Goal: Task Accomplishment & Management: Complete application form

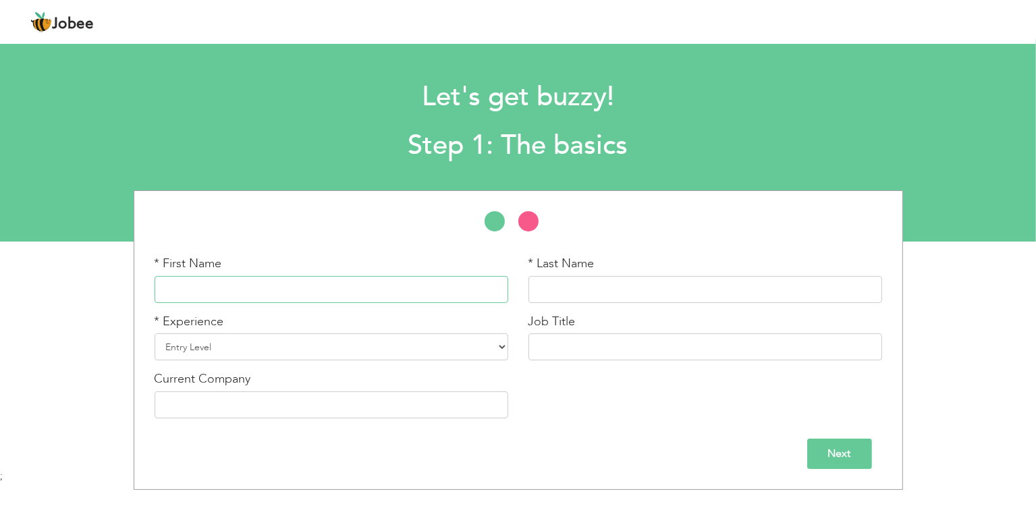
click at [300, 287] on input "text" at bounding box center [332, 289] width 354 height 27
type input "[PERSON_NAME]"
click at [619, 335] on input "text" at bounding box center [706, 347] width 354 height 27
type input "HSE OFFICER"
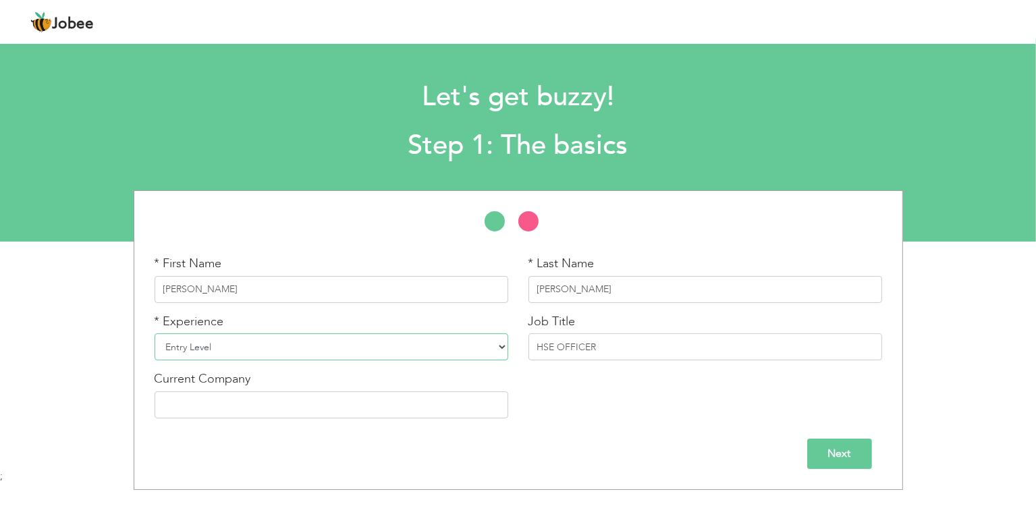
click at [292, 350] on select "Entry Level Less than 1 Year 1 Year 2 Years 3 Years 4 Years 5 Years 6 Years 7 Y…" at bounding box center [332, 347] width 354 height 27
select select "5"
click at [155, 334] on select "Entry Level Less than 1 Year 1 Year 2 Years 3 Years 4 Years 5 Years 6 Years 7 Y…" at bounding box center [332, 347] width 354 height 27
click at [302, 398] on input "text" at bounding box center [332, 405] width 354 height 27
click at [849, 452] on input "Next" at bounding box center [840, 454] width 65 height 30
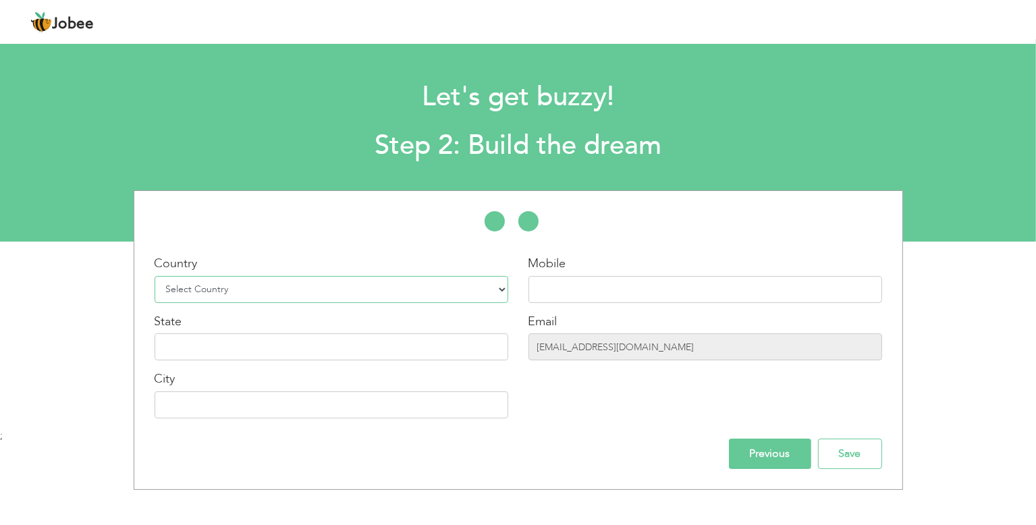
click at [419, 296] on select "Select Country Afghanistan Albania Algeria American Samoa Andorra Angola Anguil…" at bounding box center [332, 289] width 354 height 27
click at [627, 257] on div "Mobile" at bounding box center [706, 279] width 354 height 48
click at [411, 280] on select "Select Country Afghanistan Albania Algeria American Samoa Andorra Angola Anguil…" at bounding box center [332, 289] width 354 height 27
select select "191"
click at [155, 276] on select "Select Country Afghanistan Albania Algeria American Samoa Andorra Angola Anguil…" at bounding box center [332, 289] width 354 height 27
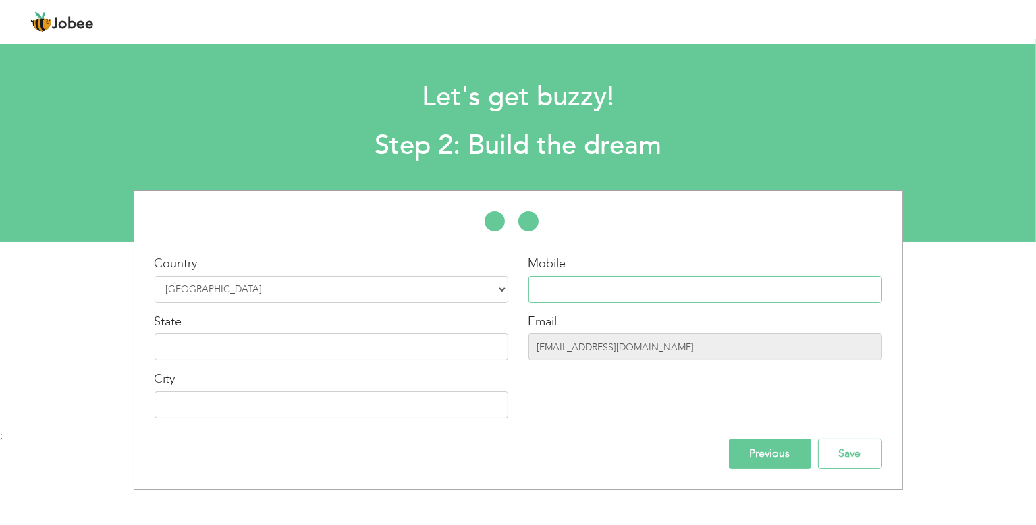
click at [610, 292] on input "text" at bounding box center [706, 289] width 354 height 27
click at [329, 351] on input "text" at bounding box center [332, 347] width 354 height 27
click at [610, 289] on input "+9665" at bounding box center [706, 289] width 354 height 27
type input "[PHONE_NUMBER]"
click at [367, 361] on div "Country Select Country Afghanistan Albania Algeria American Samoa Andorra Angol…" at bounding box center [331, 342] width 374 height 174
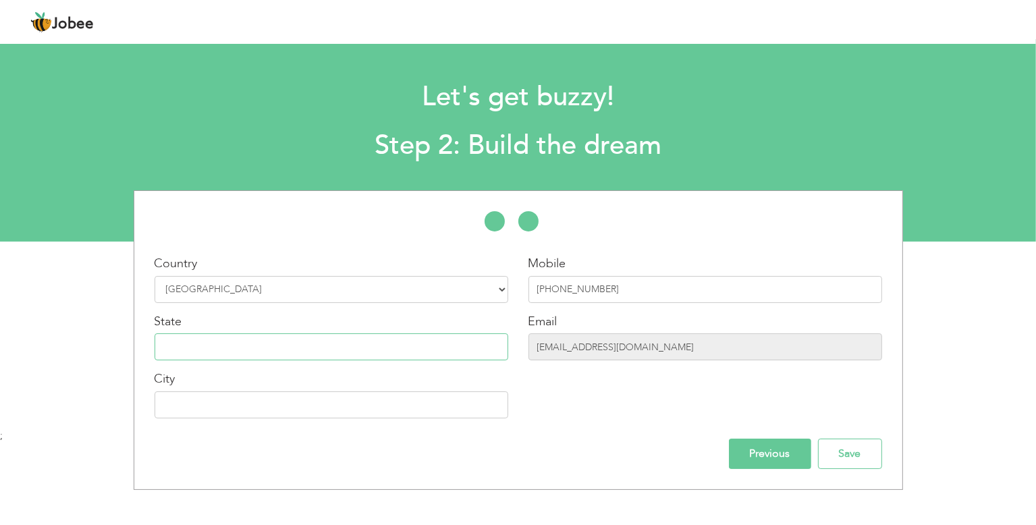
click at [392, 349] on input "text" at bounding box center [332, 347] width 354 height 27
type input "Mecca"
click at [861, 451] on input "Save" at bounding box center [850, 454] width 64 height 30
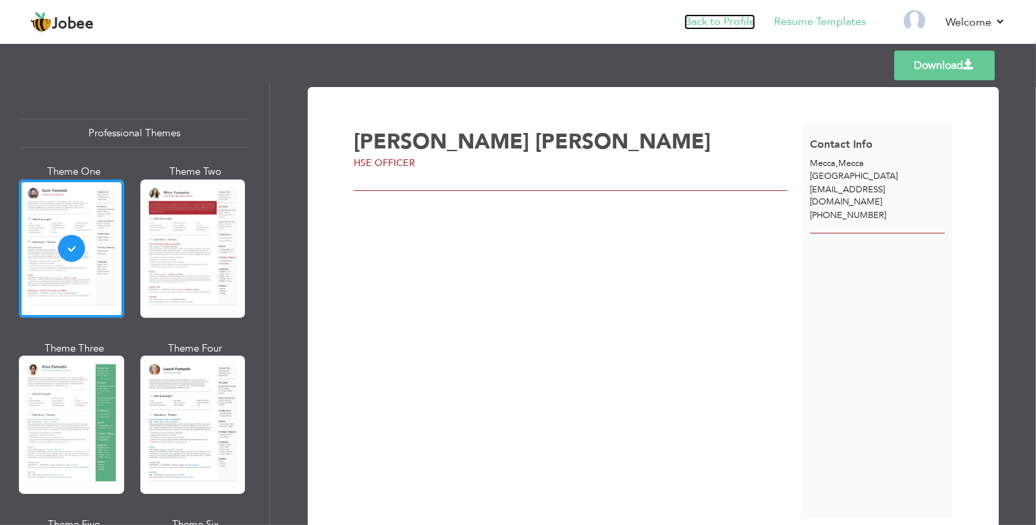
click at [751, 20] on link "Back to Profile" at bounding box center [720, 22] width 71 height 16
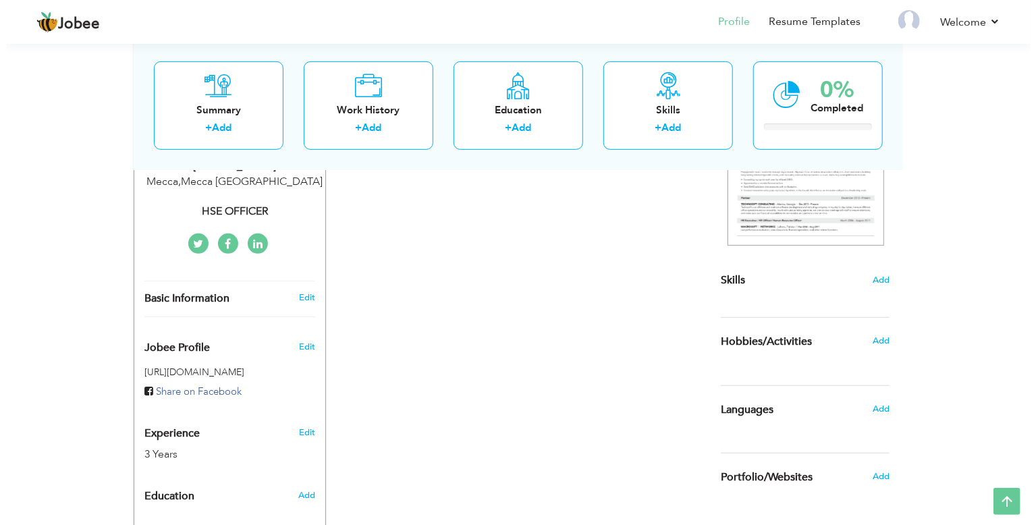
scroll to position [248, 0]
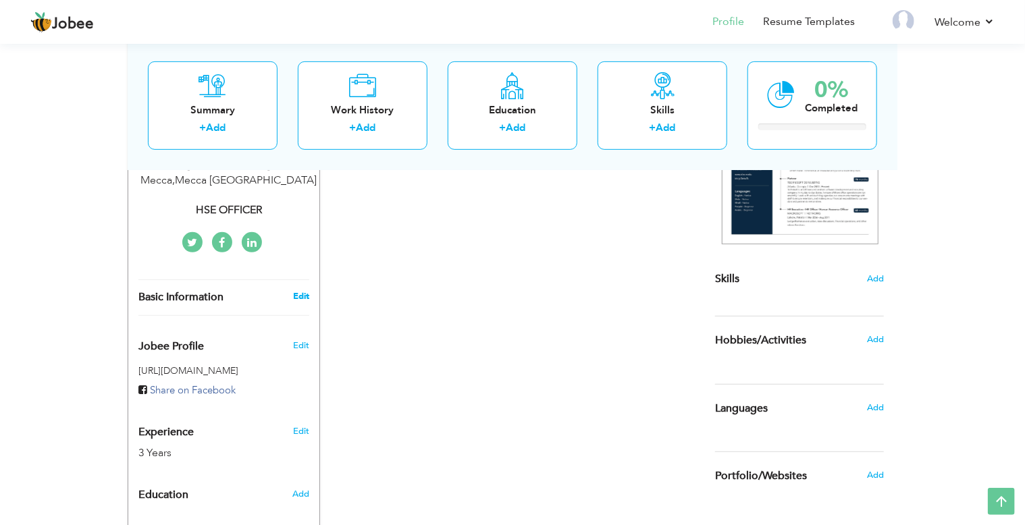
click at [301, 296] on link "Edit" at bounding box center [301, 296] width 16 height 12
type input "[PERSON_NAME]"
type input "[PHONE_NUMBER]"
select select "number:191"
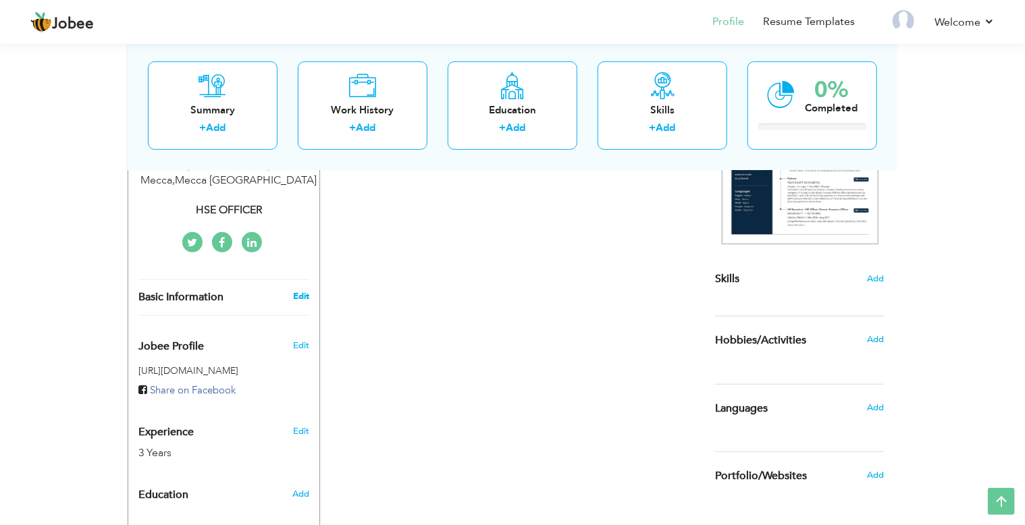
type input "Mecca"
select select "number:5"
type input "HSE OFFICER"
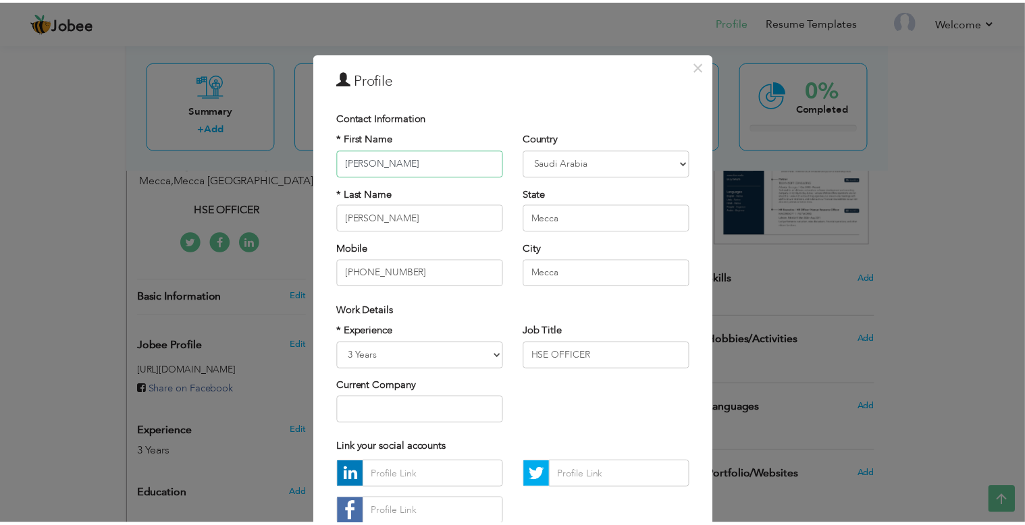
scroll to position [93, 0]
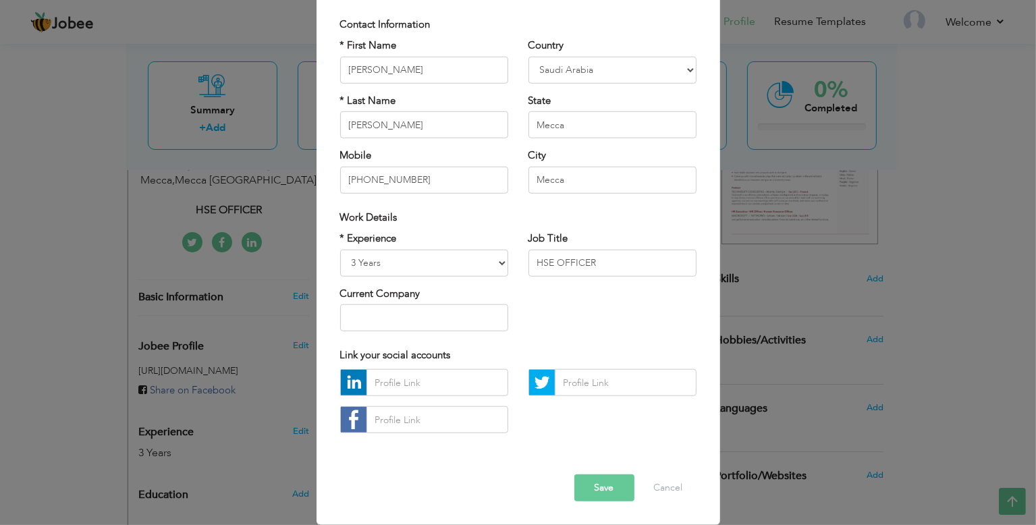
click at [598, 490] on button "Save" at bounding box center [605, 488] width 60 height 27
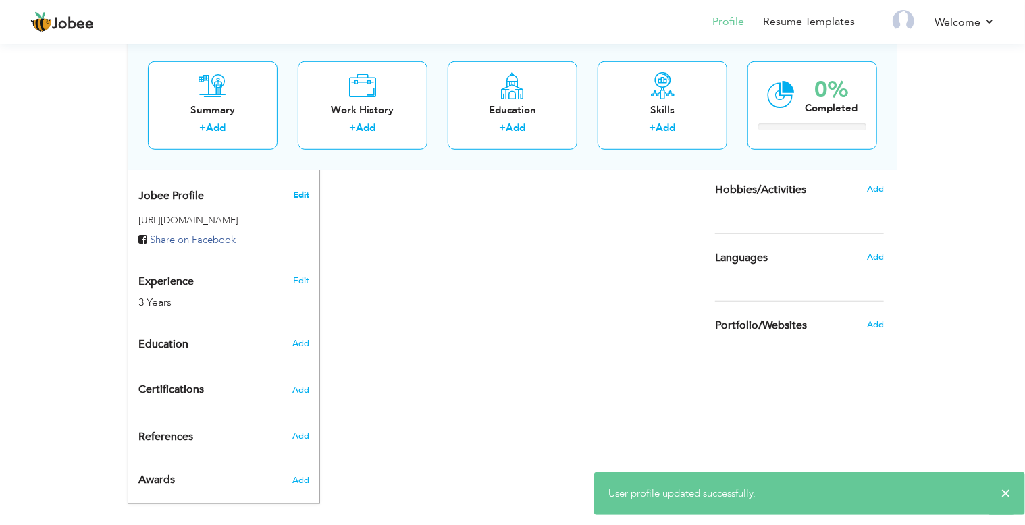
scroll to position [413, 0]
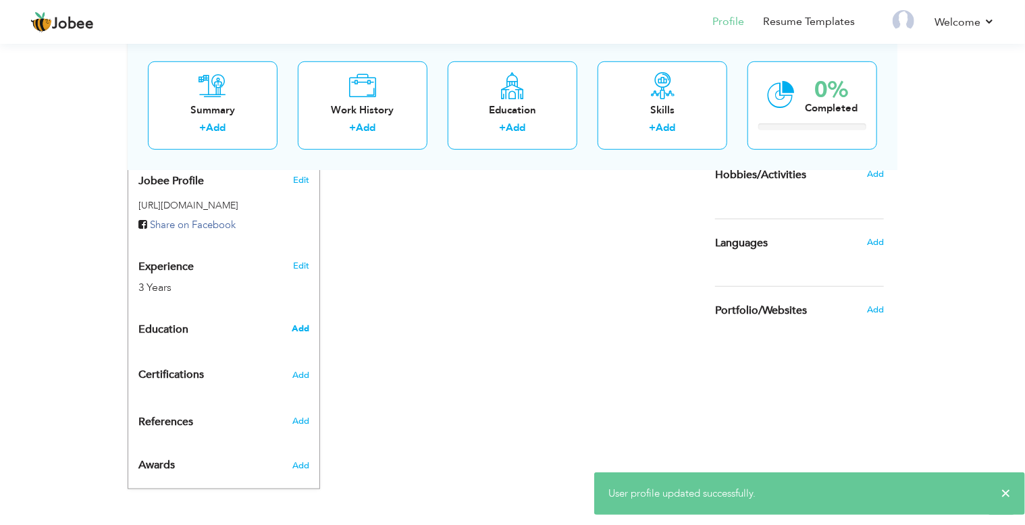
click at [305, 329] on span "Add" at bounding box center [301, 329] width 18 height 12
radio input "true"
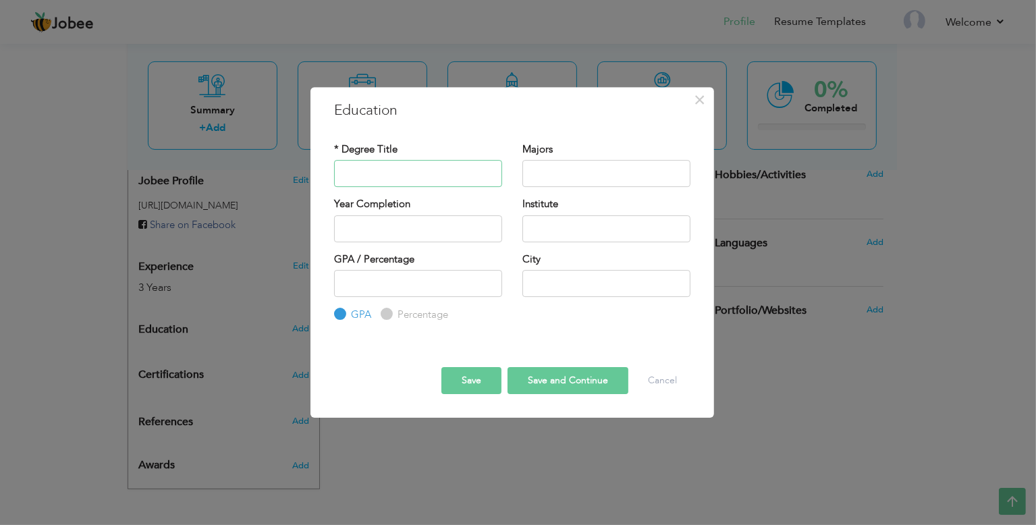
click at [419, 169] on input "text" at bounding box center [418, 173] width 168 height 27
type input "Marticulation"
click at [564, 176] on input "text" at bounding box center [607, 173] width 168 height 27
type input "Science"
click at [585, 231] on input "text" at bounding box center [607, 228] width 168 height 27
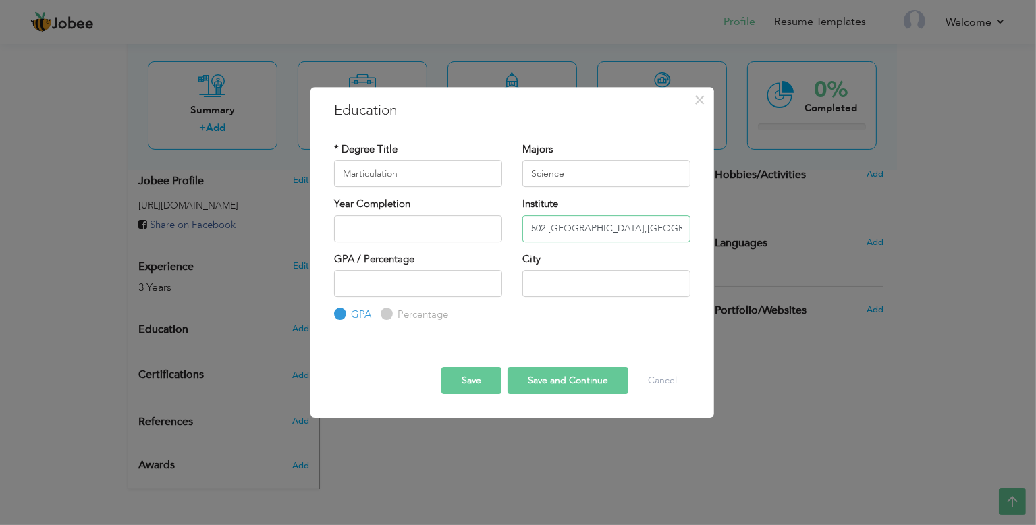
type input "502 [GEOGRAPHIC_DATA],[GEOGRAPHIC_DATA]"
click at [619, 290] on input "text" at bounding box center [607, 283] width 168 height 27
type input "Rawalpindi"
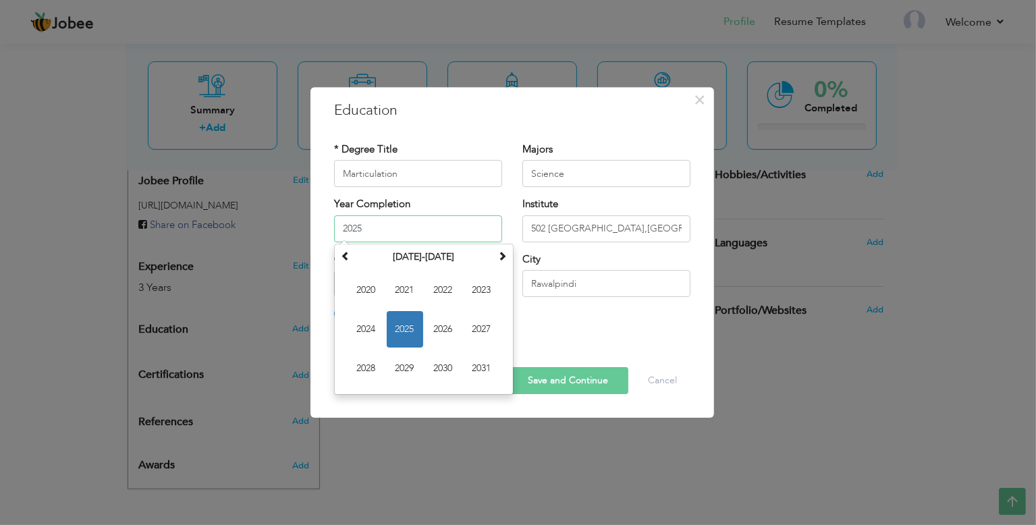
click at [470, 230] on input "2025" at bounding box center [418, 228] width 168 height 27
click at [346, 256] on span at bounding box center [345, 255] width 9 height 9
click at [481, 334] on span "2017" at bounding box center [482, 329] width 36 height 36
type input "2017"
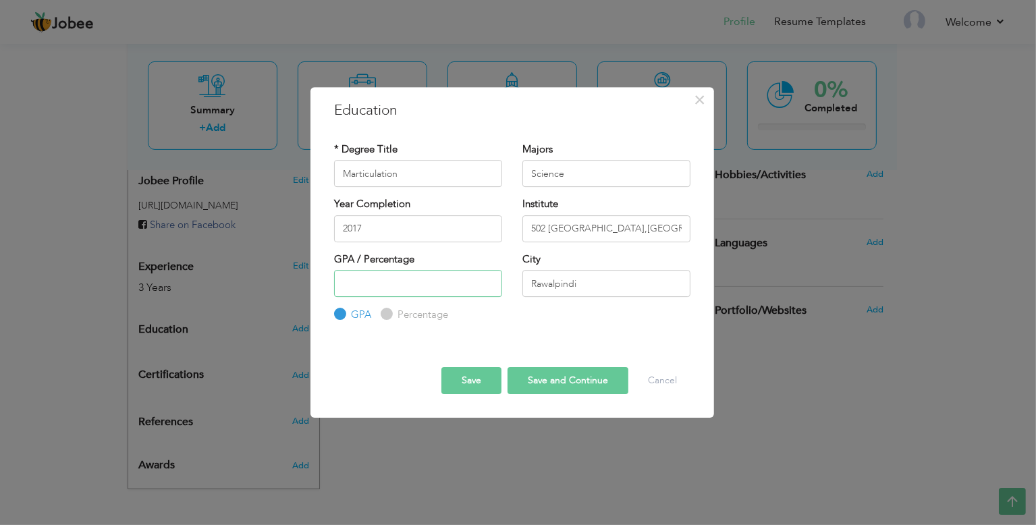
click at [435, 283] on input "number" at bounding box center [418, 283] width 168 height 27
click at [394, 317] on label "Percentage" at bounding box center [421, 315] width 54 height 14
click at [390, 317] on input "Percentage" at bounding box center [385, 315] width 9 height 9
radio input "true"
click at [418, 287] on input "number" at bounding box center [418, 283] width 168 height 27
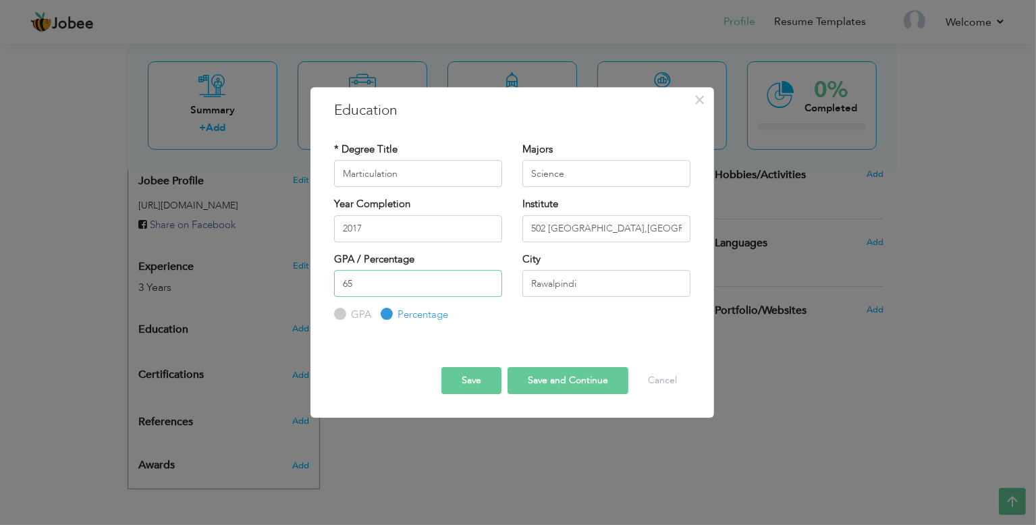
type input "6"
type input "71"
click at [552, 381] on button "Save and Continue" at bounding box center [568, 380] width 121 height 27
radio input "true"
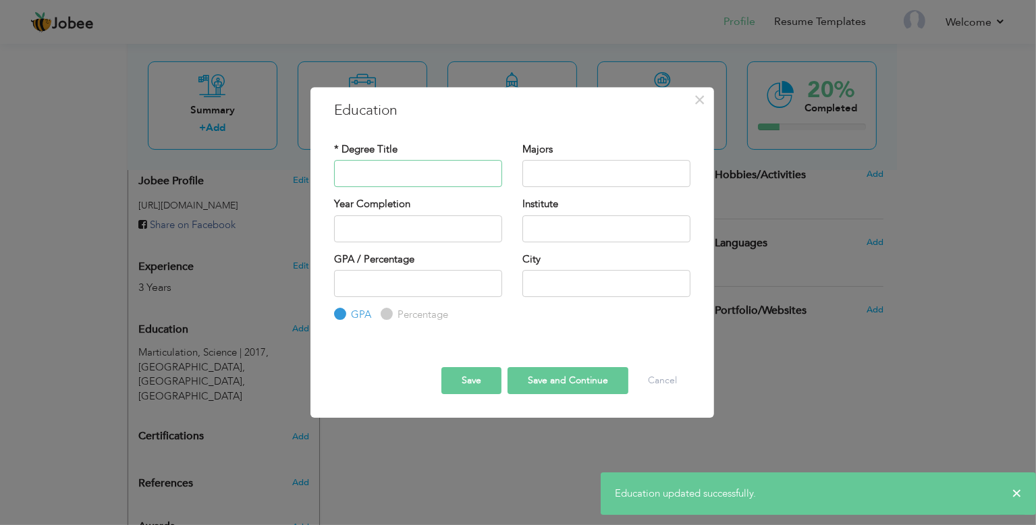
click at [430, 169] on input "text" at bounding box center [418, 173] width 168 height 27
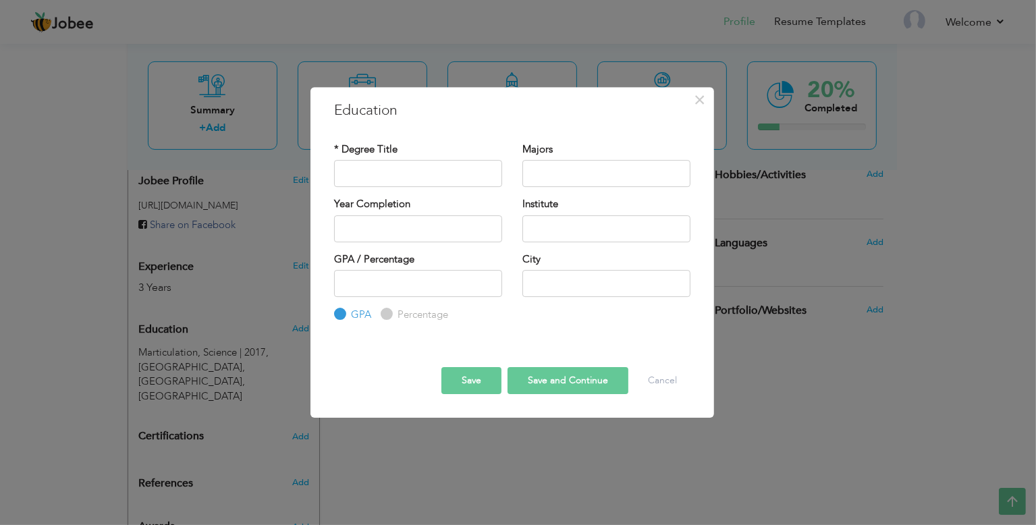
click at [478, 376] on button "Save" at bounding box center [472, 380] width 60 height 27
click at [483, 384] on button "Save" at bounding box center [472, 380] width 60 height 27
click at [588, 388] on button "Save and Continue" at bounding box center [568, 380] width 121 height 27
click at [652, 379] on button "Cancel" at bounding box center [663, 380] width 56 height 27
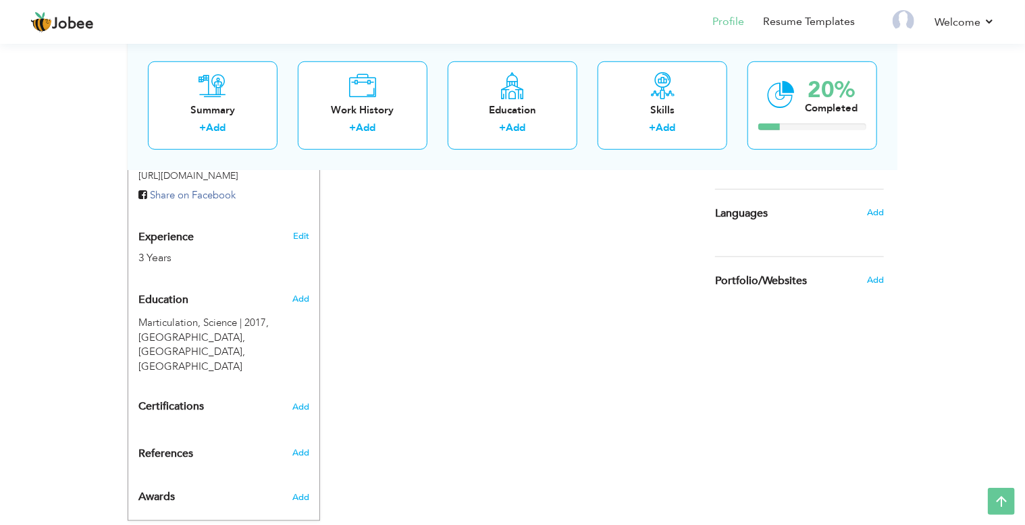
scroll to position [459, 0]
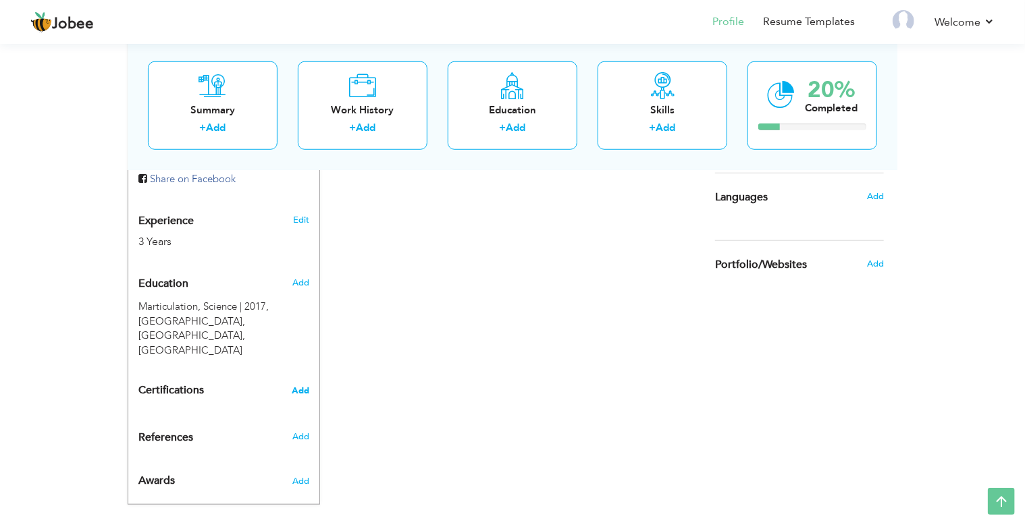
click at [305, 386] on span "Add" at bounding box center [301, 390] width 18 height 9
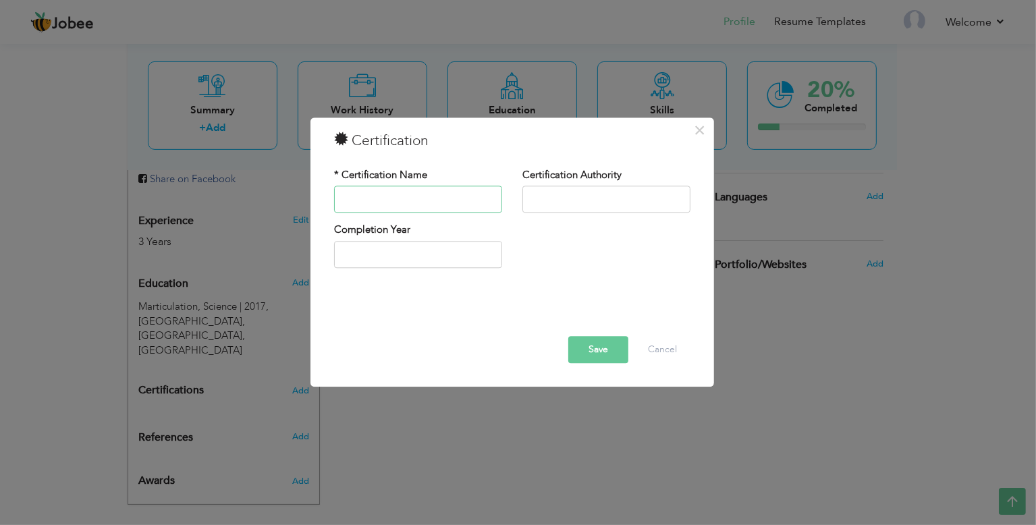
click at [473, 200] on input "text" at bounding box center [418, 199] width 168 height 27
type input "OSHA 30 HOURS"
type input "OSHA"
click at [443, 256] on input "2025" at bounding box center [418, 254] width 168 height 27
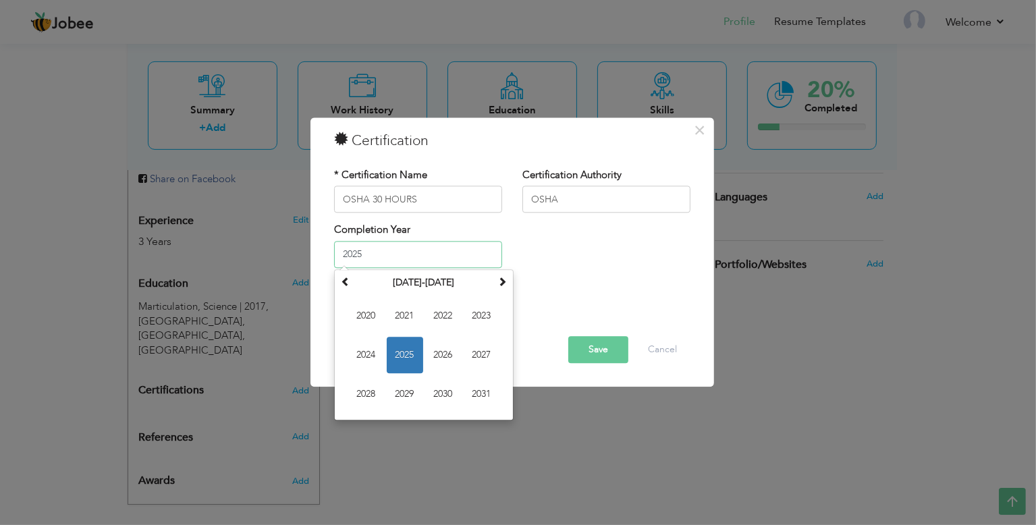
click at [406, 257] on input "2025" at bounding box center [418, 254] width 168 height 27
click at [359, 360] on span "2024" at bounding box center [366, 355] width 36 height 36
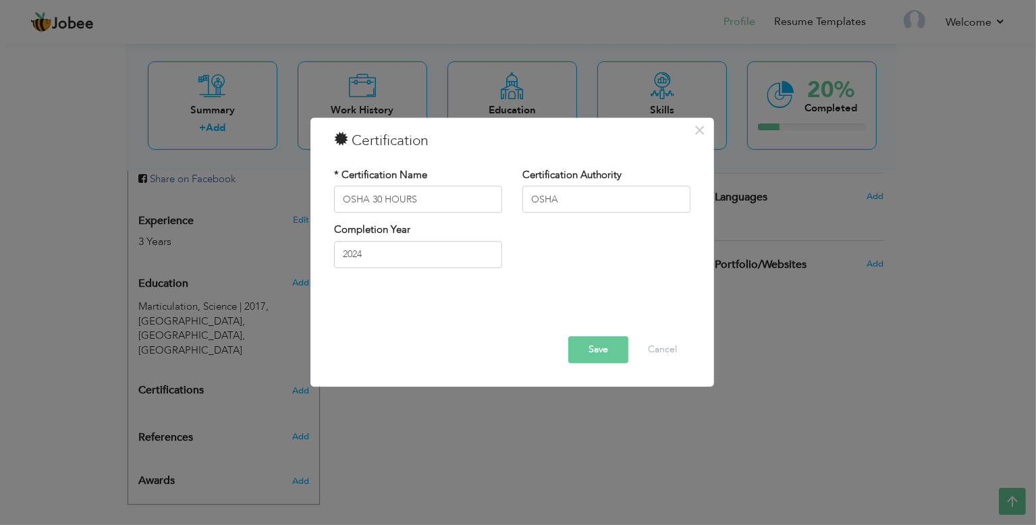
click at [460, 270] on div "Completion Year 2024" at bounding box center [418, 250] width 188 height 55
click at [454, 262] on input "2024" at bounding box center [418, 254] width 168 height 27
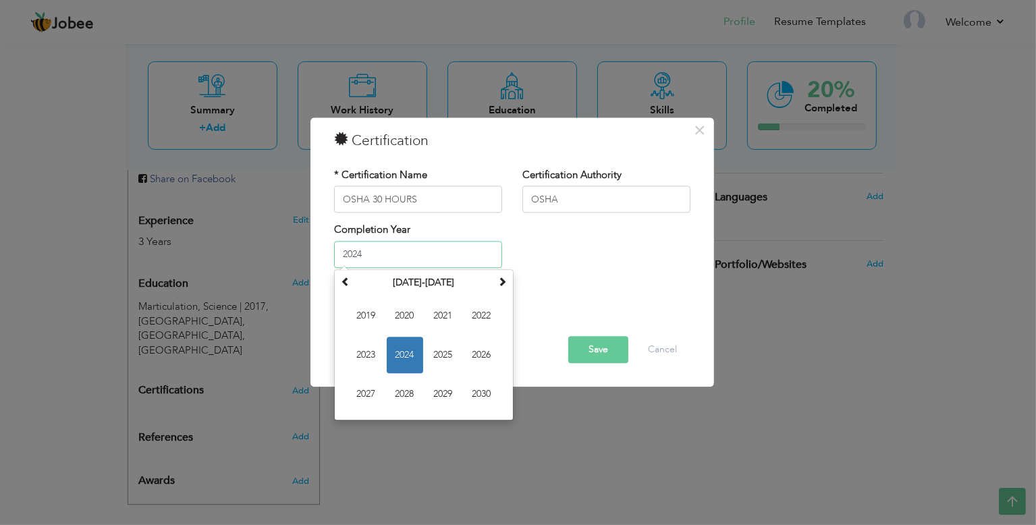
click at [454, 262] on input "2024" at bounding box center [418, 254] width 168 height 27
click at [445, 360] on span "2025" at bounding box center [443, 355] width 36 height 36
type input "2025"
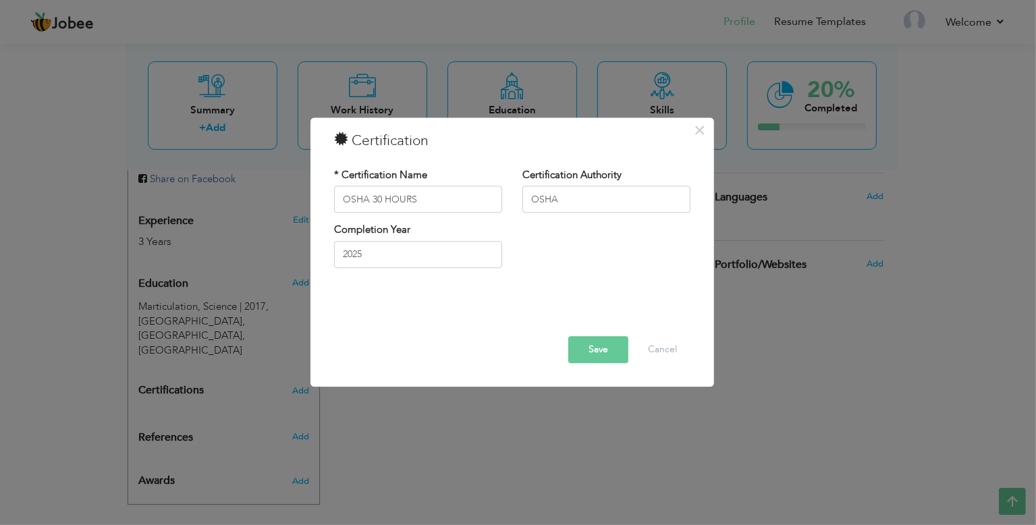
click at [605, 352] on button "Save" at bounding box center [598, 350] width 60 height 27
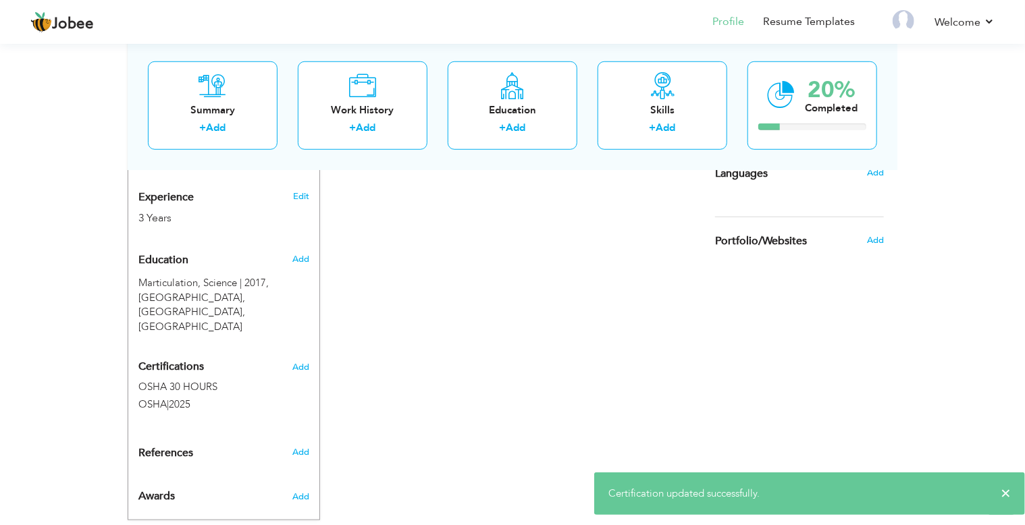
scroll to position [499, 0]
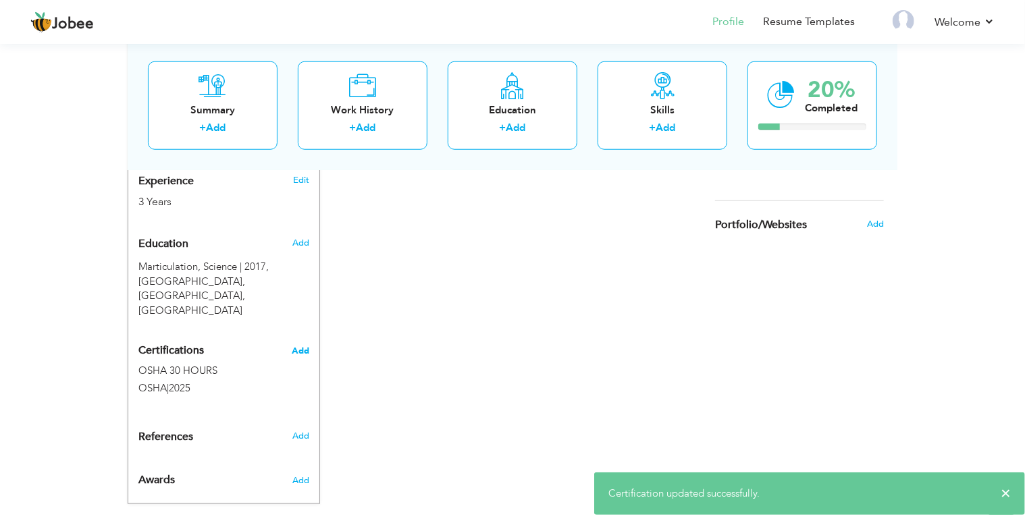
click at [300, 346] on span "Add" at bounding box center [301, 350] width 18 height 9
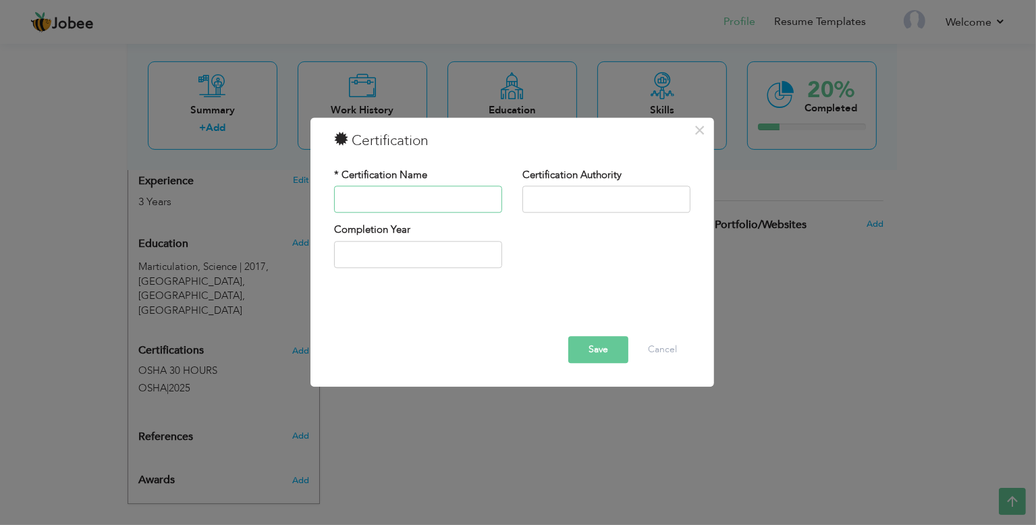
click at [439, 191] on input "text" at bounding box center [418, 199] width 168 height 27
click at [469, 207] on input "text" at bounding box center [418, 199] width 168 height 27
click at [384, 192] on input "text" at bounding box center [418, 199] width 168 height 27
type input "FIRST AID LEVEL 2"
type input "HiQual UK HSE ACADEMY"
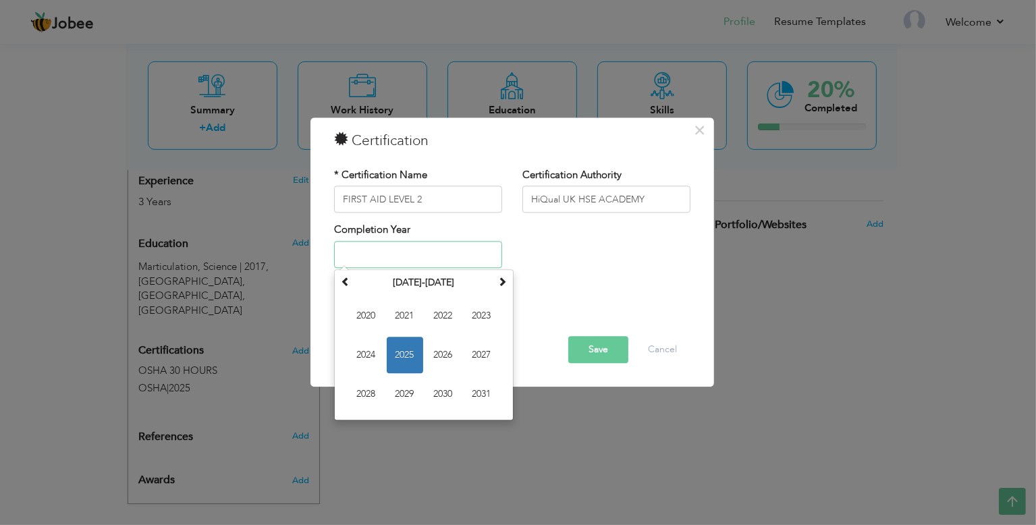
click at [446, 259] on input "text" at bounding box center [418, 254] width 168 height 27
type input "2024"
click at [598, 298] on div at bounding box center [512, 307] width 377 height 18
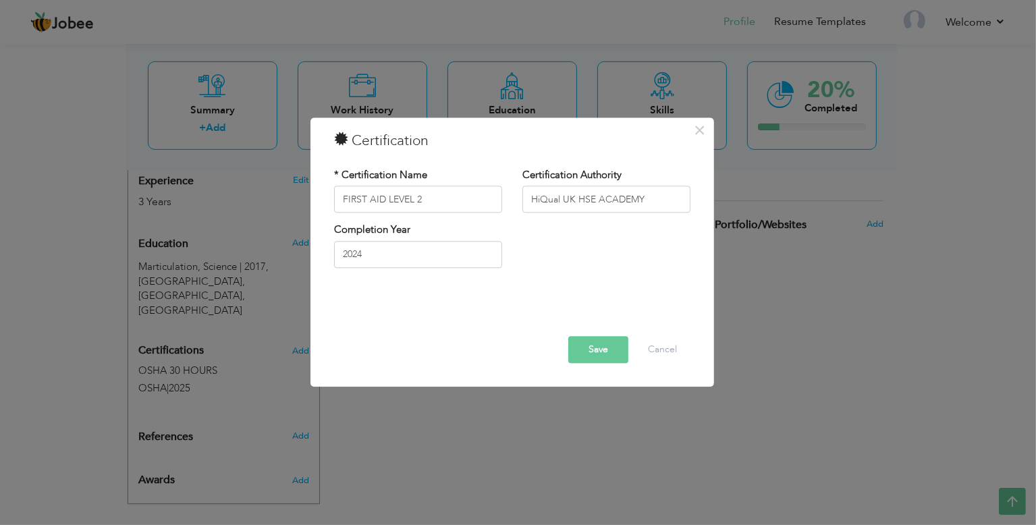
click at [595, 344] on button "Save" at bounding box center [598, 350] width 60 height 27
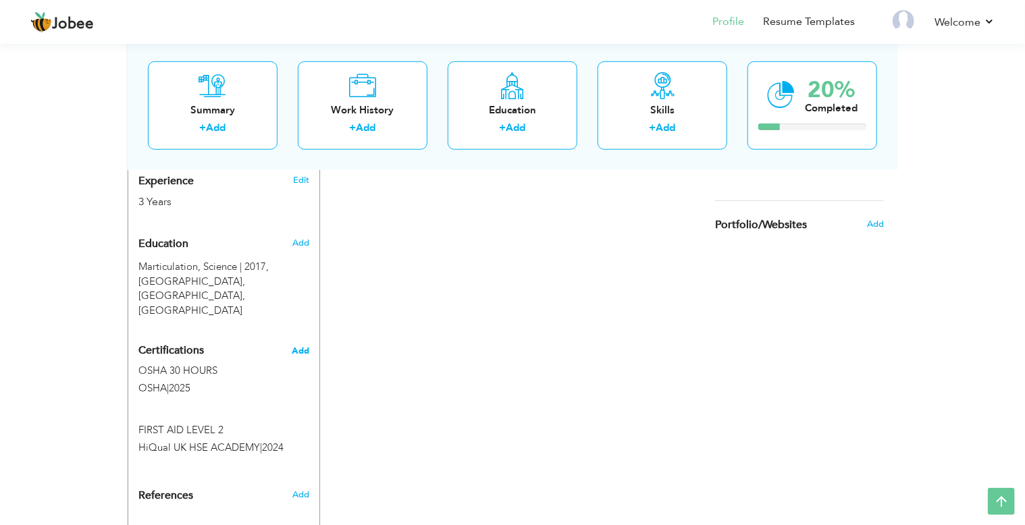
click at [298, 346] on span "Add" at bounding box center [301, 350] width 18 height 9
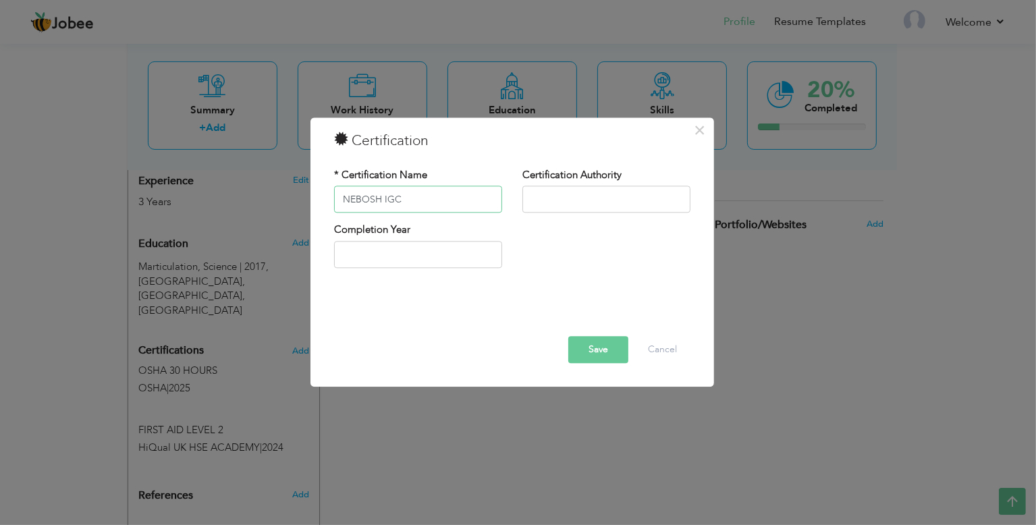
type input "NEBOSH IGC"
type input "NEBOSH [GEOGRAPHIC_DATA]"
click at [393, 251] on input "text" at bounding box center [418, 254] width 168 height 27
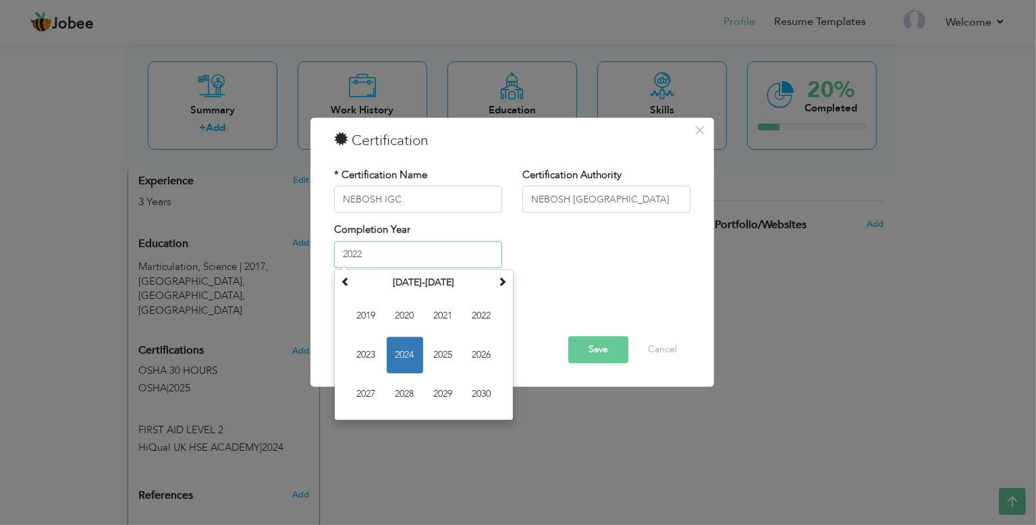
type input "2022"
click at [608, 354] on button "Save" at bounding box center [598, 350] width 60 height 27
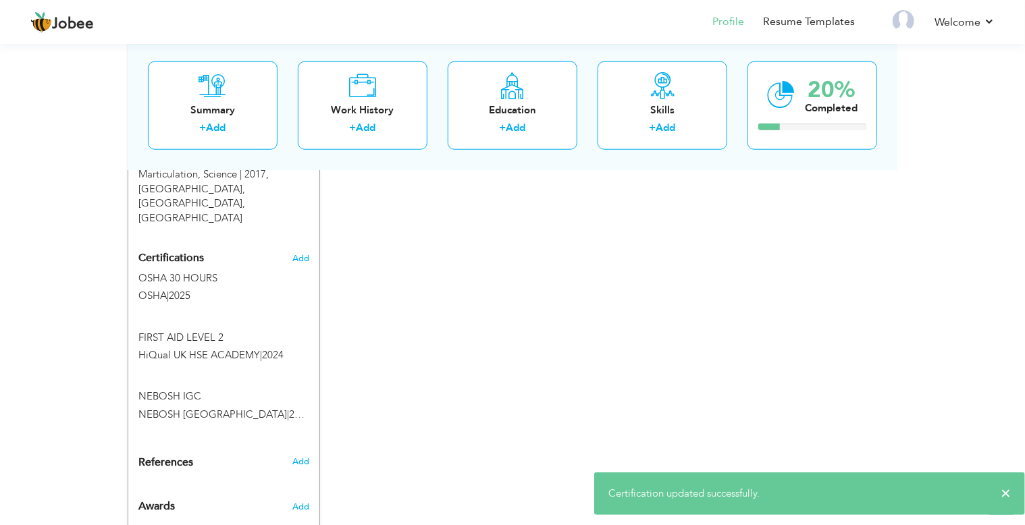
scroll to position [616, 0]
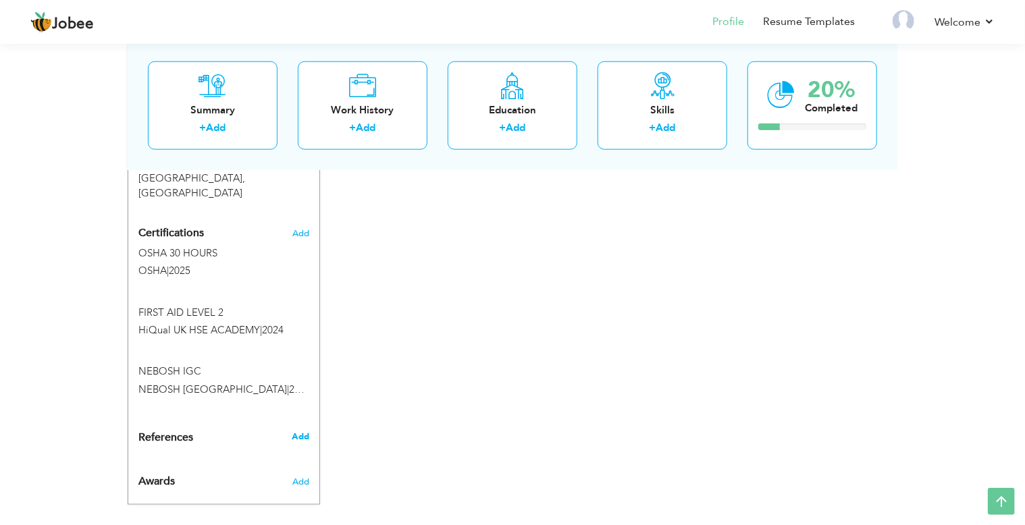
click at [308, 431] on span "Add" at bounding box center [301, 437] width 18 height 12
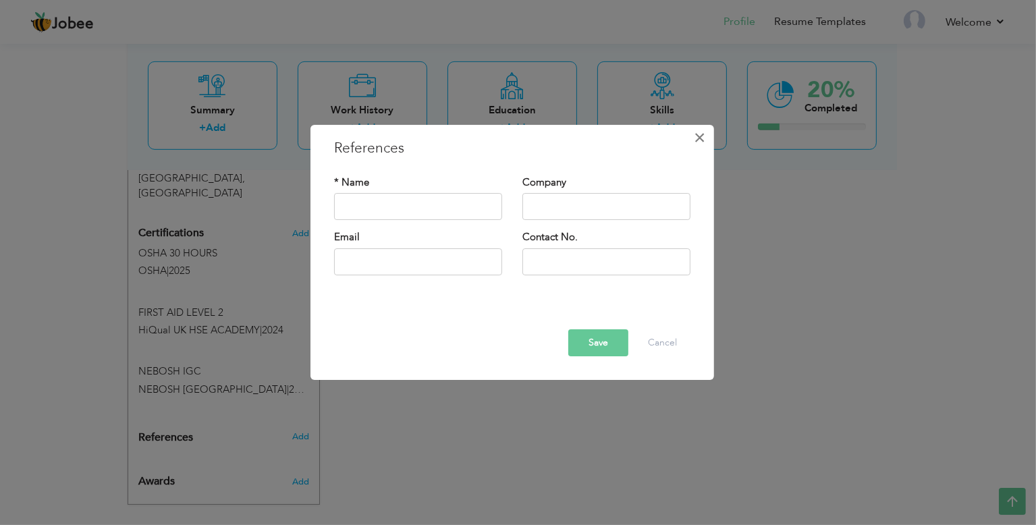
click at [702, 141] on span "×" at bounding box center [700, 138] width 11 height 24
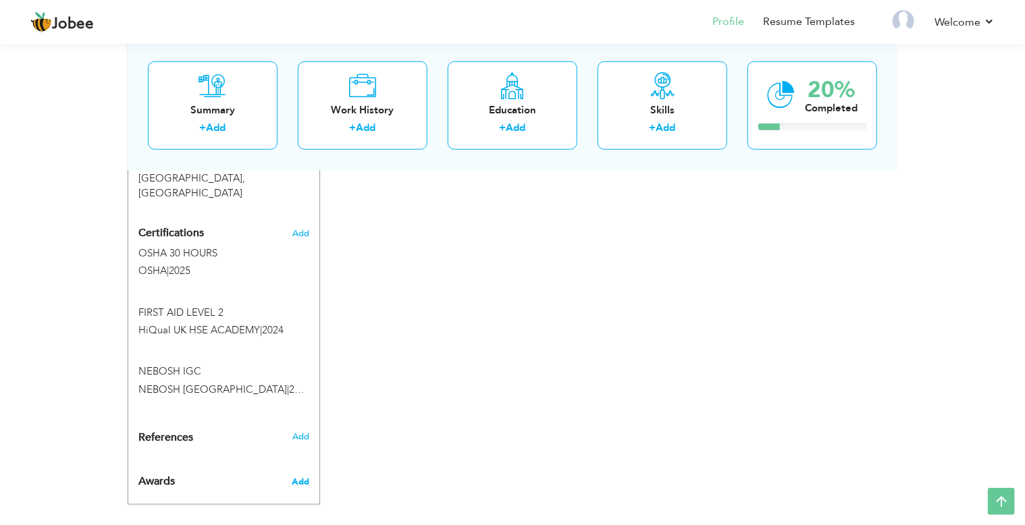
click at [301, 476] on span "Add" at bounding box center [301, 482] width 18 height 12
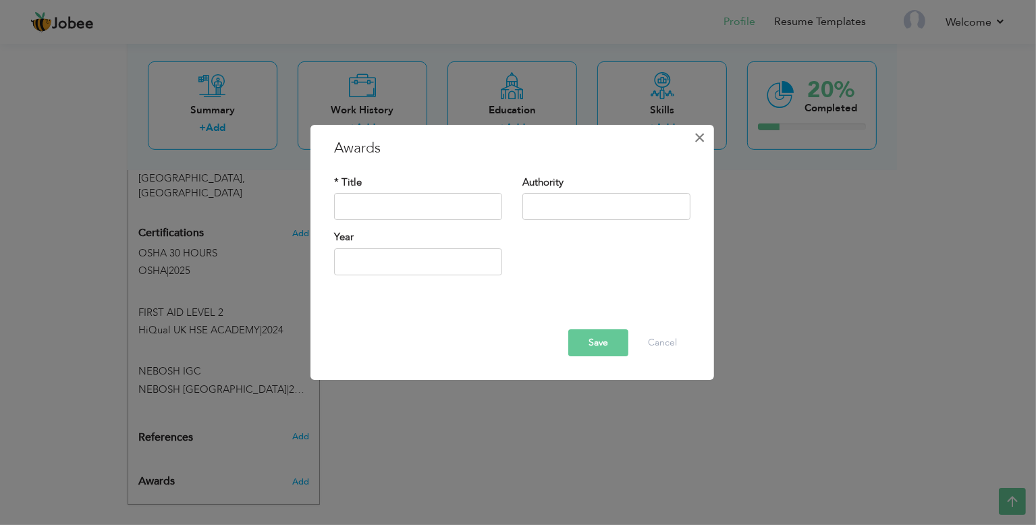
click at [702, 139] on span "×" at bounding box center [700, 138] width 11 height 24
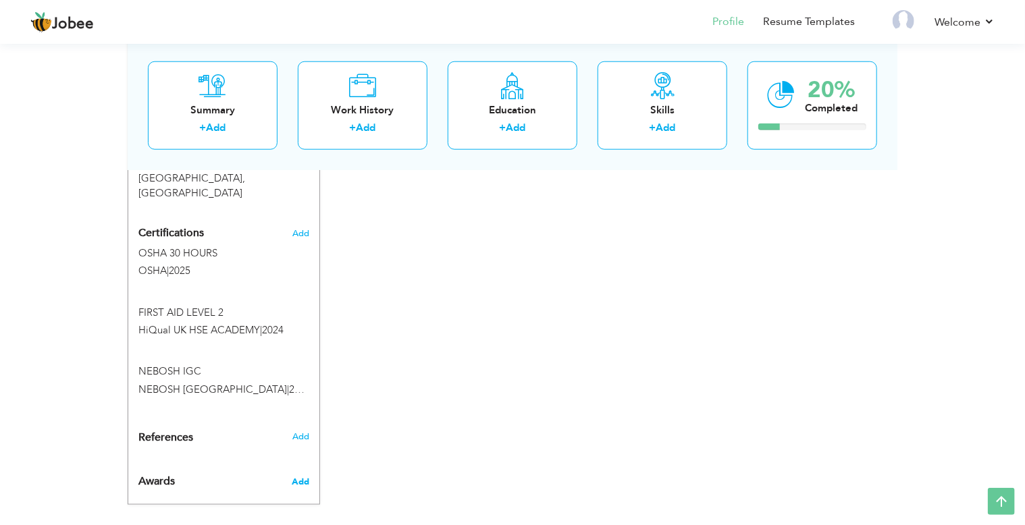
click at [305, 476] on span "Add" at bounding box center [301, 482] width 18 height 12
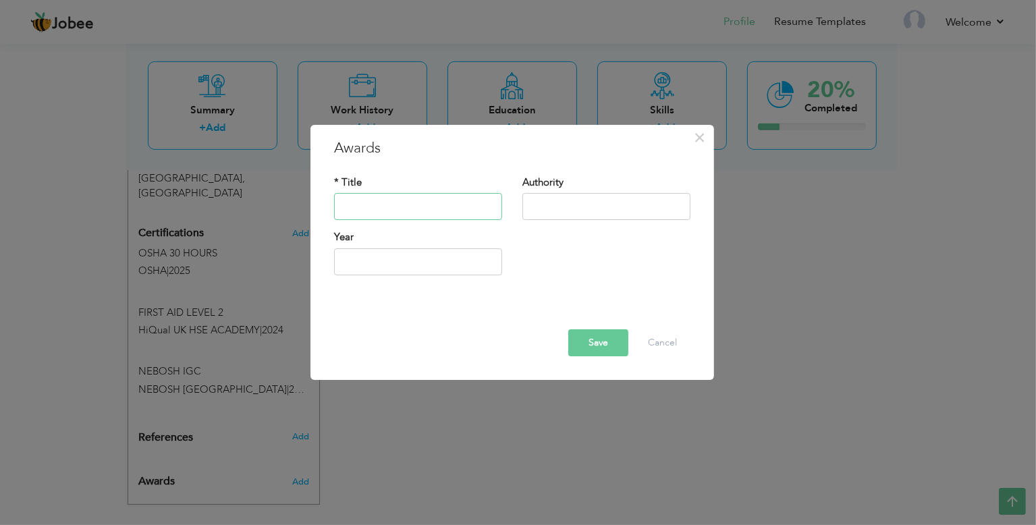
click at [443, 218] on input "text" at bounding box center [418, 207] width 168 height 27
type input "BEST SAFETY PERFOMANCE"
type input "AL ETIMAD PVT. LTD"
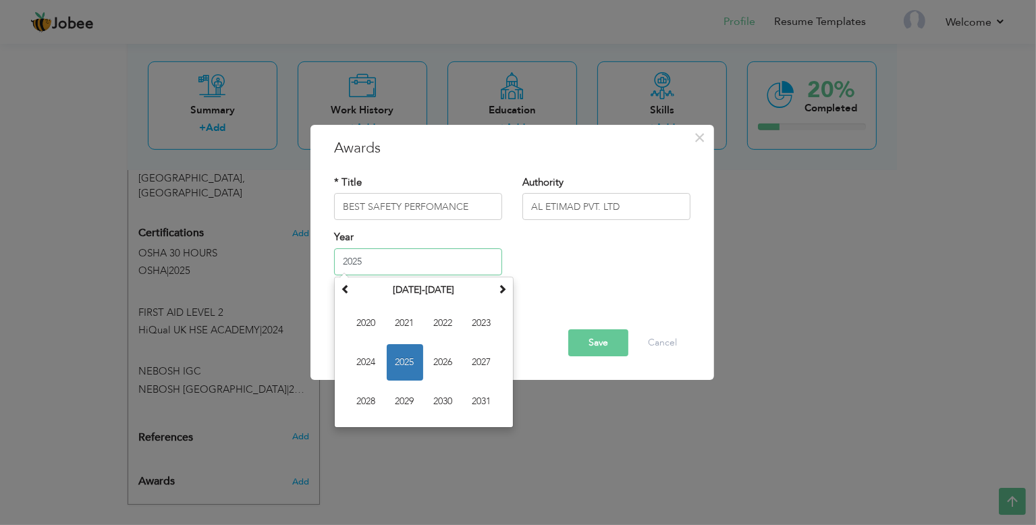
click at [427, 270] on input "2025" at bounding box center [418, 261] width 168 height 27
type input "2022"
click at [608, 346] on button "Save" at bounding box center [598, 342] width 60 height 27
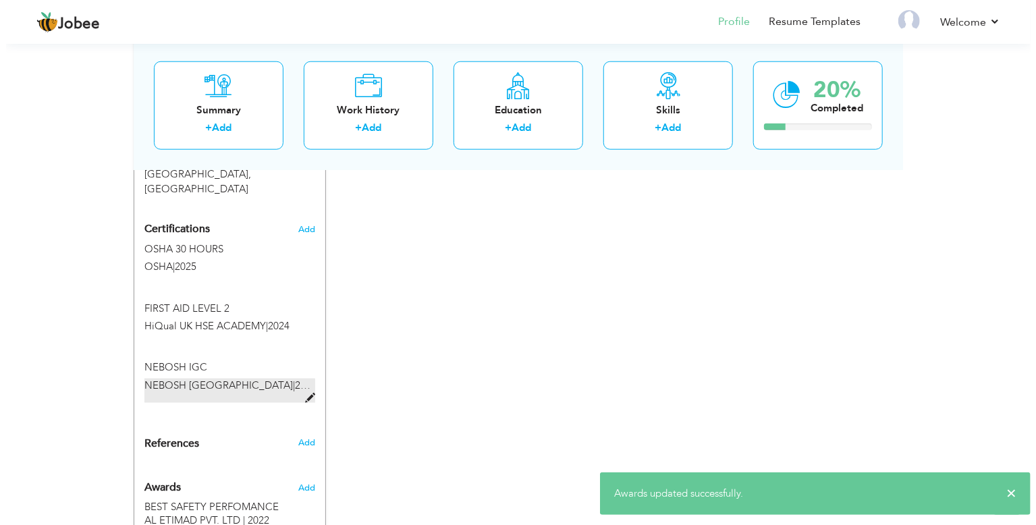
scroll to position [645, 0]
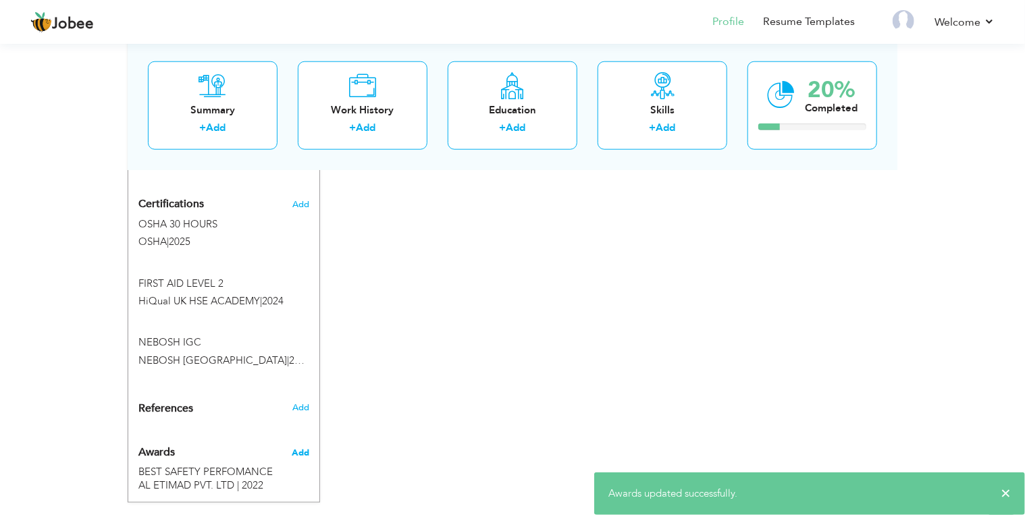
click at [297, 447] on span "Add" at bounding box center [301, 453] width 18 height 12
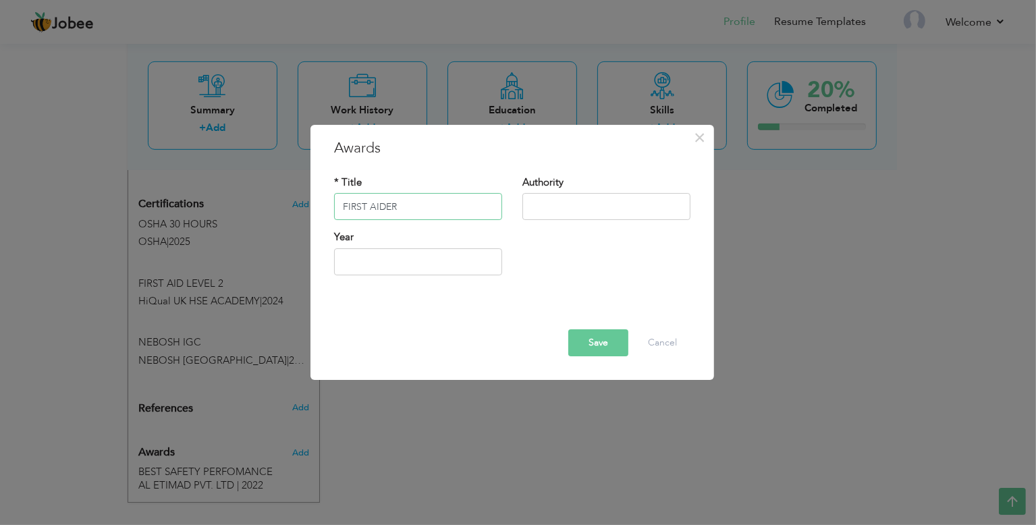
click at [459, 211] on input "FIRST AIDER" at bounding box center [418, 207] width 168 height 27
click at [581, 205] on input "text" at bounding box center [607, 207] width 168 height 27
click at [448, 207] on input "FIRST AIDER" at bounding box center [418, 207] width 168 height 27
type input "FIRST AIDER PERFORMER AND EMERGENCY RESPONSE PLAN"
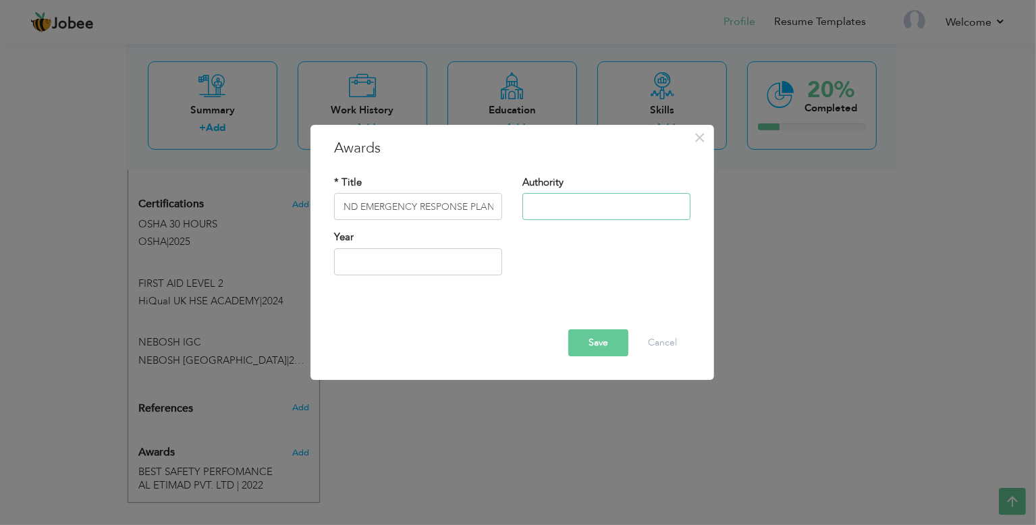
click at [568, 218] on input "text" at bounding box center [607, 207] width 168 height 27
paste input "Metito | Water & Wastewater Treatment Solutions [GEOGRAPHIC_DATA], [GEOGRAPHIC_…"
type input "Metito | Water & Wastewater Treatment Solutions [GEOGRAPHIC_DATA], [GEOGRAPHIC_…"
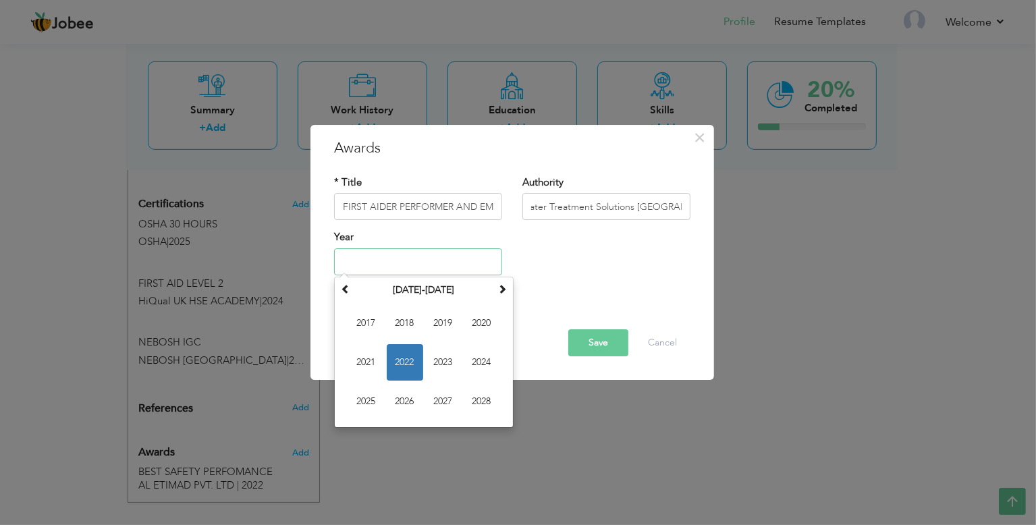
click at [445, 255] on input "text" at bounding box center [418, 261] width 168 height 27
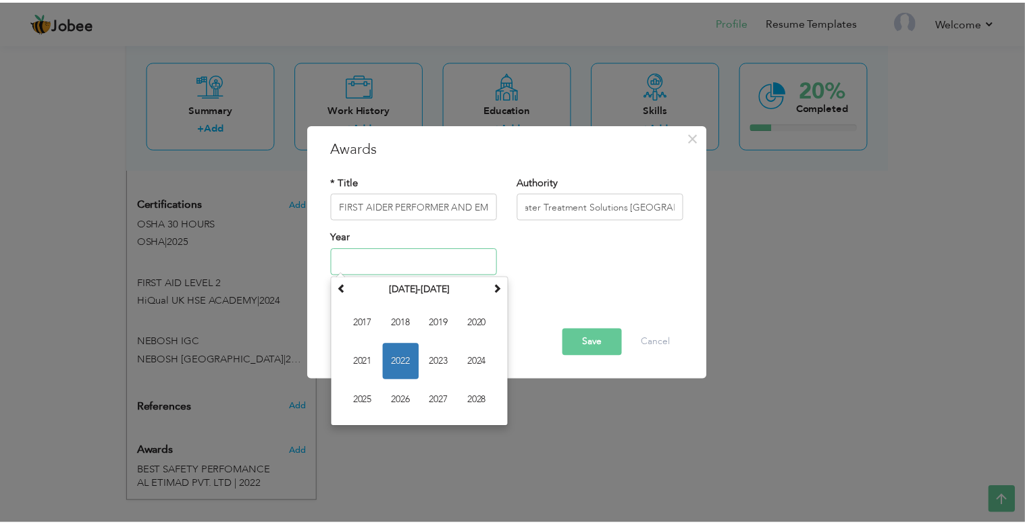
scroll to position [0, 0]
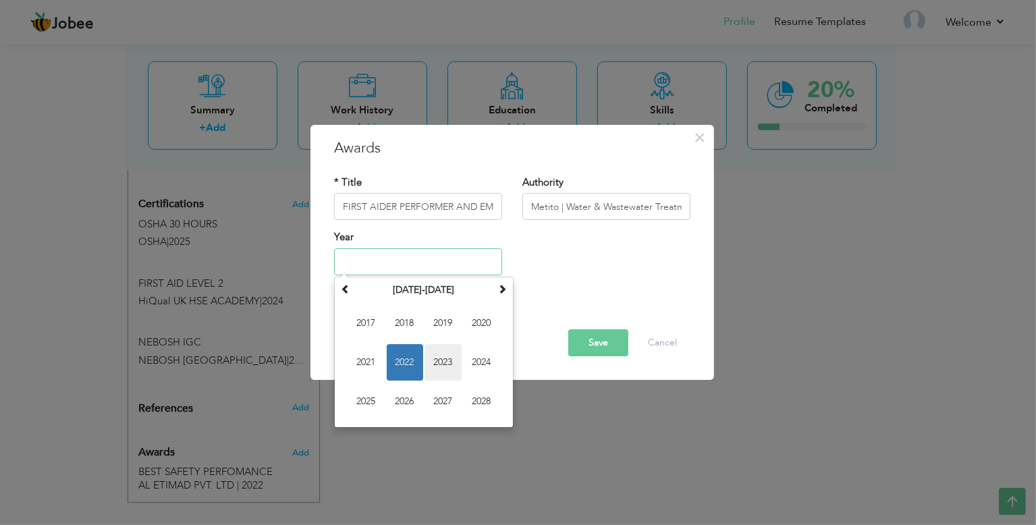
click at [446, 361] on span "2023" at bounding box center [443, 362] width 36 height 36
type input "2023"
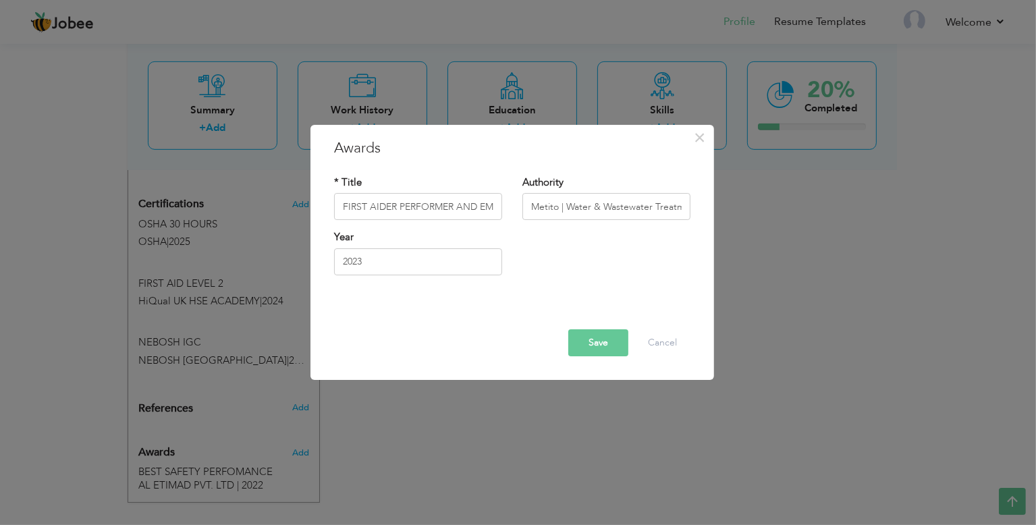
click at [614, 344] on button "Save" at bounding box center [598, 342] width 60 height 27
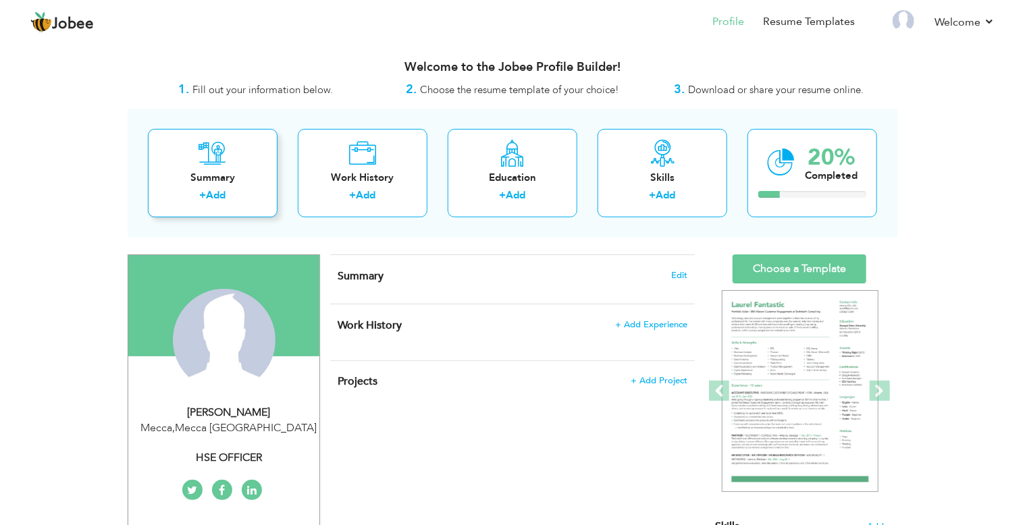
click at [231, 188] on div "+ Add" at bounding box center [213, 197] width 108 height 18
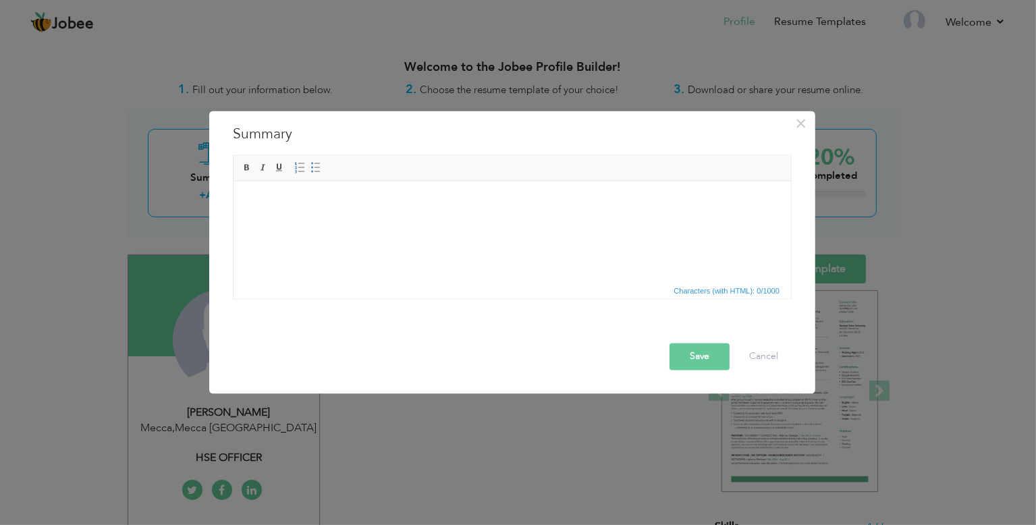
click at [399, 181] on html at bounding box center [512, 181] width 558 height 0
click at [423, 222] on html at bounding box center [512, 201] width 558 height 41
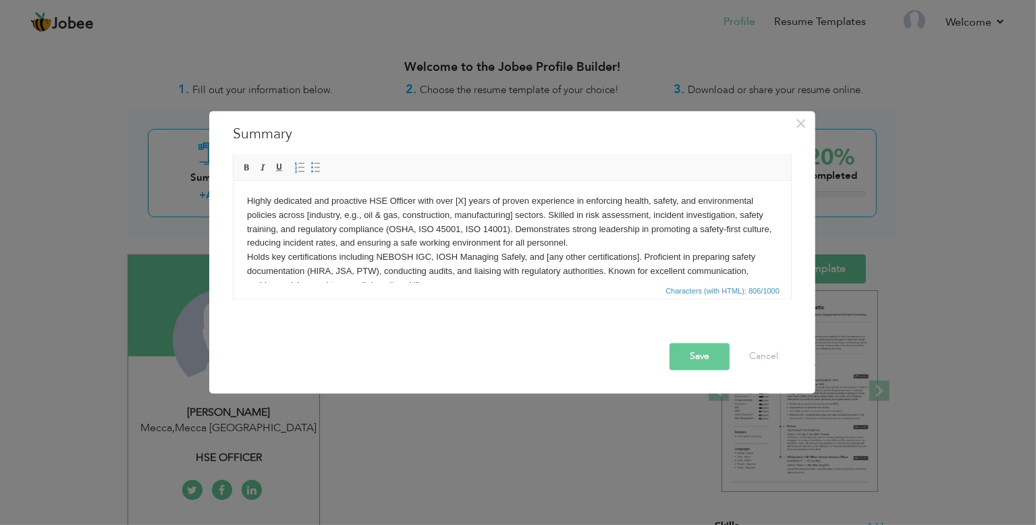
click at [468, 199] on body "Highly dedicated and proactive HSE Officer with over [X] years of proven experi…" at bounding box center [511, 243] width 531 height 99
click at [398, 217] on body "Highly dedicated and proactive HSE Officer with over 3+ years of proven experie…" at bounding box center [511, 243] width 531 height 99
click at [402, 214] on body "Highly dedicated and proactive HSE Officer with over 3+ years of proven experie…" at bounding box center [511, 243] width 531 height 99
click at [614, 215] on body "Highly dedicated and proactive HSE Officer with over 3+ years of proven experie…" at bounding box center [511, 243] width 531 height 99
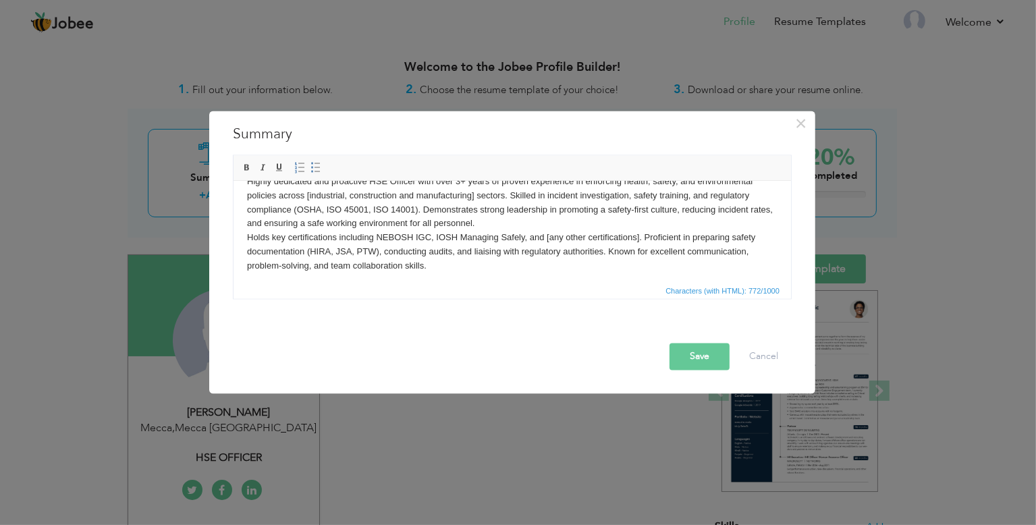
scroll to position [24, 0]
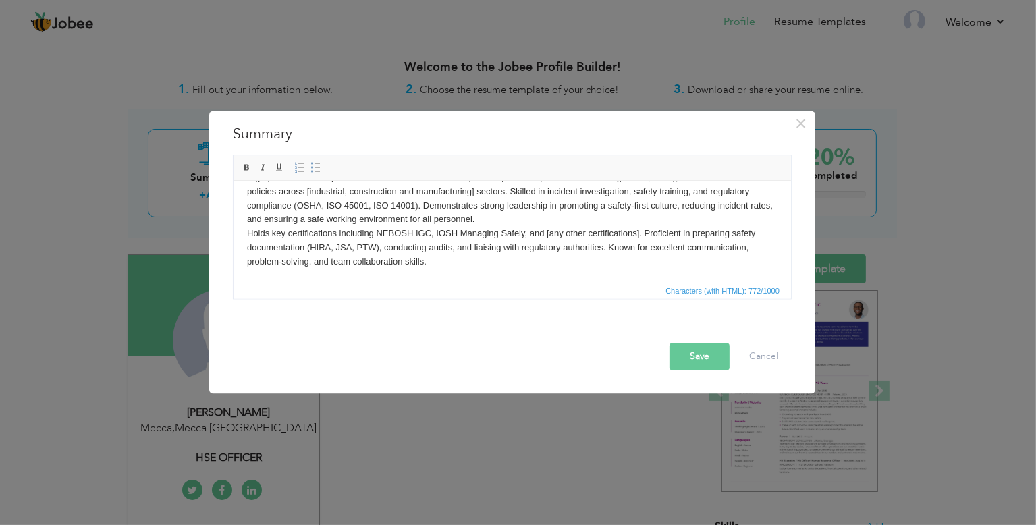
click at [332, 234] on body "Highly dedicated and proactive HSE Officer with over 3+ years of proven experie…" at bounding box center [511, 220] width 531 height 99
click at [308, 233] on body "Highly dedicated and proactive HSE Officer with over 3+ years of proven experie…" at bounding box center [511, 220] width 531 height 99
click at [384, 238] on body "Highly dedicated and proactive HSE Officer with over 3+ years of proven experie…" at bounding box center [511, 220] width 531 height 99
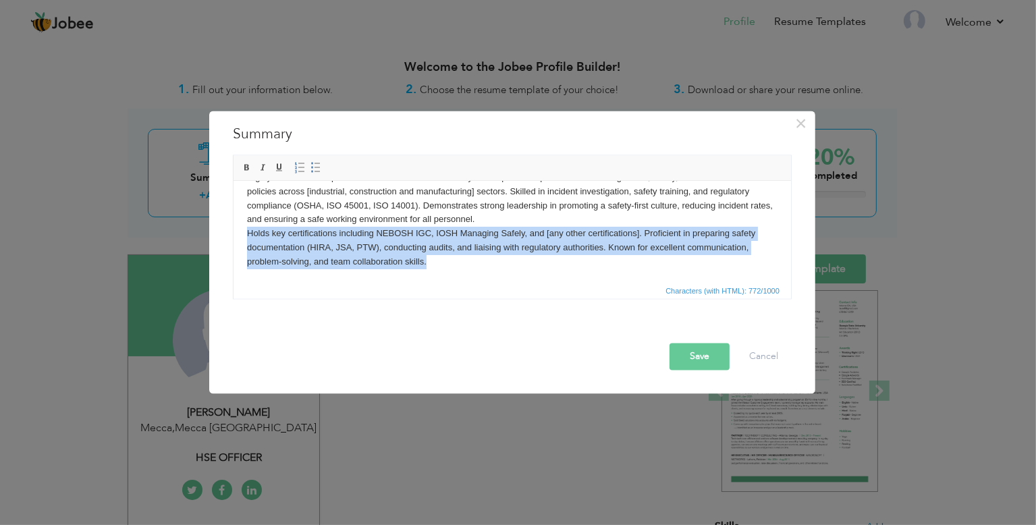
click at [505, 264] on body "Highly dedicated and proactive HSE Officer with over 3+ years of proven experie…" at bounding box center [511, 220] width 531 height 99
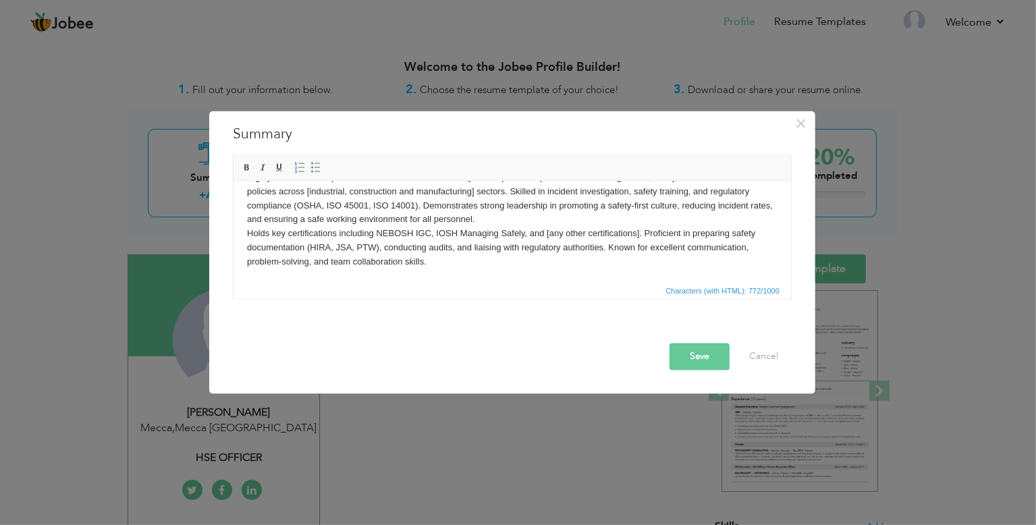
click at [639, 234] on body "Highly dedicated and proactive HSE Officer with over 3+ years of proven experie…" at bounding box center [511, 220] width 531 height 99
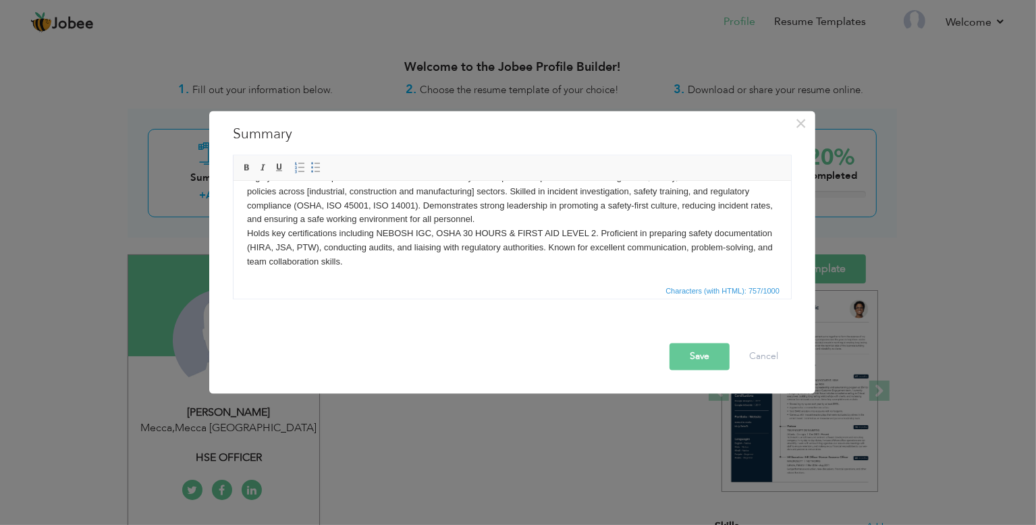
click at [574, 265] on body "Highly dedicated and proactive HSE Officer with over 3+ years of proven experie…" at bounding box center [511, 220] width 531 height 99
click at [619, 256] on body "Highly dedicated and proactive HSE Officer with over 3+ years of proven experie…" at bounding box center [511, 220] width 531 height 99
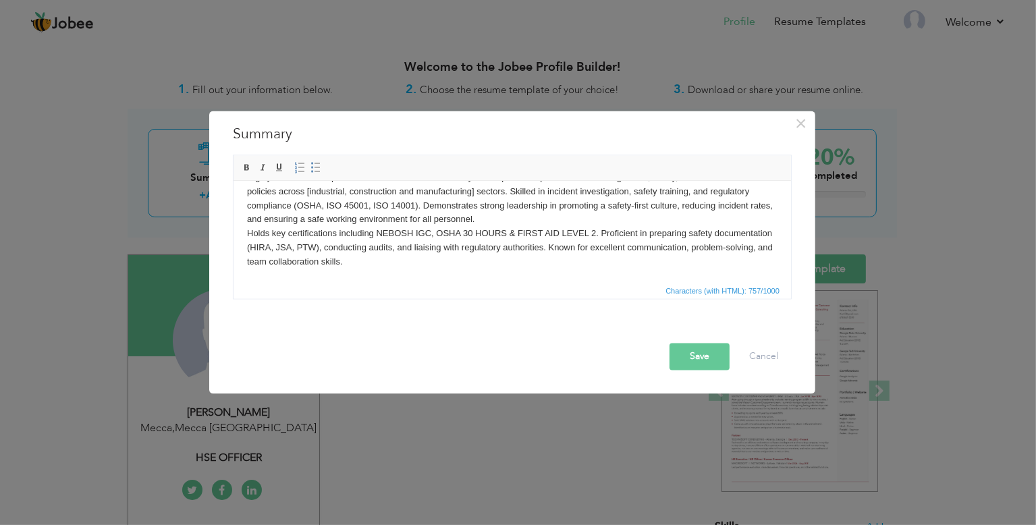
click at [696, 355] on button "Save" at bounding box center [700, 357] width 60 height 27
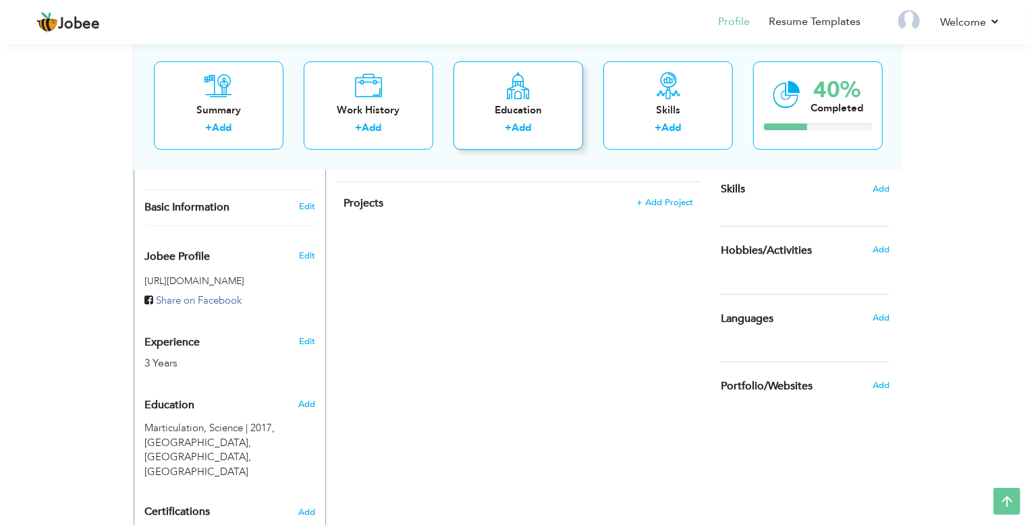
scroll to position [0, 0]
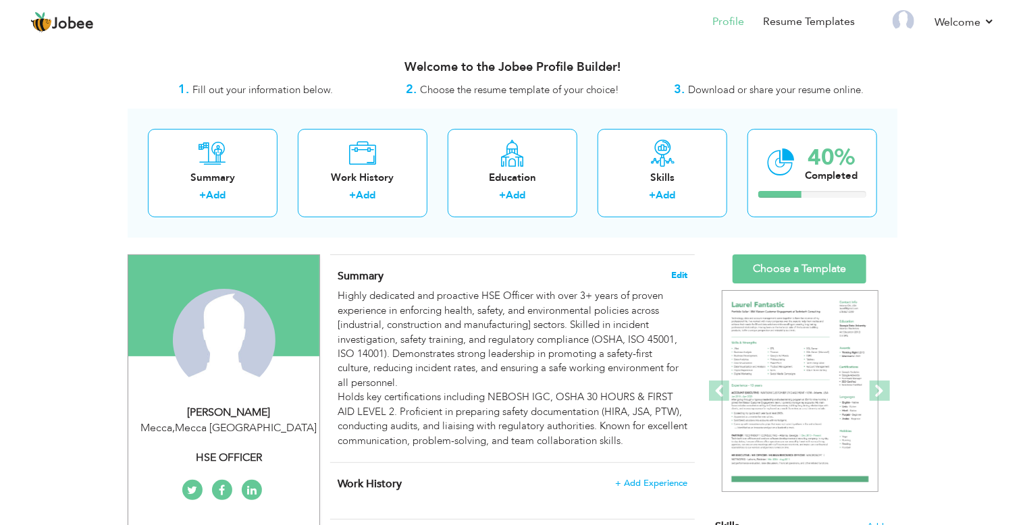
click at [684, 273] on span "Edit" at bounding box center [679, 275] width 16 height 9
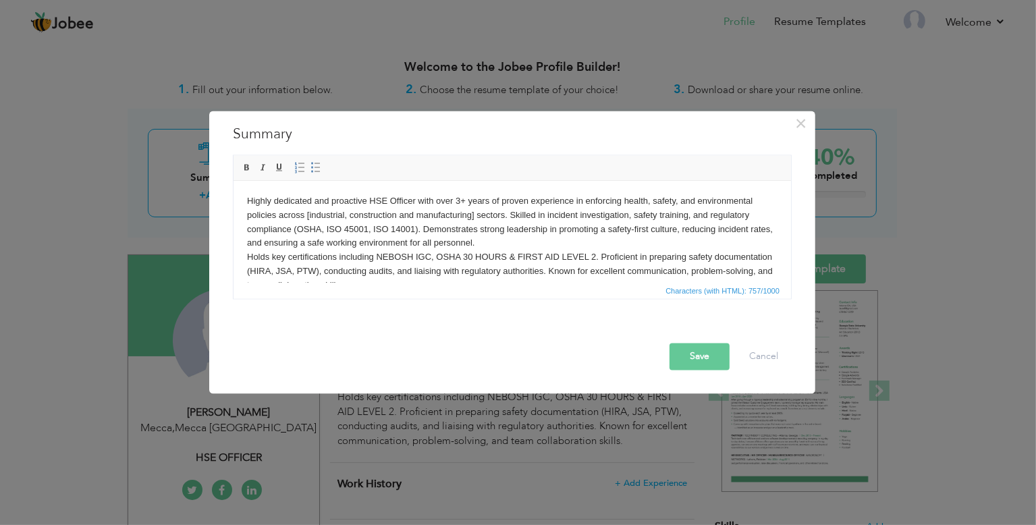
click at [760, 272] on body "Highly dedicated and proactive HSE Officer with over 3+ years of proven experie…" at bounding box center [511, 243] width 531 height 99
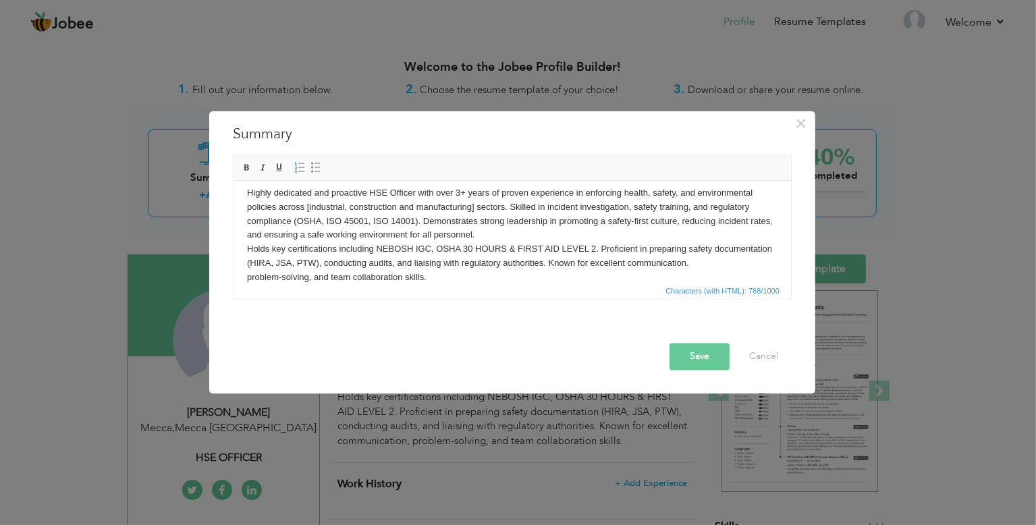
scroll to position [22, 0]
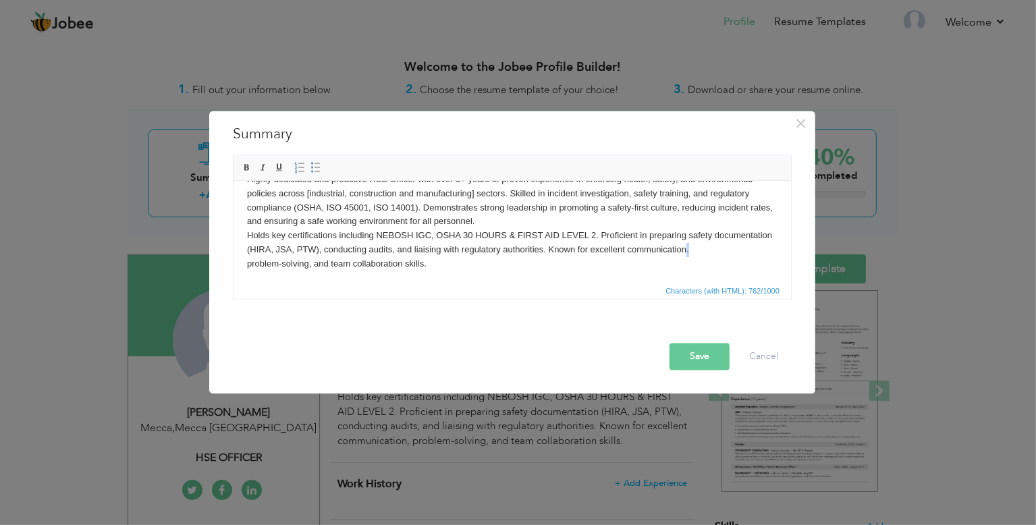
click at [749, 255] on body "Highly dedicated and proactive HSE Officer with over 3+ years of proven experie…" at bounding box center [511, 222] width 531 height 99
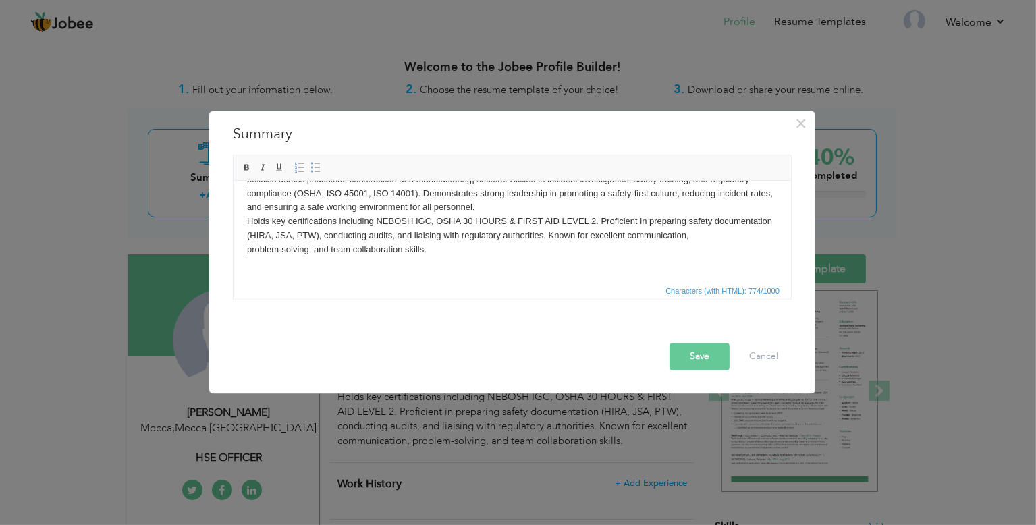
click at [699, 357] on button "Save" at bounding box center [700, 357] width 60 height 27
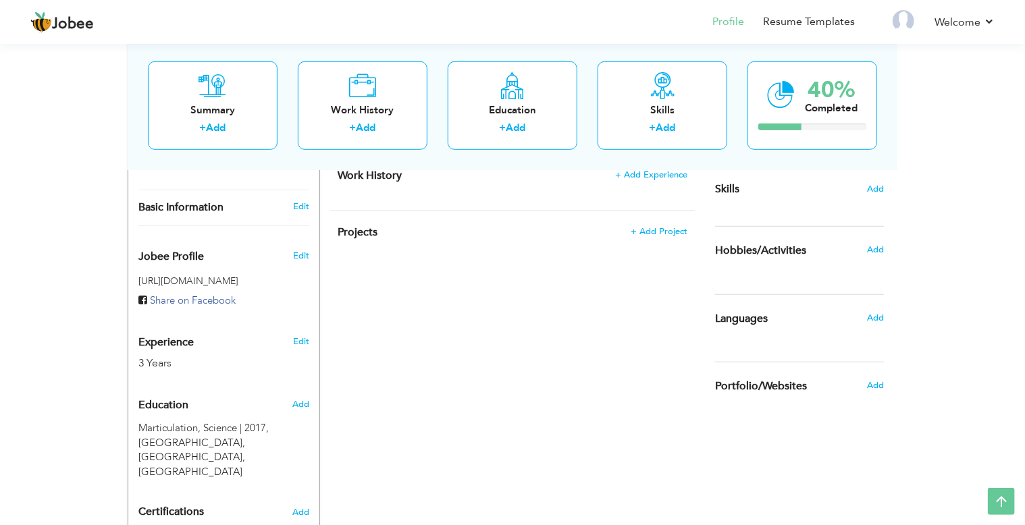
scroll to position [0, 0]
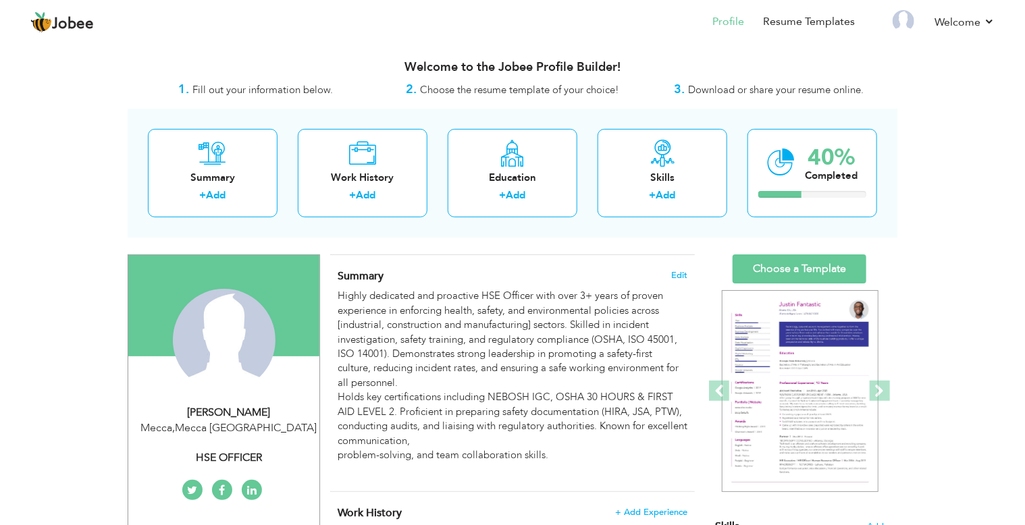
drag, startPoint x: 942, startPoint y: 138, endPoint x: 968, endPoint y: 132, distance: 27.0
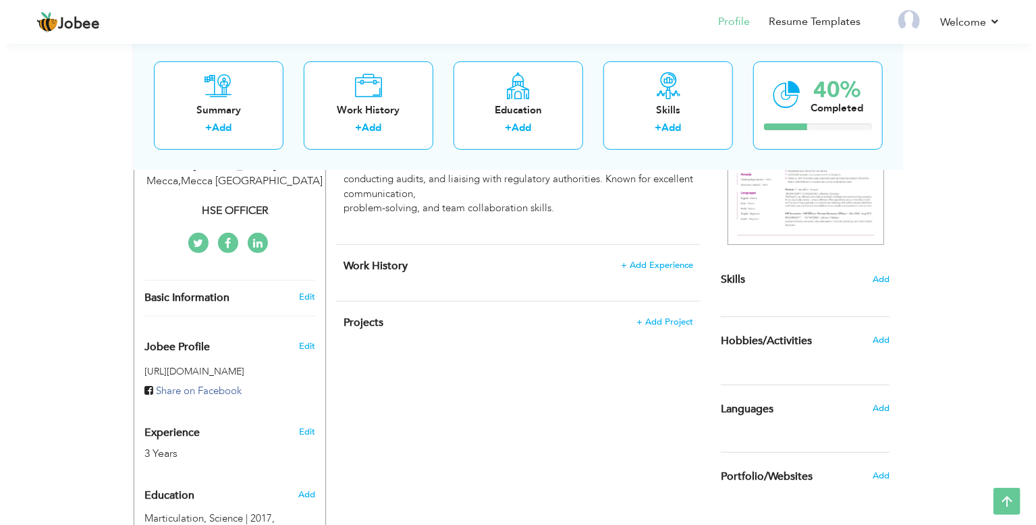
scroll to position [250, 0]
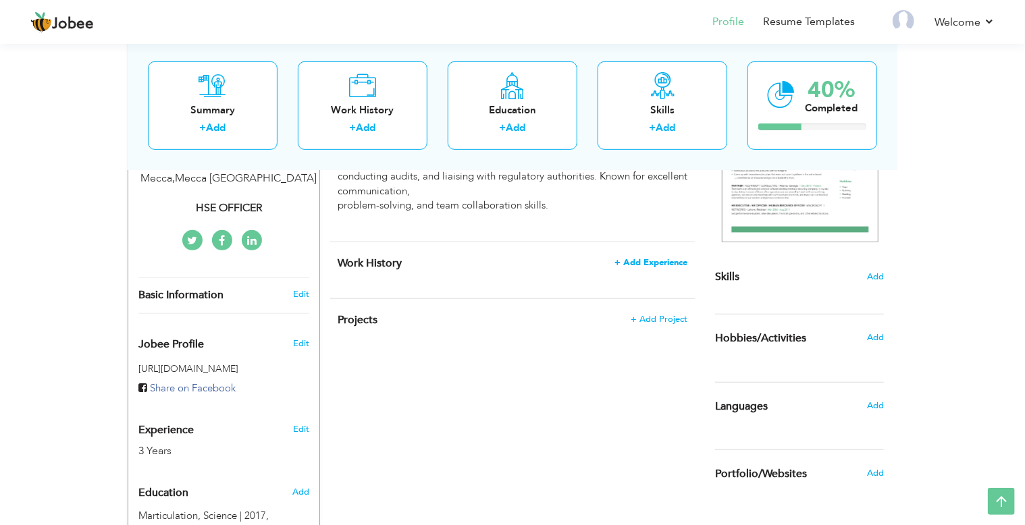
click at [645, 263] on span "+ Add Experience" at bounding box center [650, 262] width 73 height 9
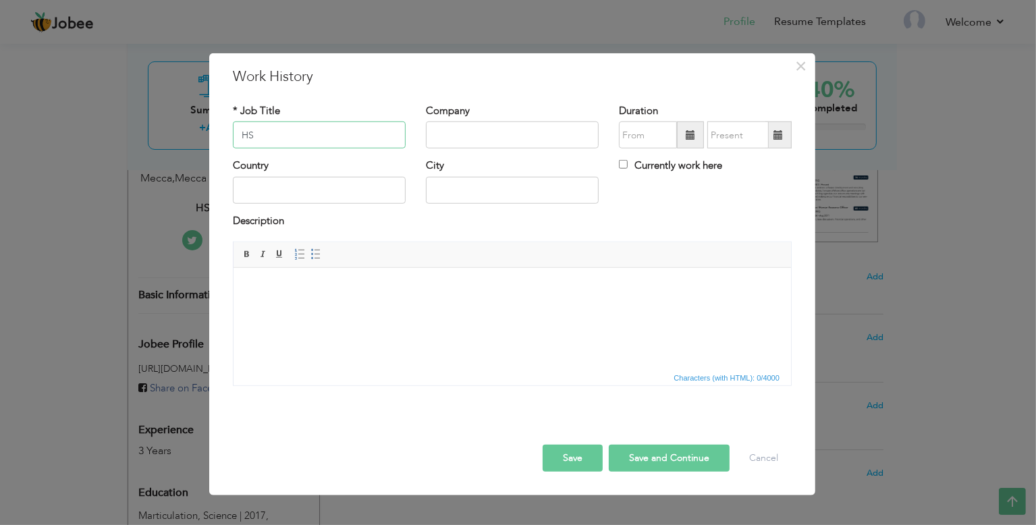
type input "H"
type input "HSE OFFICER"
click at [496, 148] on input "text" at bounding box center [512, 135] width 173 height 27
type input "AL EITMAD"
click at [689, 138] on span at bounding box center [690, 134] width 9 height 9
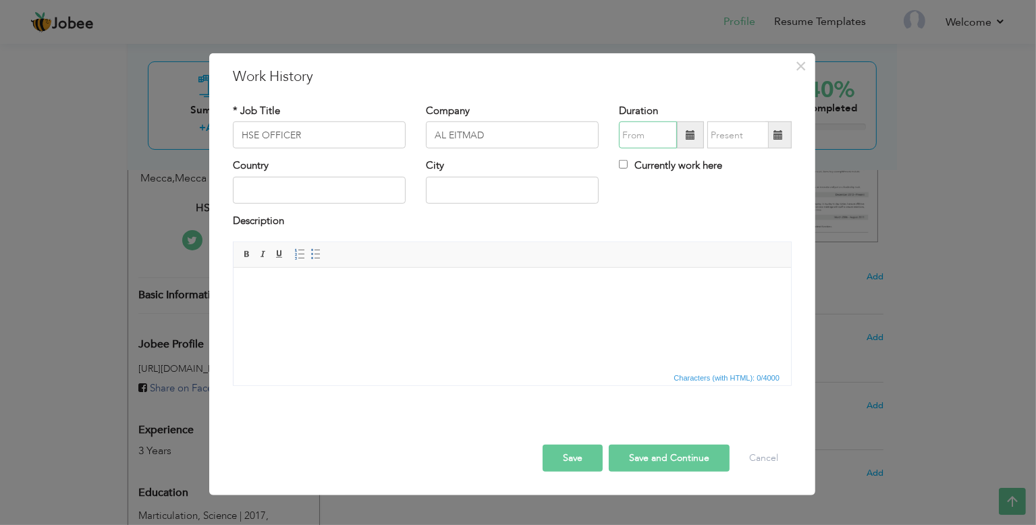
type input "09/2025"
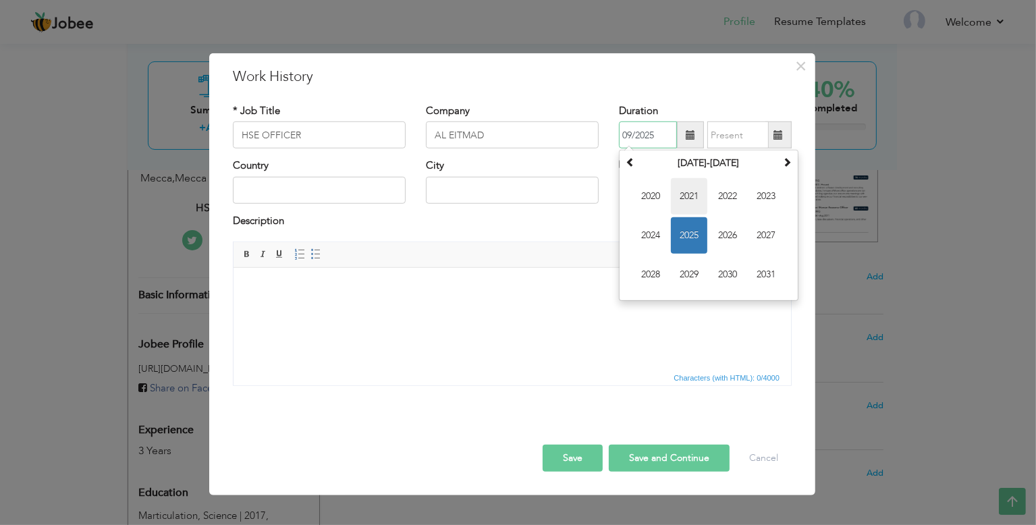
click at [692, 199] on span "2021" at bounding box center [689, 196] width 36 height 36
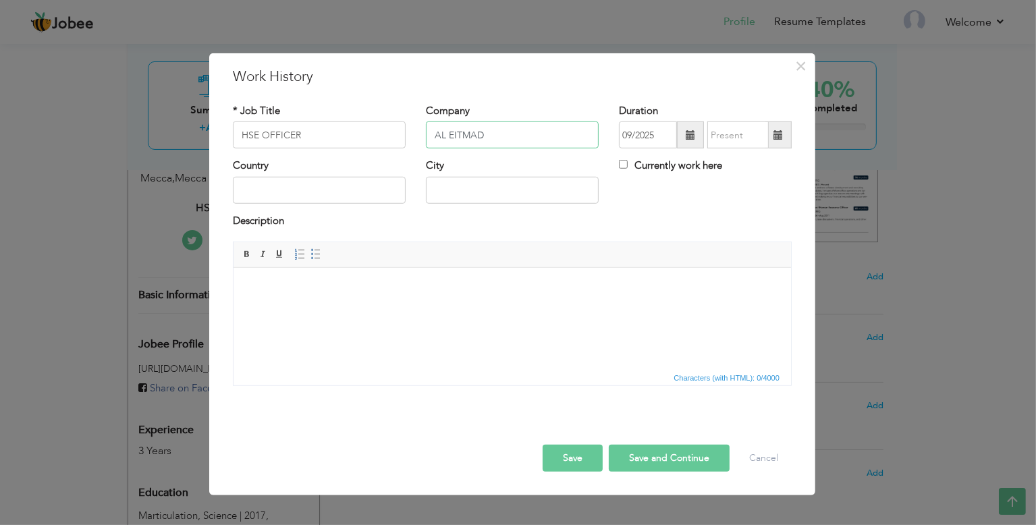
click at [518, 129] on input "AL EITMAD" at bounding box center [512, 135] width 173 height 27
click at [462, 131] on input "AL EITMAD PVT. LTD" at bounding box center [512, 135] width 173 height 27
type input "AL ETIMAD PVT. LTD"
click at [662, 131] on input "09/2025" at bounding box center [648, 135] width 58 height 27
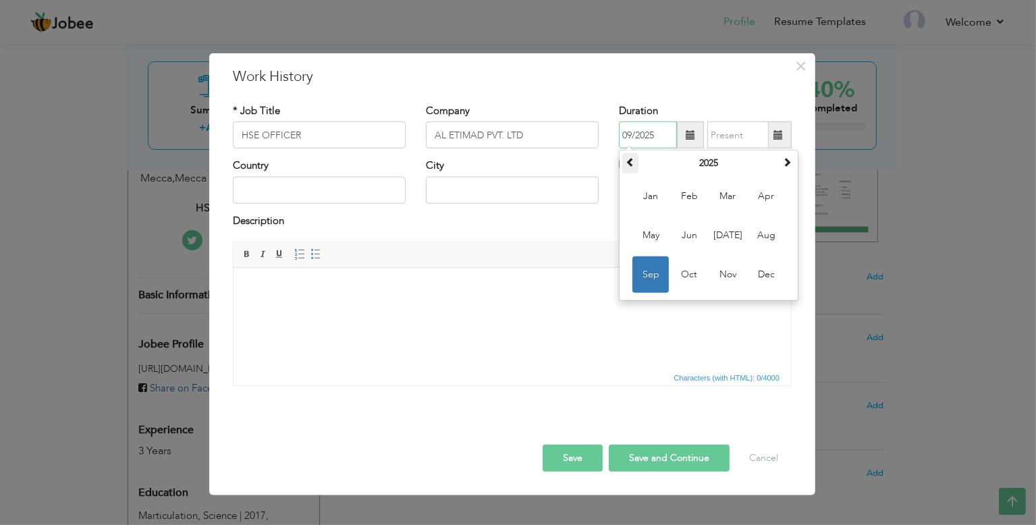
click at [634, 162] on span at bounding box center [630, 161] width 9 height 9
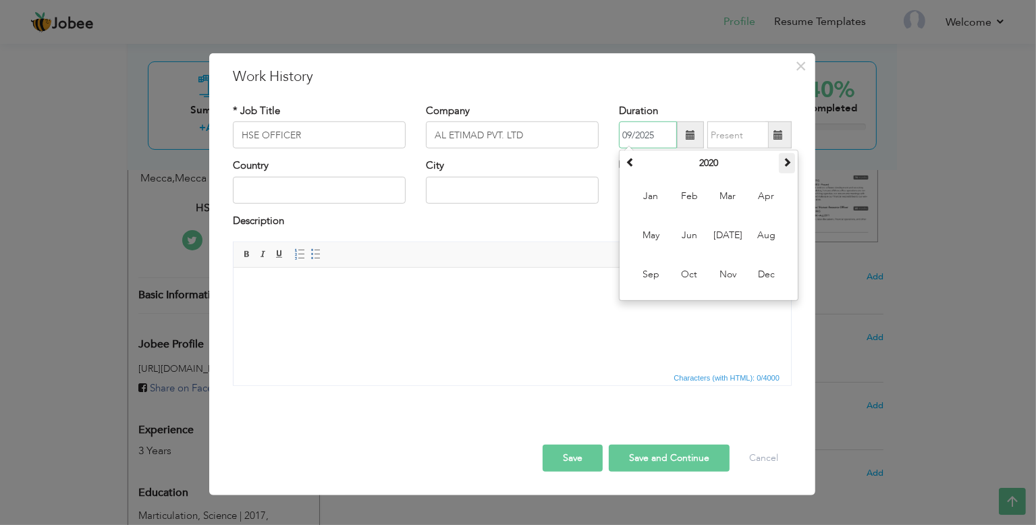
click at [787, 160] on span at bounding box center [787, 161] width 9 height 9
click at [729, 203] on span "Mar" at bounding box center [728, 196] width 36 height 36
type input "03/2021"
click at [775, 140] on span at bounding box center [779, 135] width 26 height 27
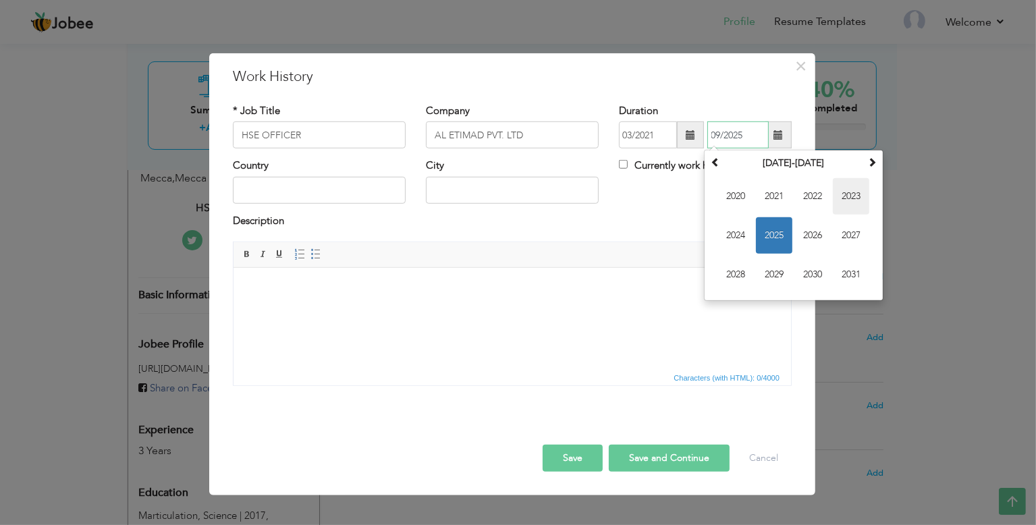
click at [841, 192] on span "2023" at bounding box center [851, 196] width 36 height 36
click at [778, 194] on span "Feb" at bounding box center [774, 196] width 36 height 36
type input "02/2023"
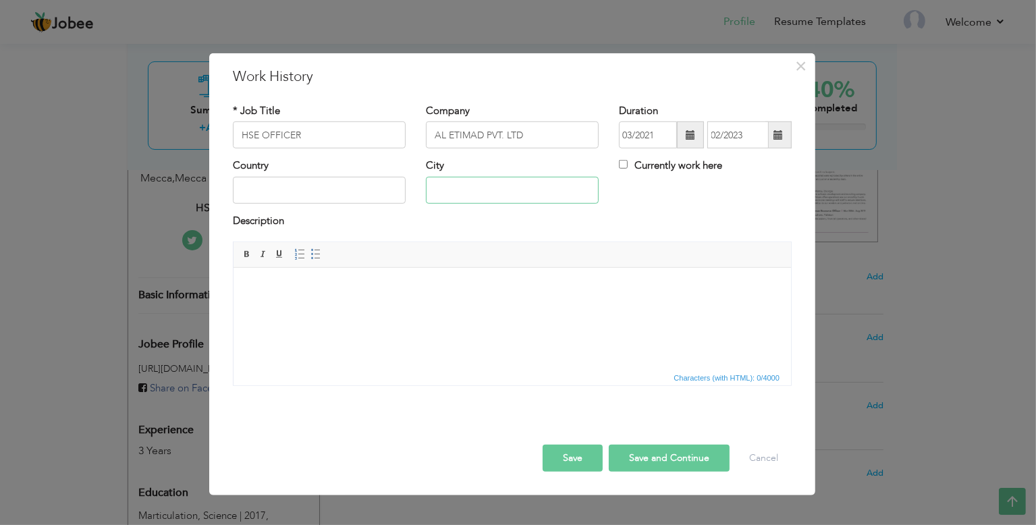
click at [465, 186] on input "text" at bounding box center [512, 190] width 173 height 27
click at [340, 187] on input "text" at bounding box center [319, 190] width 173 height 27
click at [277, 192] on input "[GEOGRAPHIC_DATA]" at bounding box center [319, 190] width 173 height 27
type input "[GEOGRAPHIC_DATA]"
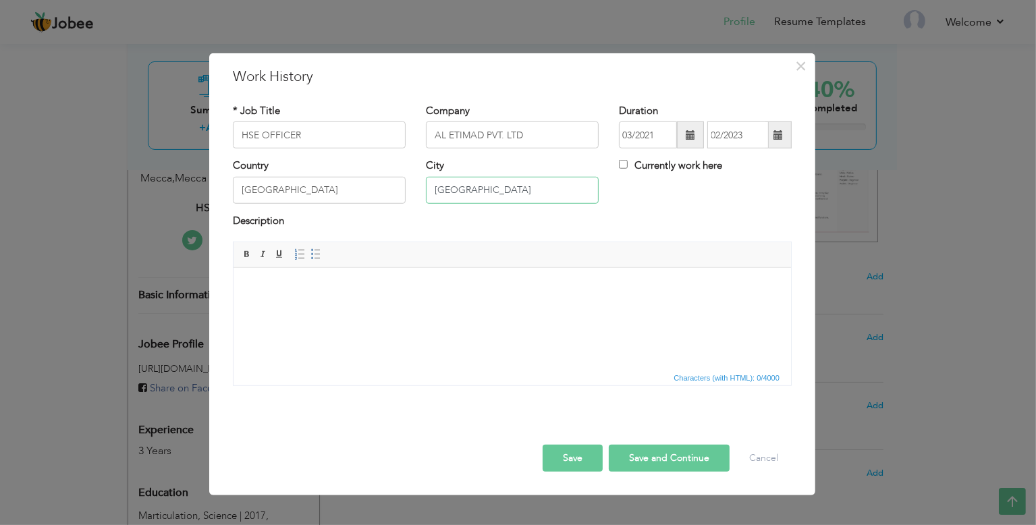
type input "[GEOGRAPHIC_DATA]"
click at [400, 309] on html at bounding box center [512, 288] width 558 height 41
click at [402, 309] on html at bounding box center [512, 288] width 558 height 41
click at [419, 305] on html at bounding box center [512, 288] width 558 height 41
click at [315, 256] on span at bounding box center [316, 254] width 11 height 11
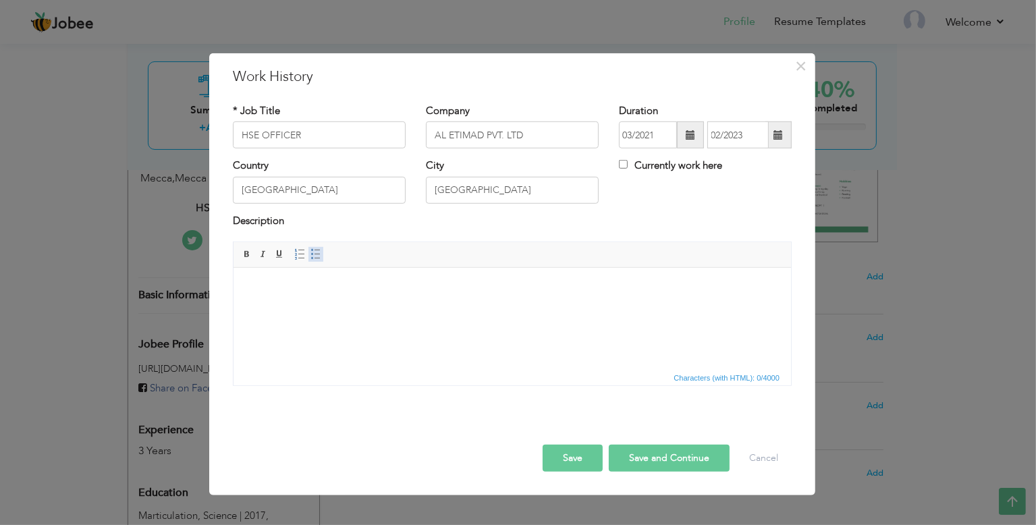
click at [315, 255] on span at bounding box center [316, 254] width 11 height 11
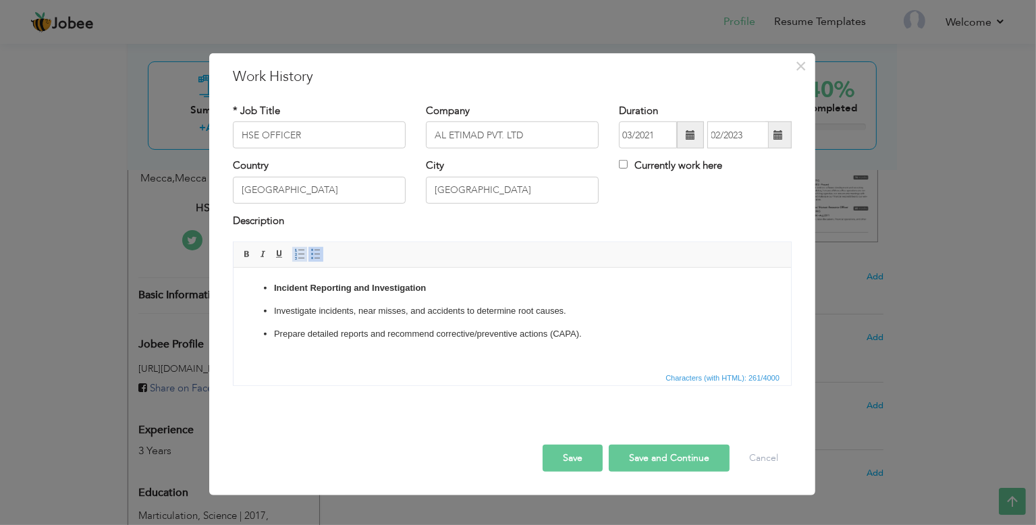
click at [299, 255] on span at bounding box center [299, 254] width 11 height 11
click at [273, 290] on strong "Incident Reporting and Investigation" at bounding box center [349, 288] width 152 height 10
click at [298, 255] on span at bounding box center [299, 254] width 11 height 11
click at [608, 339] on p "Prepare detailed reports and recommend corrective/preventive actions (CAPA)." at bounding box center [511, 334] width 477 height 14
click at [259, 285] on ol "Incident Reporting and Investigation" at bounding box center [511, 289] width 531 height 14
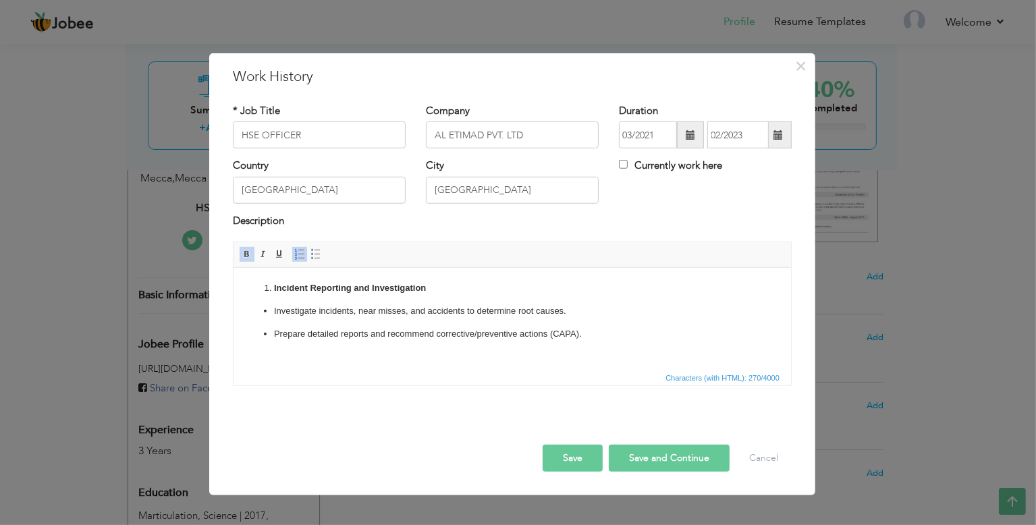
click at [440, 286] on p "Incident Reporting and Investigation" at bounding box center [511, 289] width 477 height 14
click at [594, 346] on html "Incident Reporting and Investigation Investigate incidents, near misses, and ac…" at bounding box center [512, 311] width 558 height 86
click at [273, 284] on li "Incident Reporting and Investigation" at bounding box center [511, 289] width 477 height 14
click at [593, 341] on html "Incident Reporting and Investigation Investigate incidents, near misses, and ac…" at bounding box center [512, 311] width 558 height 86
click at [294, 252] on span at bounding box center [299, 254] width 11 height 11
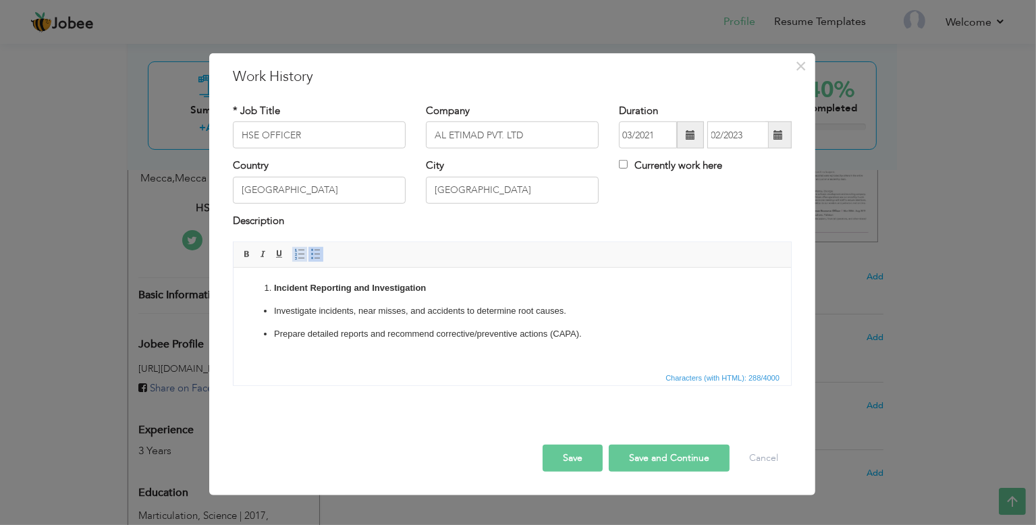
click at [294, 253] on span at bounding box center [299, 254] width 11 height 11
click at [273, 287] on li "Incident Reporting and Investigation" at bounding box center [511, 289] width 477 height 14
click at [605, 338] on p "Prepare detailed reports and recommend corrective/preventive actions (CAPA)." at bounding box center [511, 348] width 477 height 42
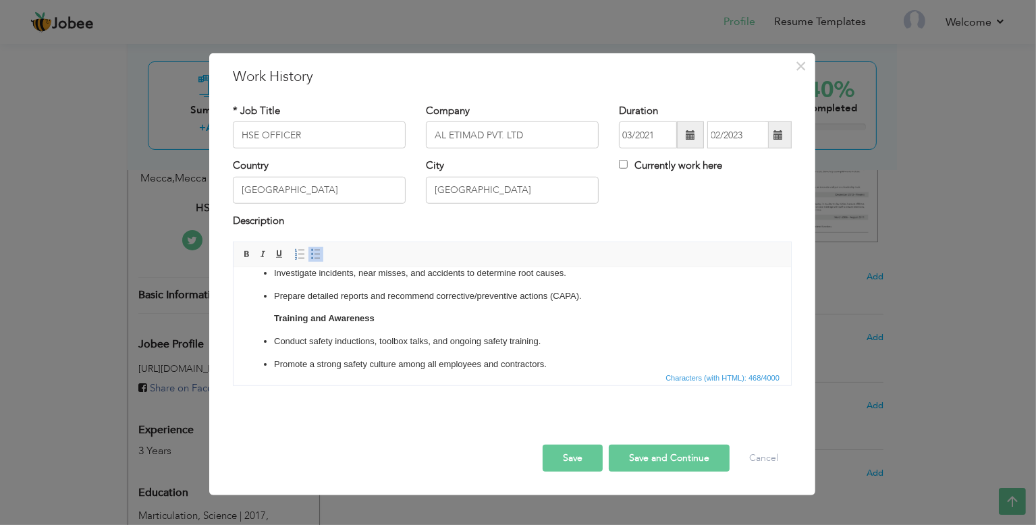
click at [513, 341] on p "Conduct safety inductions, toolbox talks, and ongoing safety training." at bounding box center [511, 342] width 477 height 14
click at [274, 317] on strong "Training and Awareness" at bounding box center [323, 318] width 101 height 10
click at [334, 327] on ul "Investigate incidents, near misses, and accidents to determine root causes. Pre…" at bounding box center [511, 319] width 531 height 105
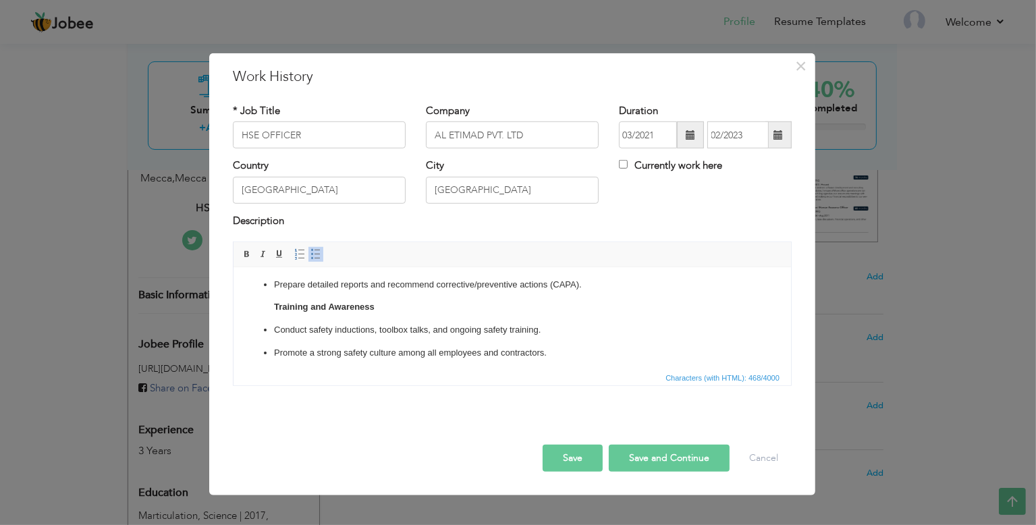
scroll to position [53, 0]
click at [559, 352] on p "Promote a strong safety culture among all employees and contractors." at bounding box center [511, 349] width 477 height 14
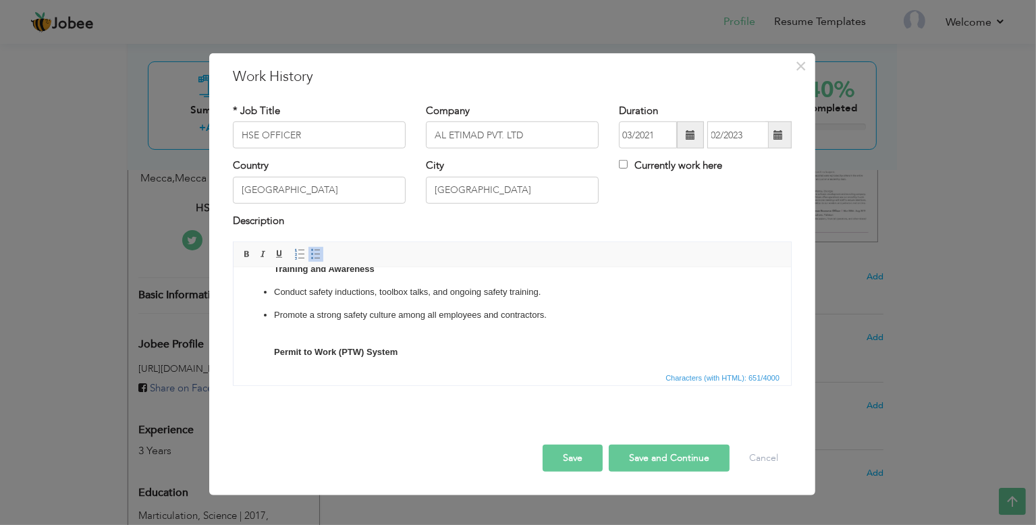
scroll to position [113, 0]
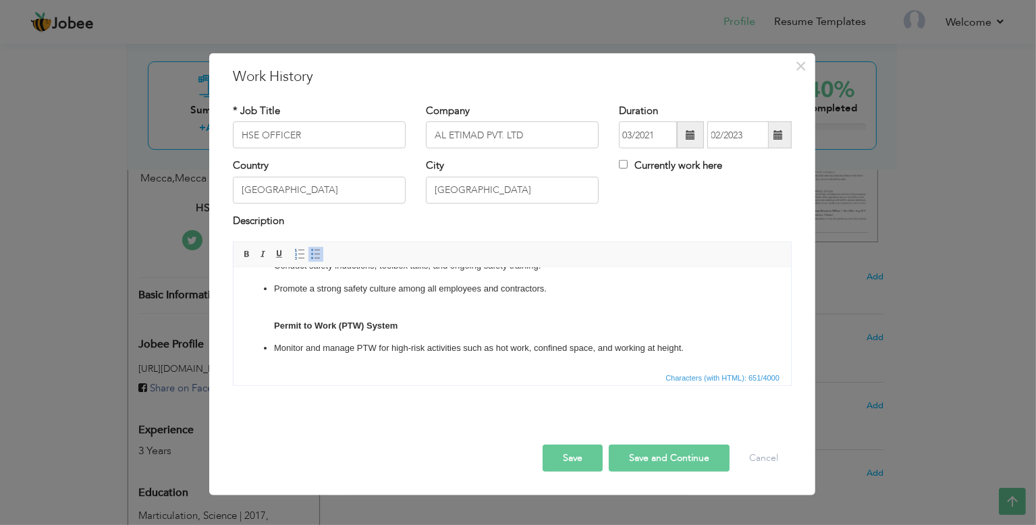
click at [267, 321] on ul "Investigate incidents, near misses, and accidents to determine root causes. Pre…" at bounding box center [511, 273] width 531 height 165
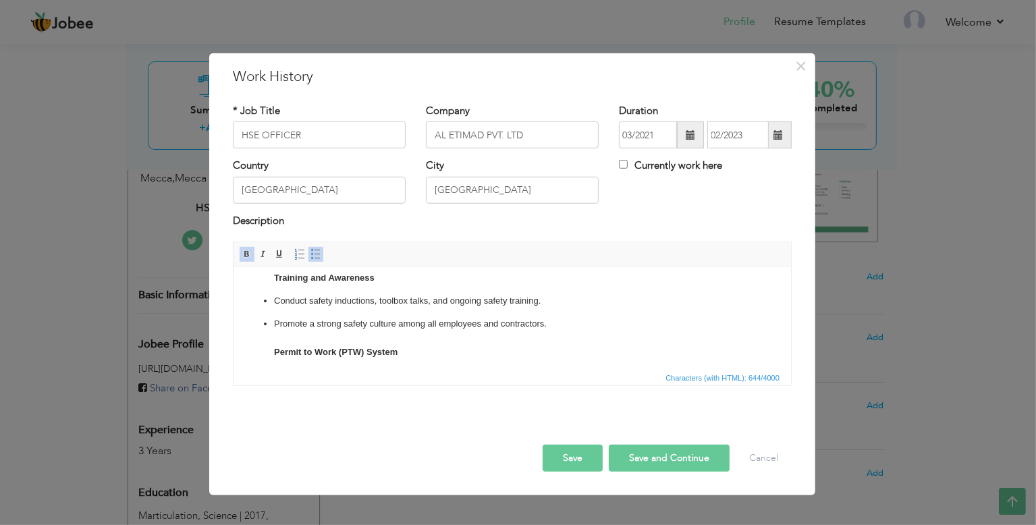
scroll to position [105, 0]
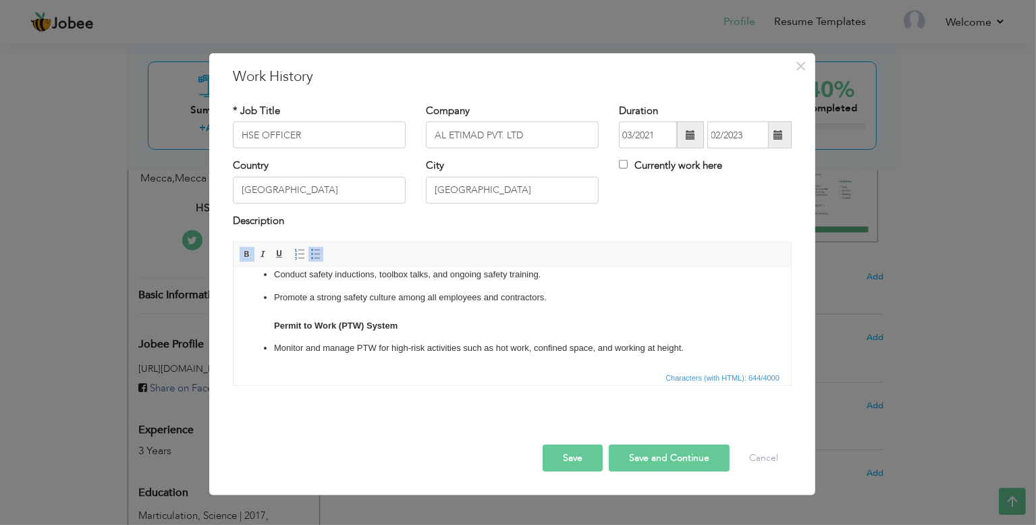
click at [699, 348] on p "Monitor and manage PTW for high-risk activities such as hot work, confined spac…" at bounding box center [511, 349] width 477 height 14
click at [286, 315] on p "Promote a strong safety culture among all employees and contractors. Permit to …" at bounding box center [511, 312] width 477 height 42
click at [712, 356] on p "Monitor and manage PTW for high-risk activities such as hot work, confined spac…" at bounding box center [511, 356] width 477 height 28
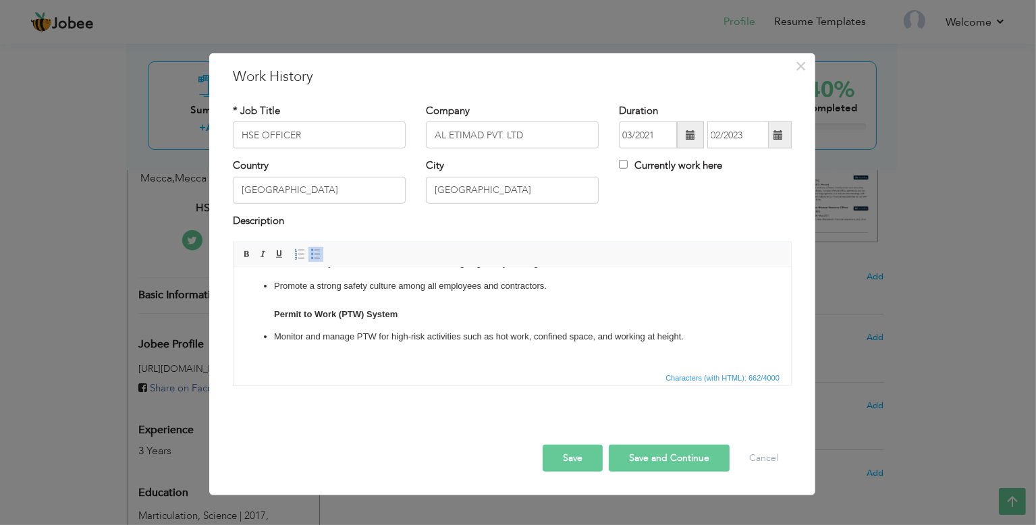
scroll to position [185, 0]
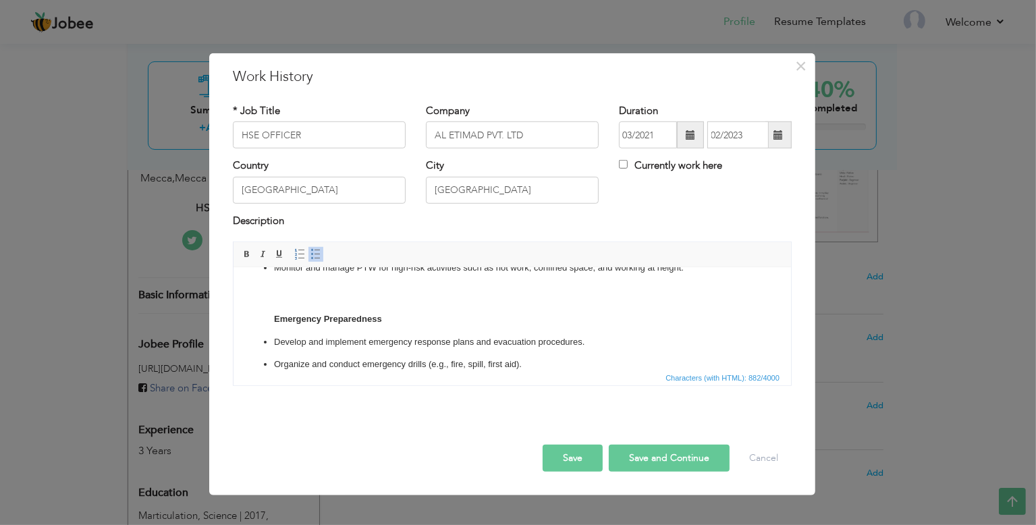
click at [261, 308] on ul "Investigate incidents, near misses, and accidents to determine root causes. Pre…" at bounding box center [511, 246] width 531 height 253
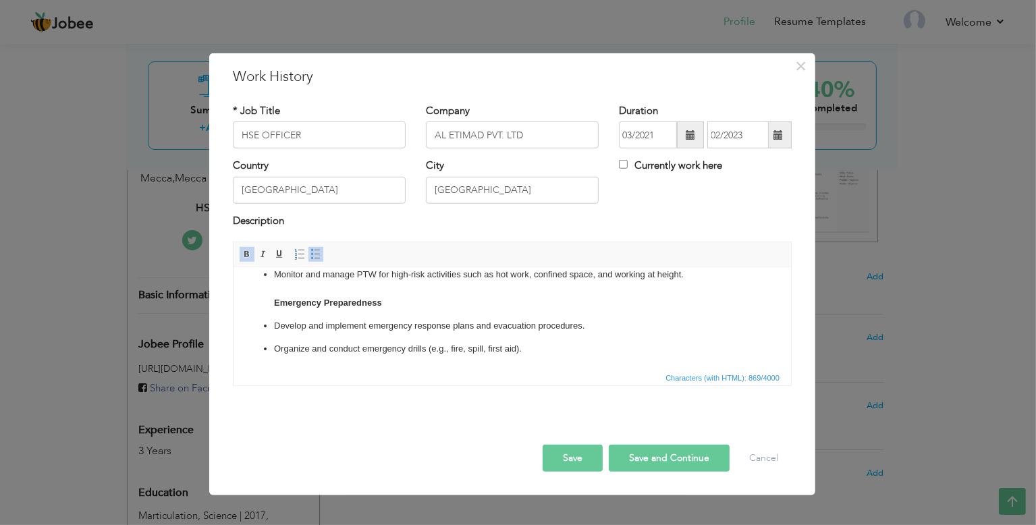
click at [545, 360] on html "Incident Reporting and Investigation Investigate incidents, near misses, and ac…" at bounding box center [512, 230] width 558 height 280
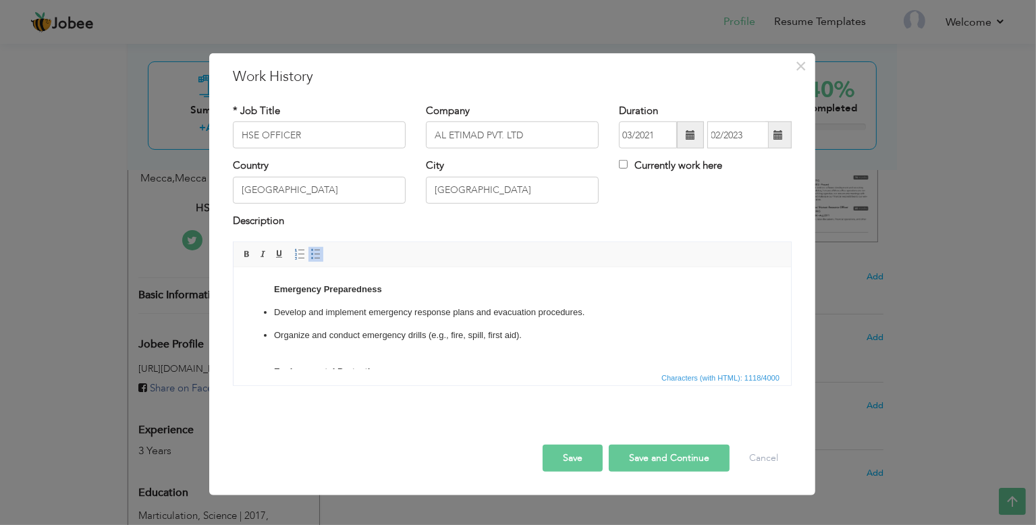
scroll to position [244, 0]
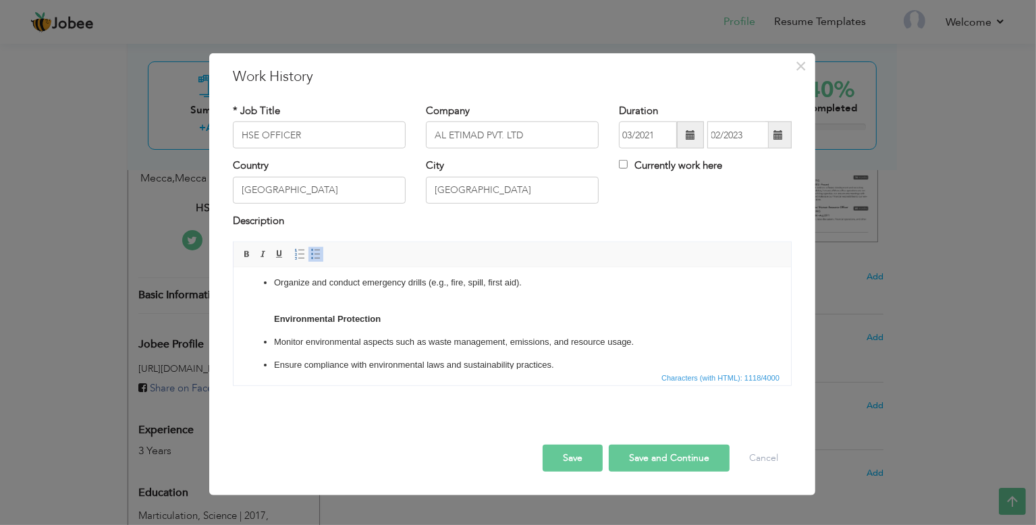
drag, startPoint x: 254, startPoint y: 309, endPoint x: 269, endPoint y: 312, distance: 15.1
click at [254, 309] on ul "Investigate incidents, near misses, and accidents to determine root causes. Pre…" at bounding box center [511, 216] width 531 height 313
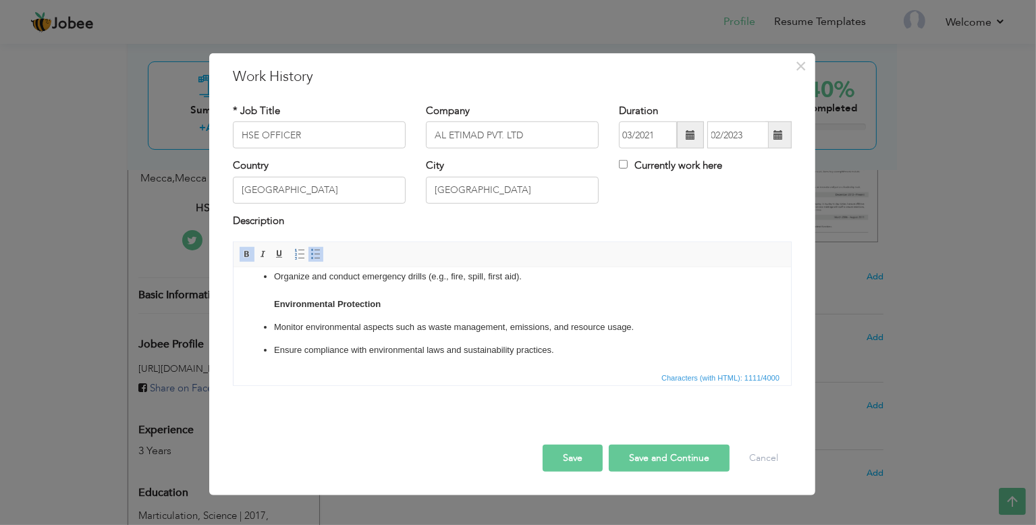
scroll to position [252, 0]
click at [575, 354] on p "Ensure compliance with environmental laws and sustainability practices." at bounding box center [511, 349] width 477 height 14
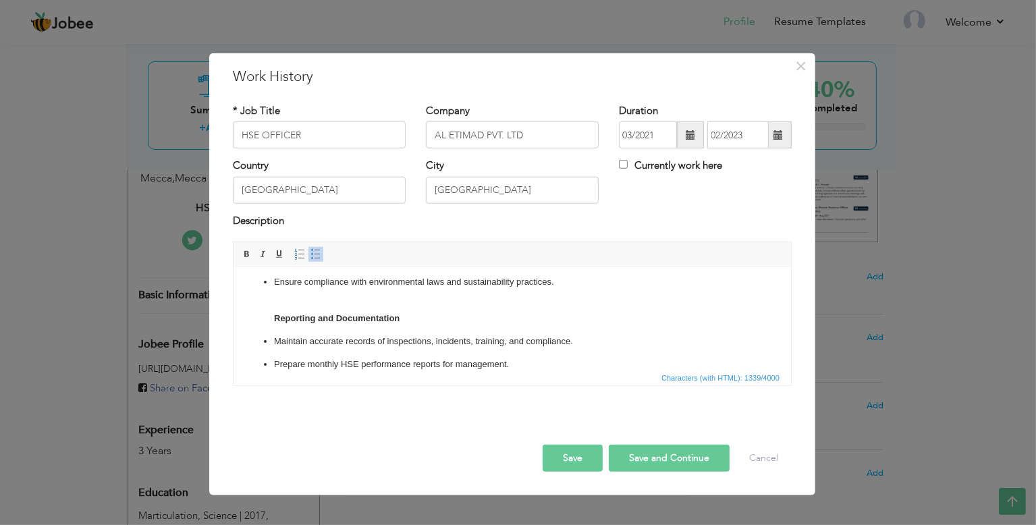
click at [270, 315] on ul "Investigate incidents, near misses, and accidents to determine root causes. Pre…" at bounding box center [511, 179] width 531 height 386
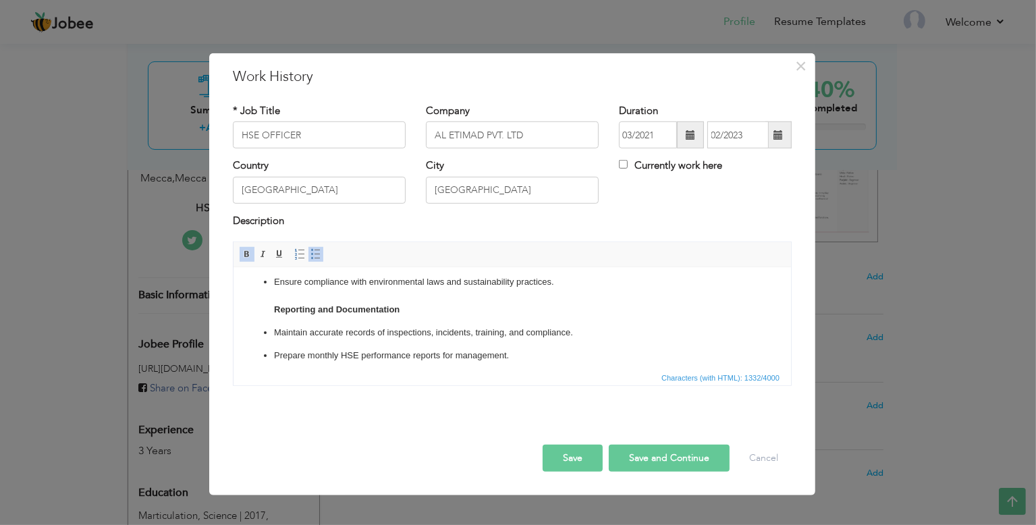
click at [534, 368] on html "Incident Reporting and Investigation Investigate incidents, near misses, and ac…" at bounding box center [512, 162] width 558 height 427
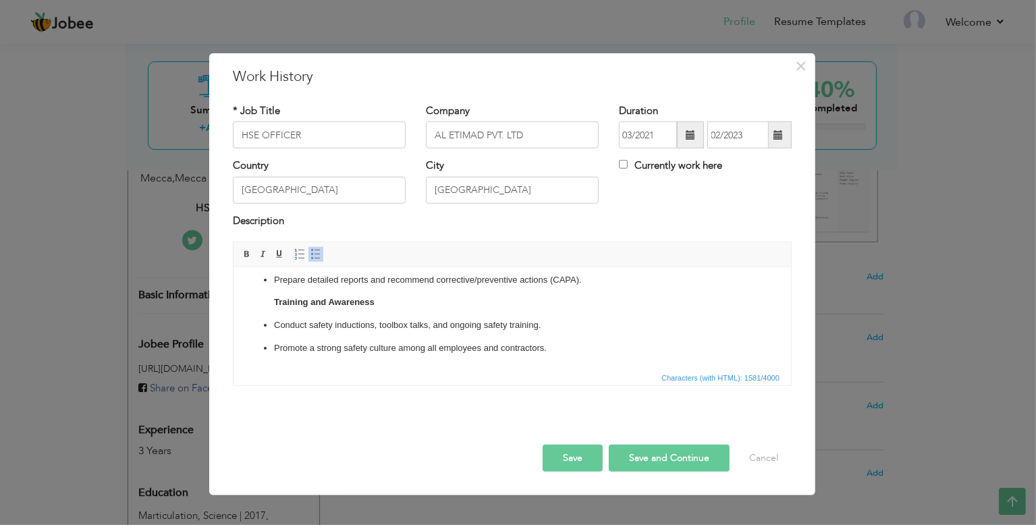
scroll to position [392, 0]
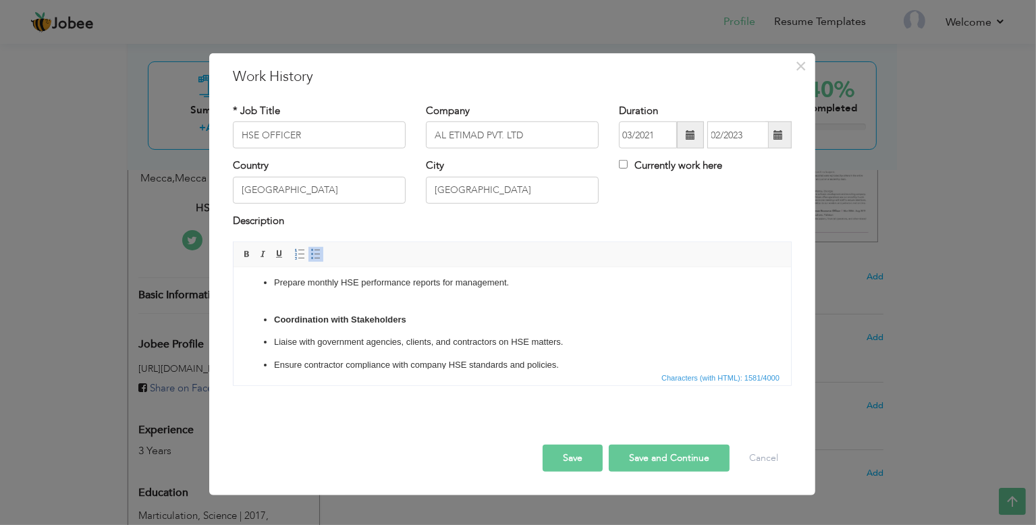
click at [270, 319] on ul "Investigate incidents, near misses, and accidents to determine root causes. Pre…" at bounding box center [511, 143] width 531 height 460
click at [312, 253] on span at bounding box center [316, 254] width 11 height 11
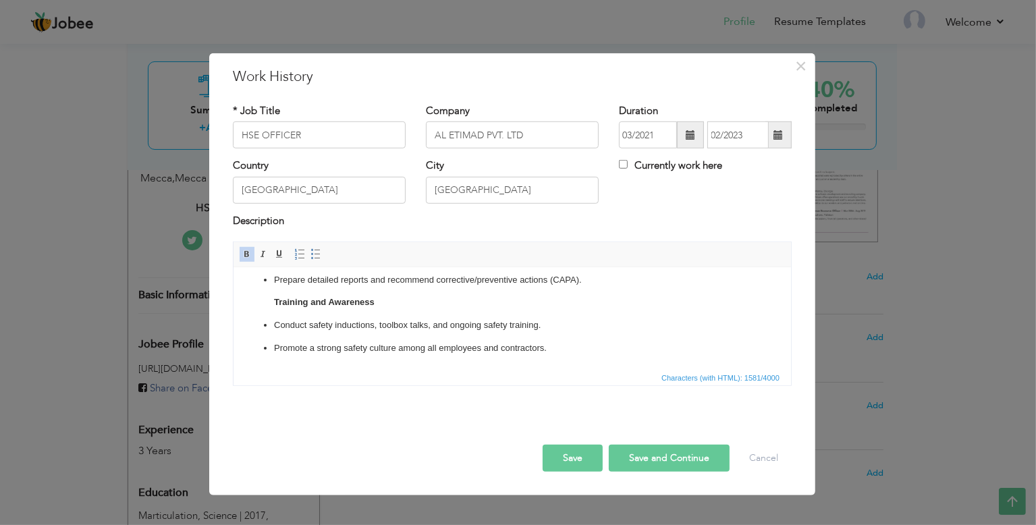
click at [272, 294] on ul "Investigate incidents, near misses, and accidents to determine root causes. Pre…" at bounding box center [511, 446] width 531 height 392
click at [313, 254] on span at bounding box center [316, 254] width 11 height 11
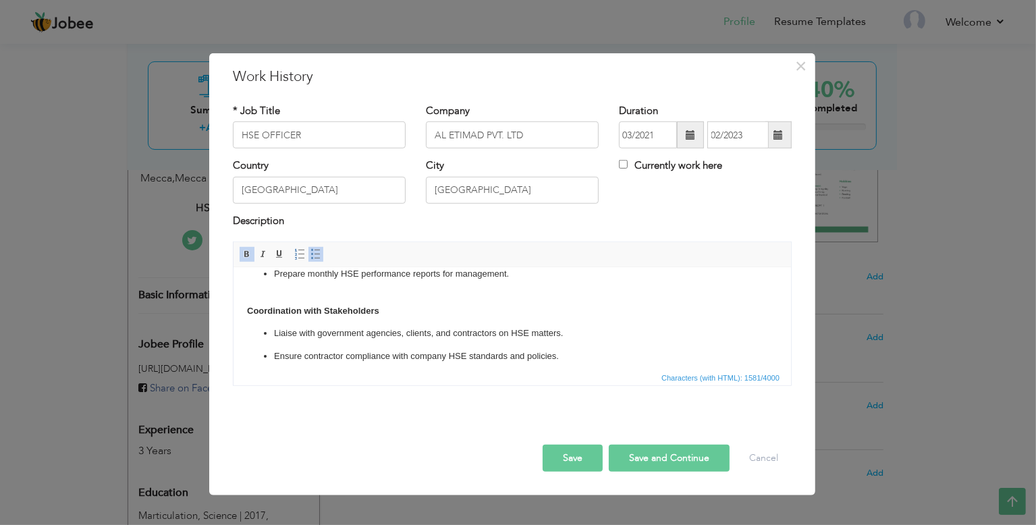
scroll to position [408, 0]
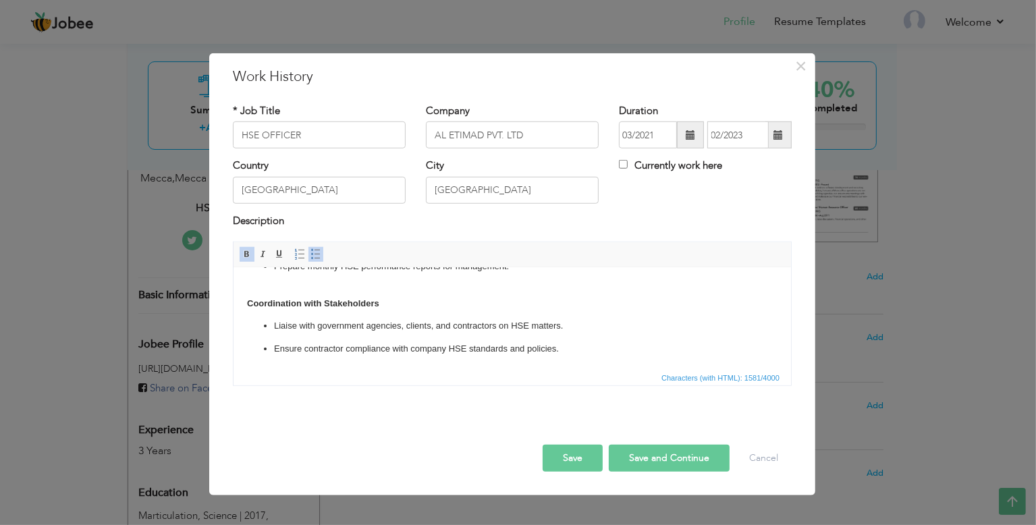
click at [242, 302] on html "Incident Reporting and Investigation Investigate incidents, near misses, and ac…" at bounding box center [512, 115] width 558 height 510
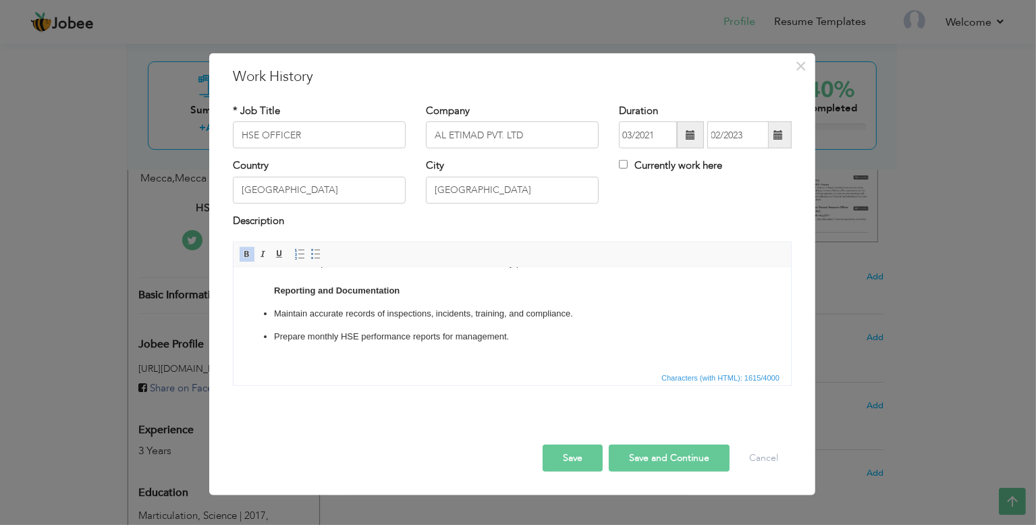
scroll to position [0, 0]
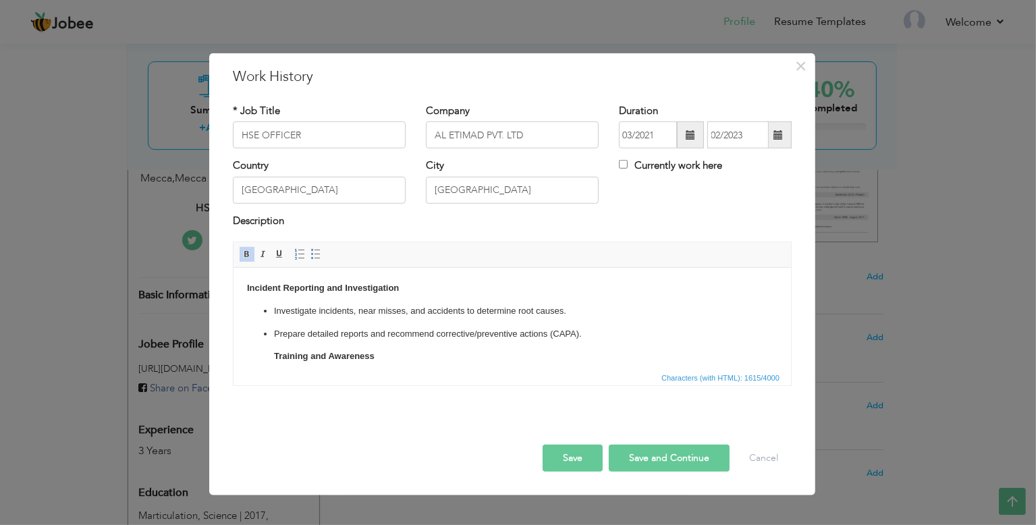
click at [243, 286] on html "Incident Reporting and Investigation Investigate incidents, near misses, and ac…" at bounding box center [512, 523] width 558 height 510
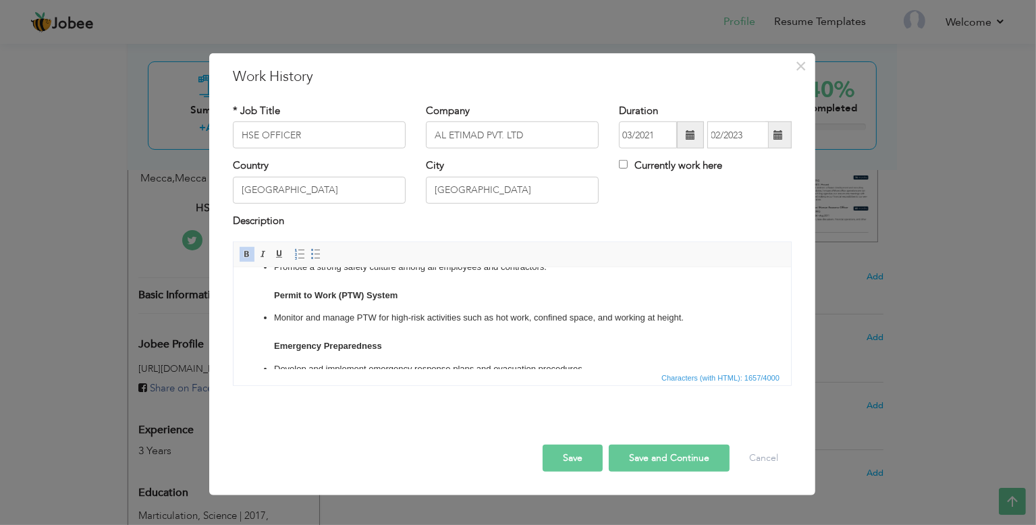
scroll to position [408, 0]
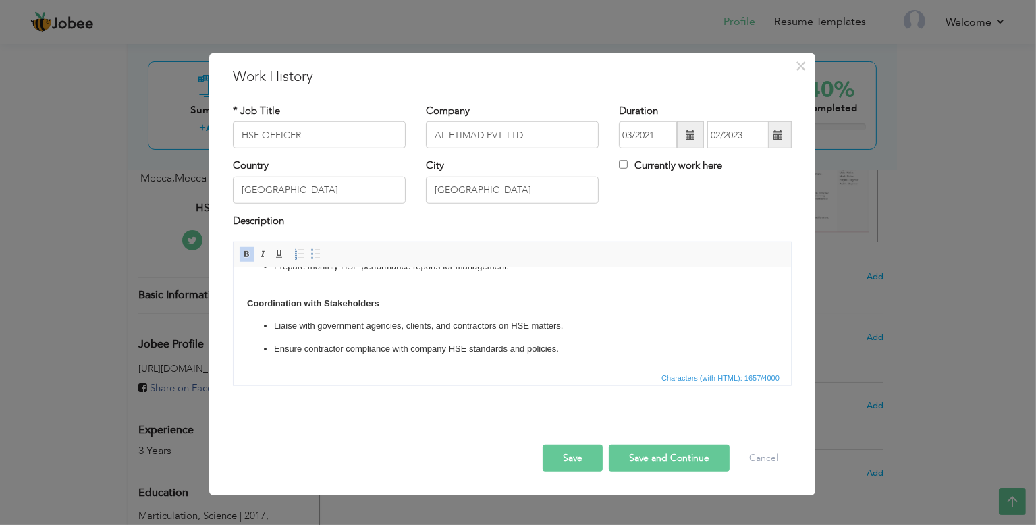
drag, startPoint x: 787, startPoint y: 288, endPoint x: 1026, endPoint y: 632, distance: 418.8
click at [656, 454] on button "Save and Continue" at bounding box center [669, 458] width 121 height 27
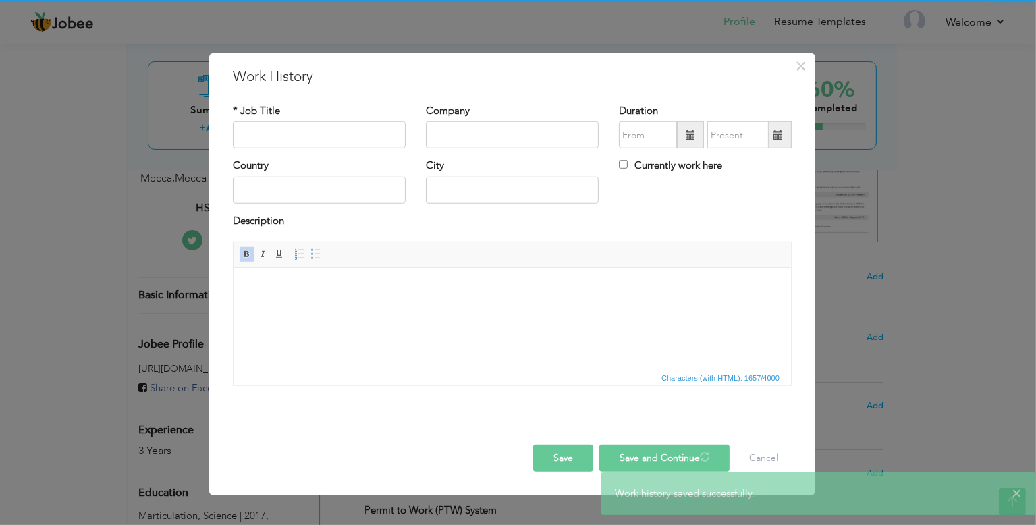
scroll to position [0, 0]
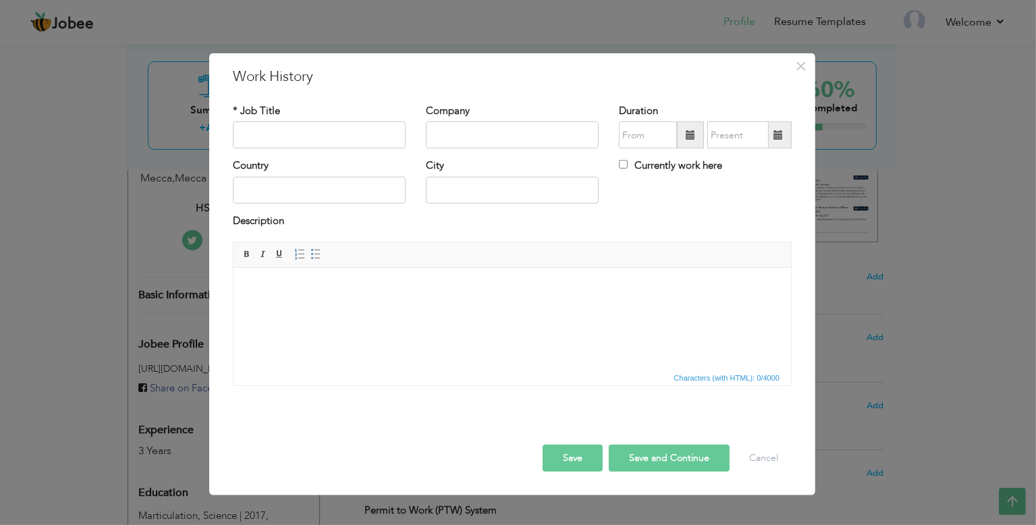
click at [465, 309] on html at bounding box center [512, 288] width 558 height 41
click at [350, 132] on input "text" at bounding box center [319, 135] width 173 height 27
type input "HSE OFFICER"
click at [459, 132] on input "METITIO" at bounding box center [512, 135] width 173 height 27
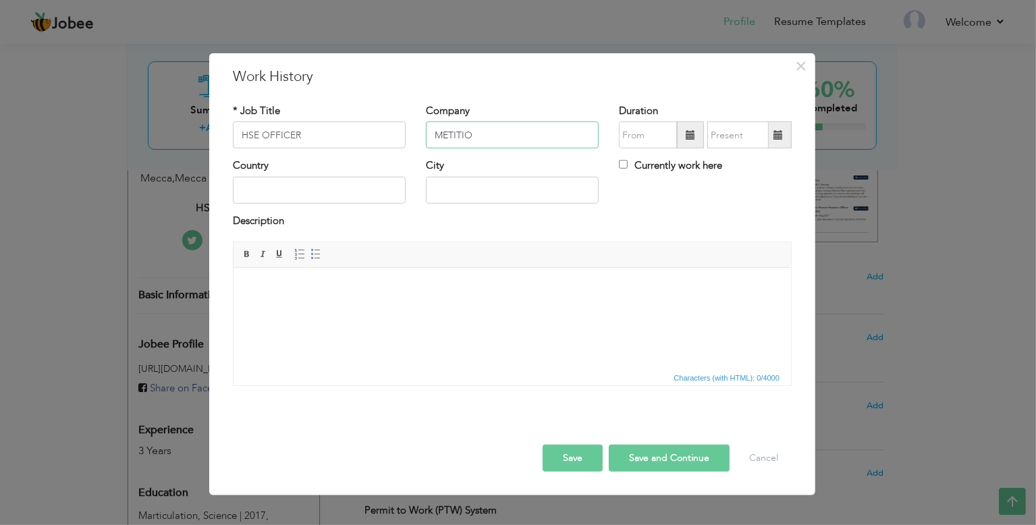
paste input "etito | Water & Wastewater Treatment Solutions Dubai, UAE"
type input "Metito | Water & Wastewater Treatment Solutions [GEOGRAPHIC_DATA]"
drag, startPoint x: 641, startPoint y: 63, endPoint x: 639, endPoint y: 74, distance: 10.3
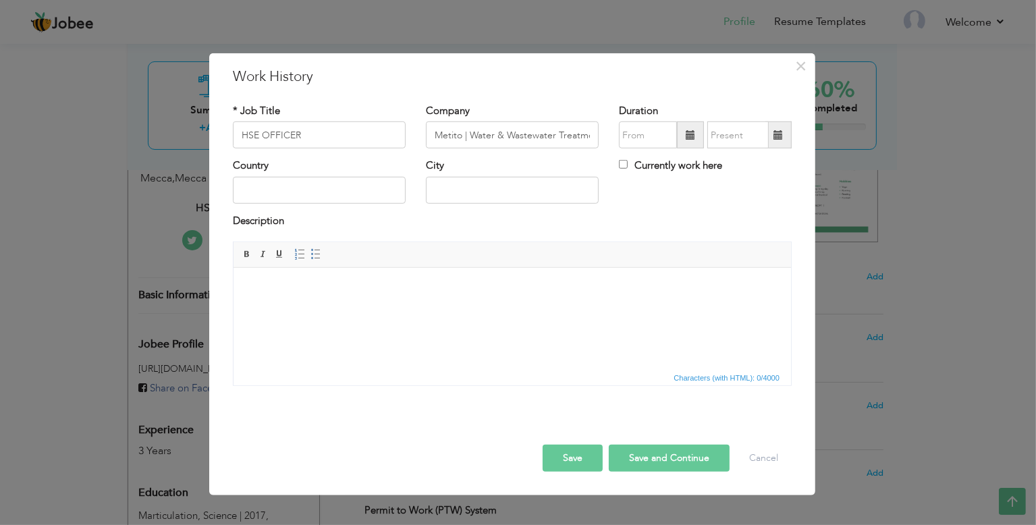
click at [639, 74] on div "× Work History * Job Title HSE OFFICER Company Metito | Water & Wastewater Trea…" at bounding box center [512, 274] width 606 height 442
click at [690, 138] on span at bounding box center [690, 134] width 9 height 9
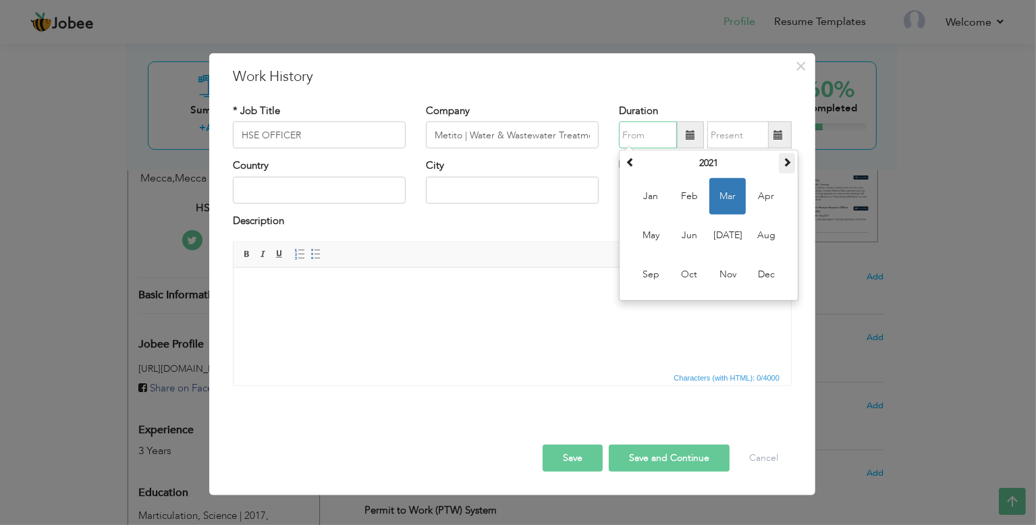
click at [789, 160] on span at bounding box center [787, 161] width 9 height 9
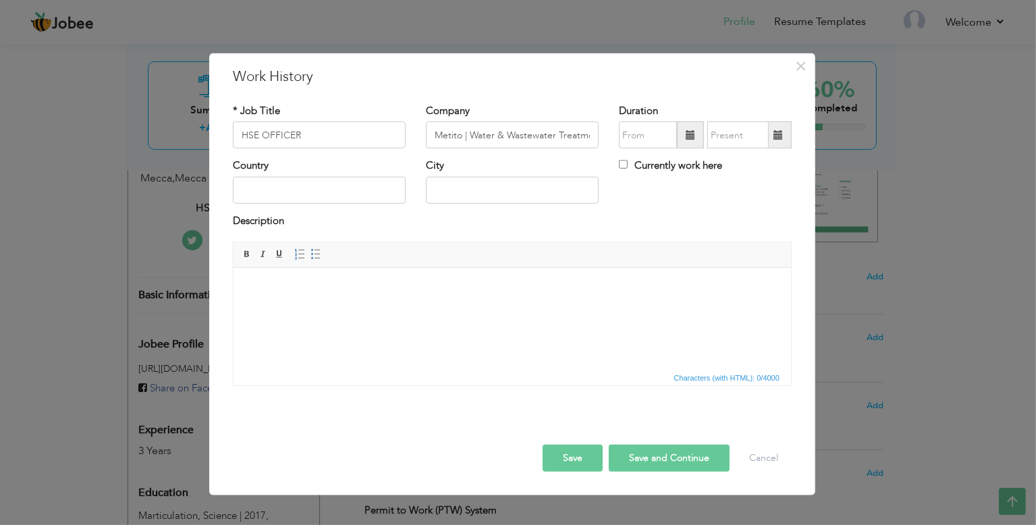
click at [685, 135] on span at bounding box center [690, 135] width 27 height 27
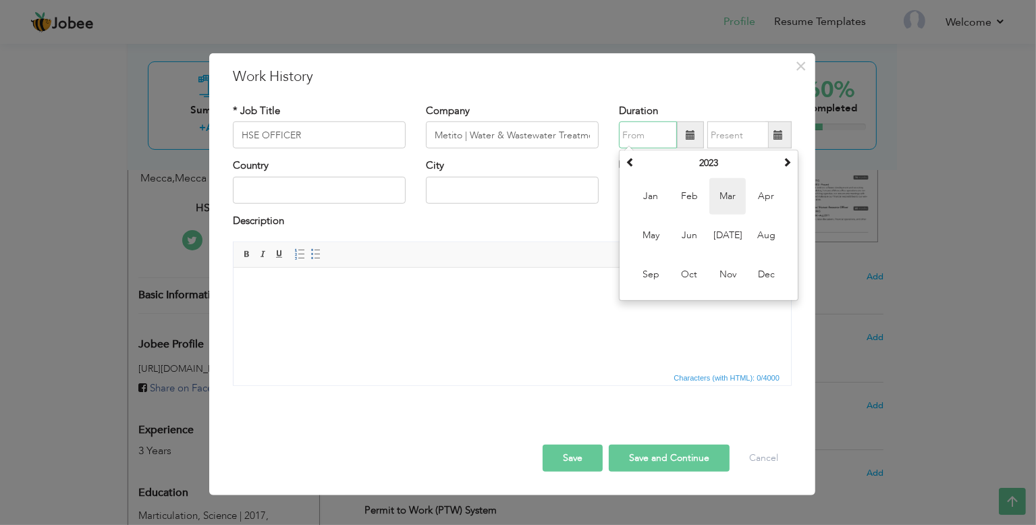
click at [720, 195] on span "Mar" at bounding box center [728, 196] width 36 height 36
type input "03/2023"
click at [778, 134] on span at bounding box center [778, 134] width 9 height 9
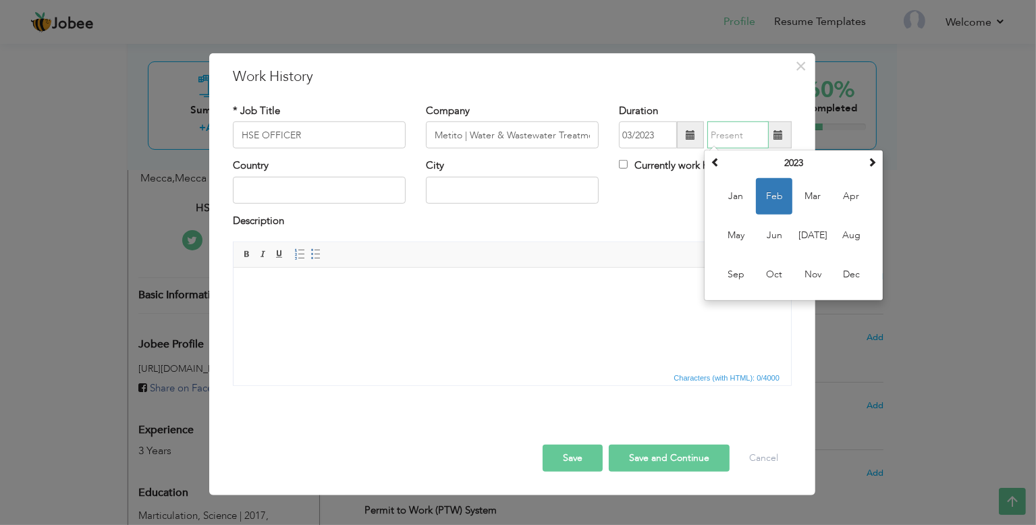
drag, startPoint x: 855, startPoint y: 203, endPoint x: 843, endPoint y: 204, distance: 12.8
click at [855, 203] on span "Apr" at bounding box center [851, 196] width 36 height 36
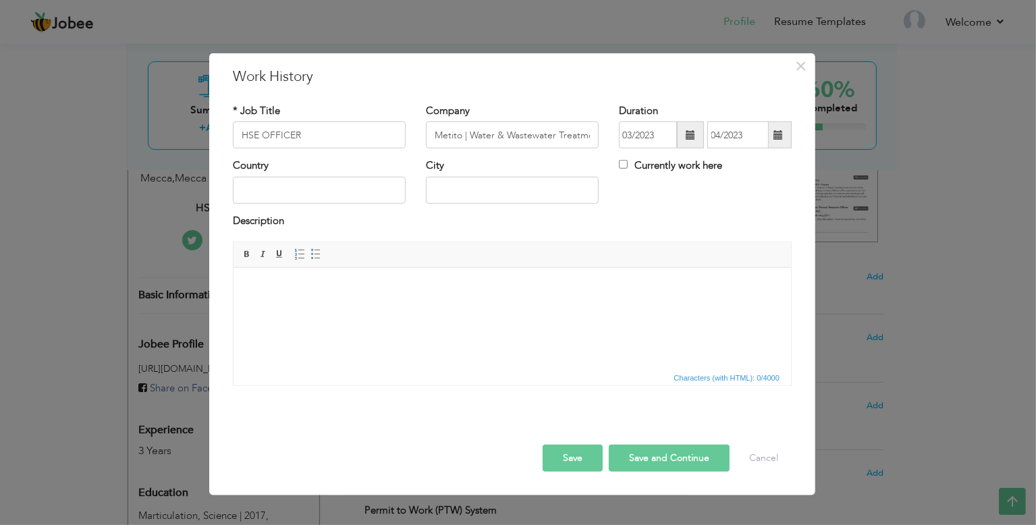
click at [778, 134] on span at bounding box center [778, 134] width 9 height 9
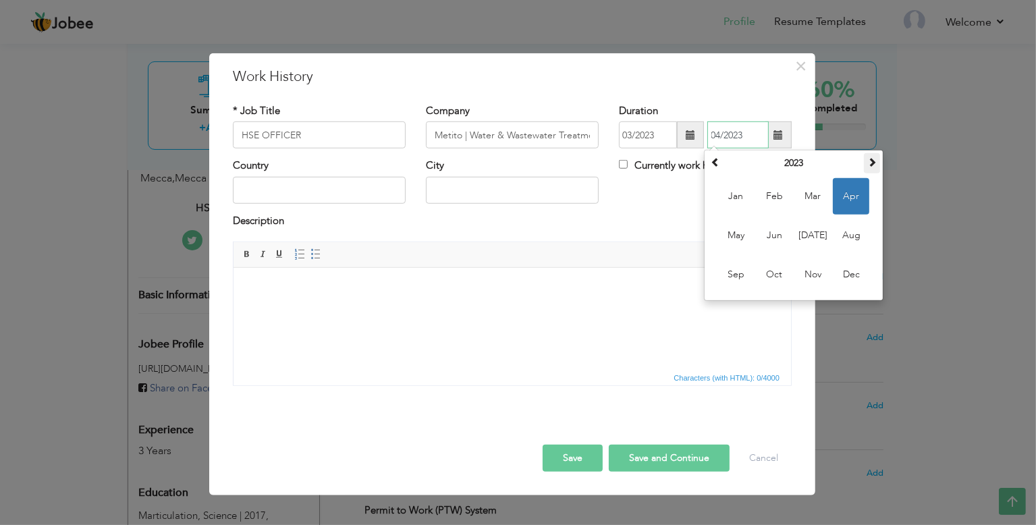
click at [875, 158] on span at bounding box center [872, 161] width 9 height 9
click at [843, 196] on span "Apr" at bounding box center [851, 196] width 36 height 36
type input "04/2024"
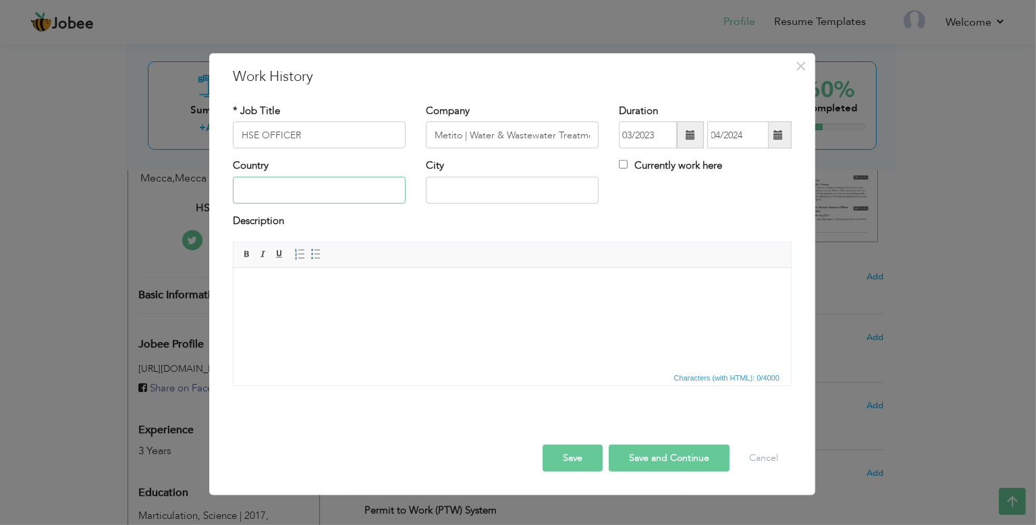
click at [297, 190] on input "text" at bounding box center [319, 190] width 173 height 27
type input "[GEOGRAPHIC_DATA]"
click at [497, 184] on input "text" at bounding box center [512, 190] width 173 height 27
paste input "Ras Al-Khaimah"
type input "Ras Al-Khaimah"
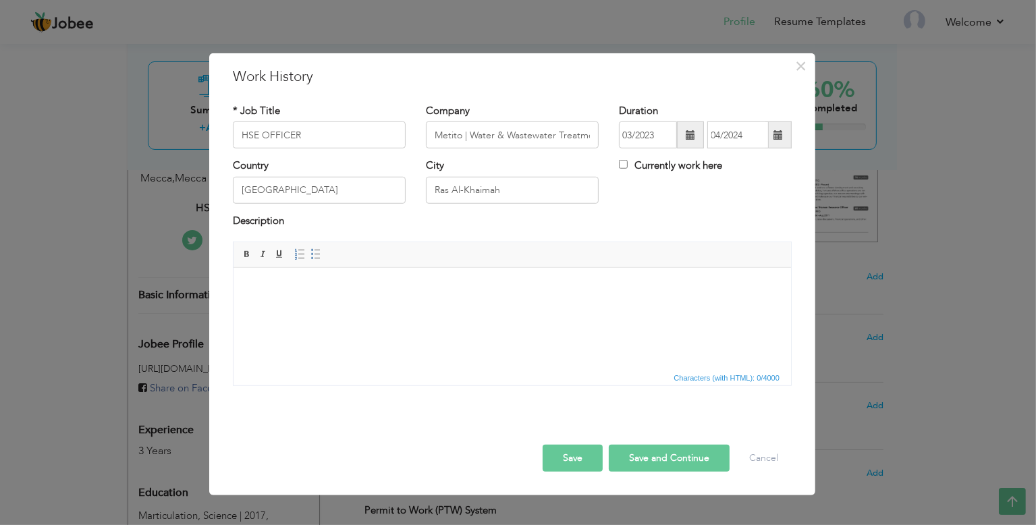
click at [340, 306] on html at bounding box center [512, 288] width 558 height 41
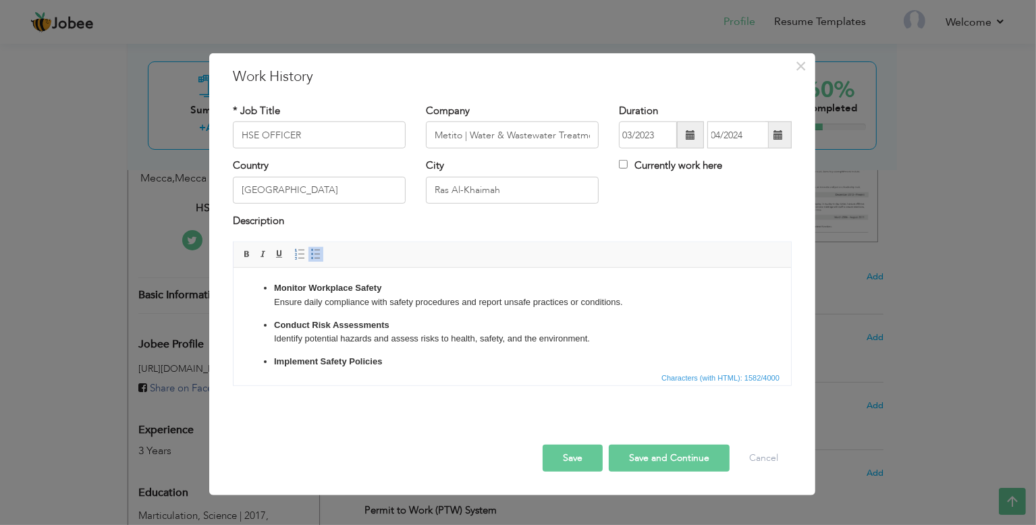
scroll to position [285, 0]
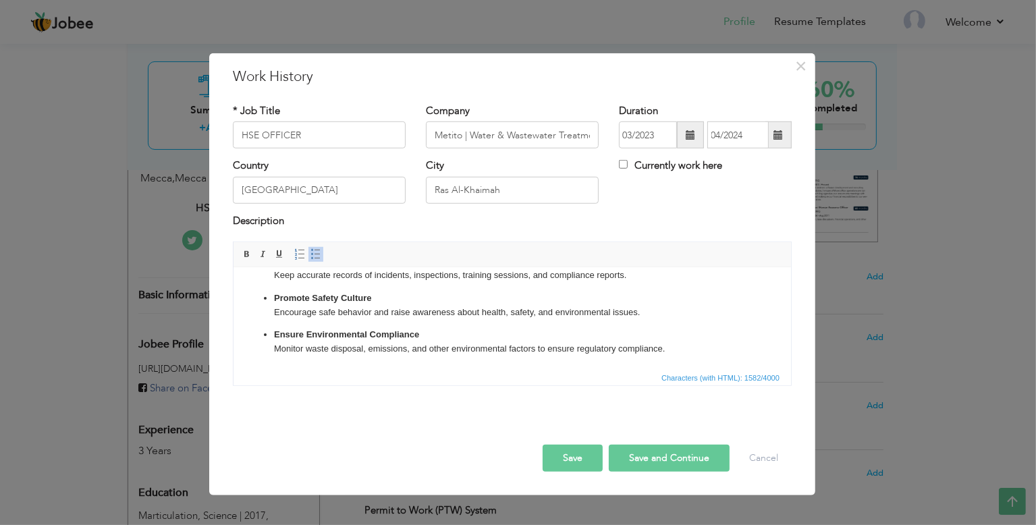
click at [641, 453] on button "Save and Continue" at bounding box center [669, 458] width 121 height 27
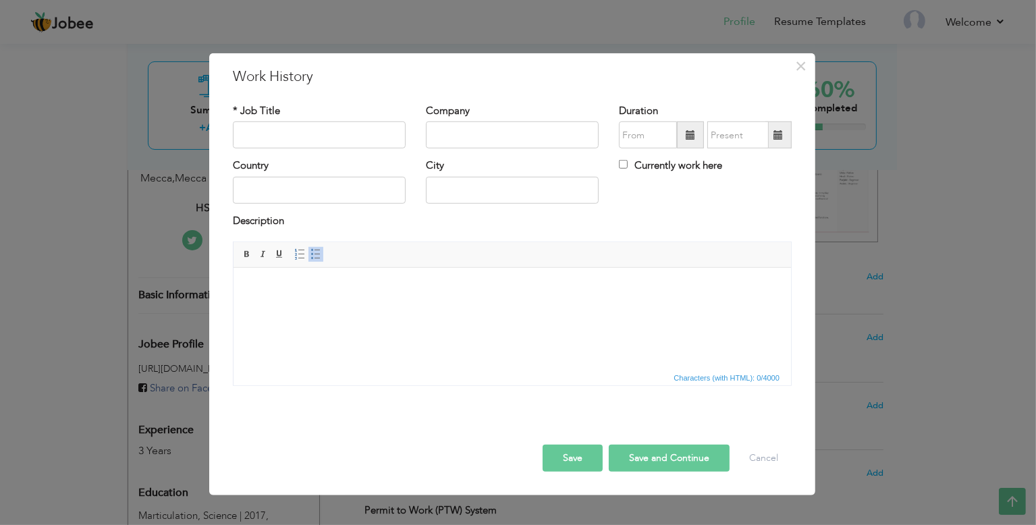
scroll to position [0, 0]
click at [319, 134] on input "text" at bounding box center [319, 135] width 173 height 27
click at [242, 134] on input "HSE OFFICER" at bounding box center [319, 135] width 173 height 27
type input "HSE OFFICER"
click at [486, 142] on input "text" at bounding box center [512, 135] width 173 height 27
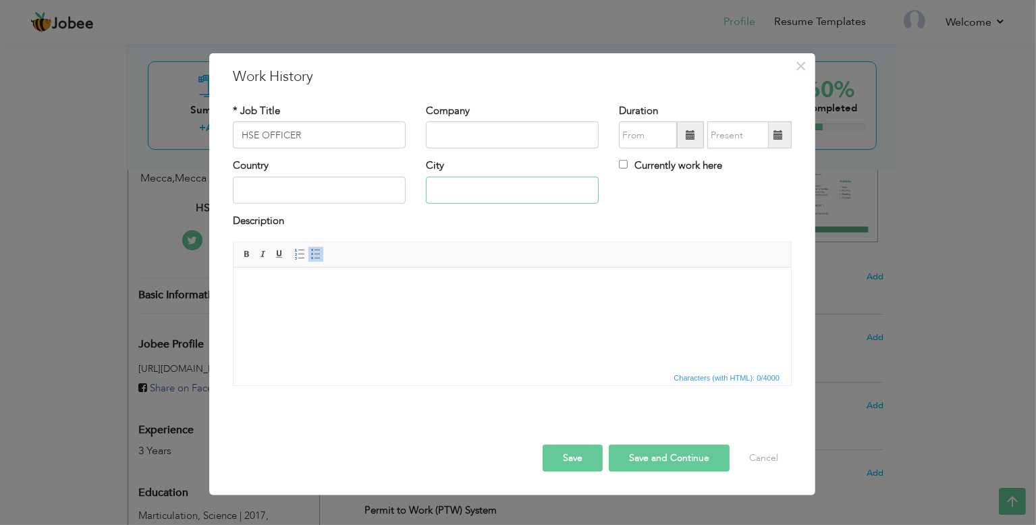
click at [565, 185] on input "text" at bounding box center [512, 190] width 173 height 27
type input "MECCA"
drag, startPoint x: 315, startPoint y: 174, endPoint x: 314, endPoint y: 194, distance: 20.9
click at [314, 174] on div "Country" at bounding box center [319, 181] width 173 height 45
click at [314, 196] on input "text" at bounding box center [319, 190] width 173 height 27
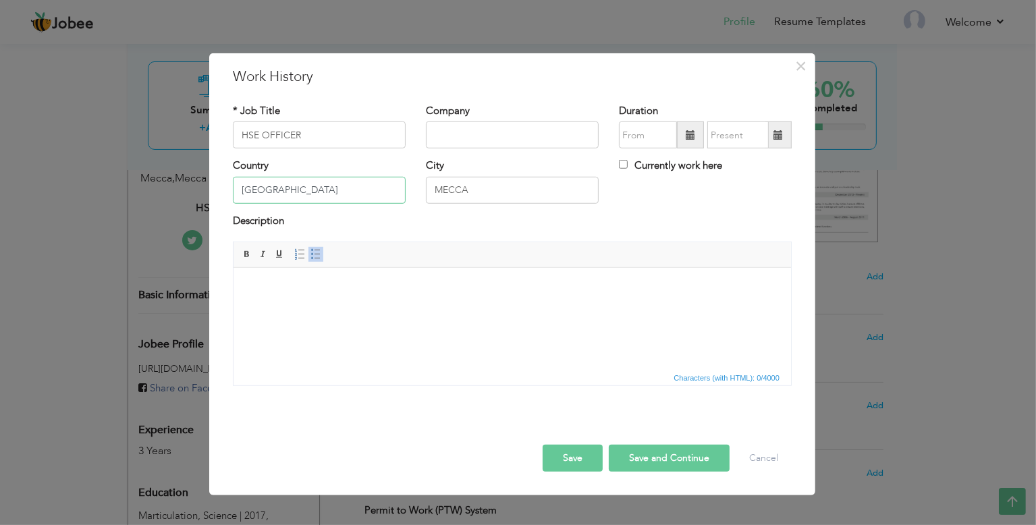
type input "[GEOGRAPHIC_DATA]"
click at [485, 134] on input "text" at bounding box center [512, 135] width 173 height 27
type input "AL-KISWAH TOWER HOTELS"
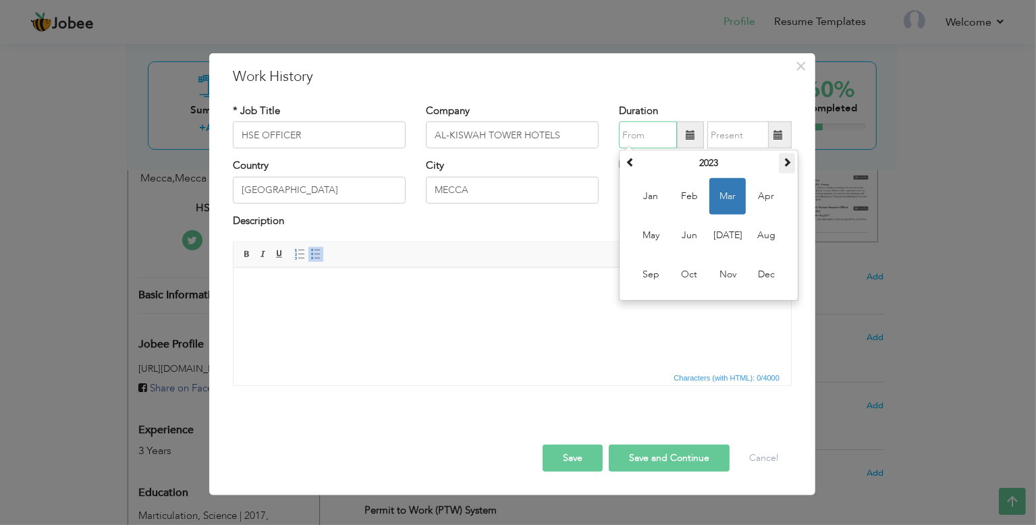
click at [792, 167] on th at bounding box center [787, 163] width 16 height 20
click at [789, 161] on span at bounding box center [787, 161] width 9 height 9
click at [647, 199] on span "Jan" at bounding box center [651, 196] width 36 height 36
type input "01/2025"
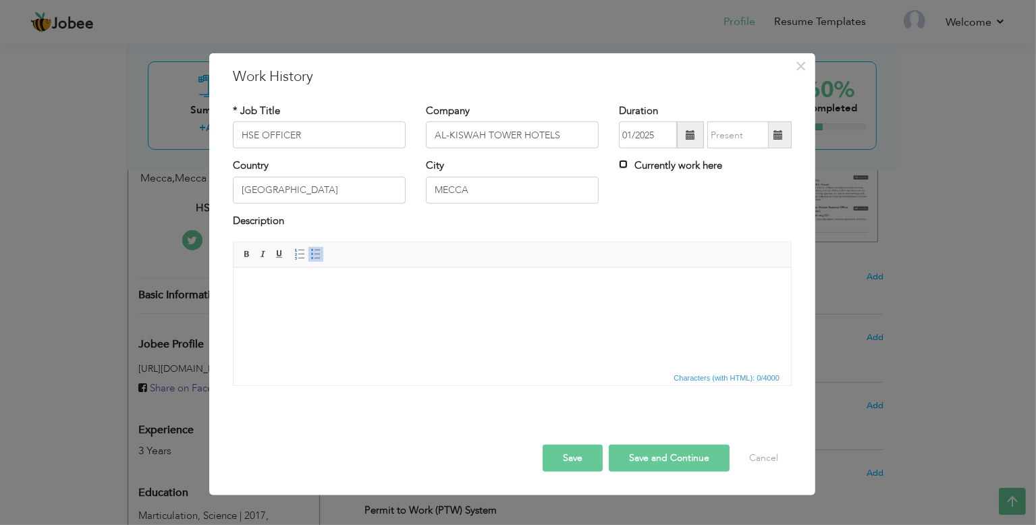
click at [624, 165] on input "Currently work here" at bounding box center [623, 164] width 9 height 9
checkbox input "true"
click at [351, 309] on html at bounding box center [512, 288] width 558 height 41
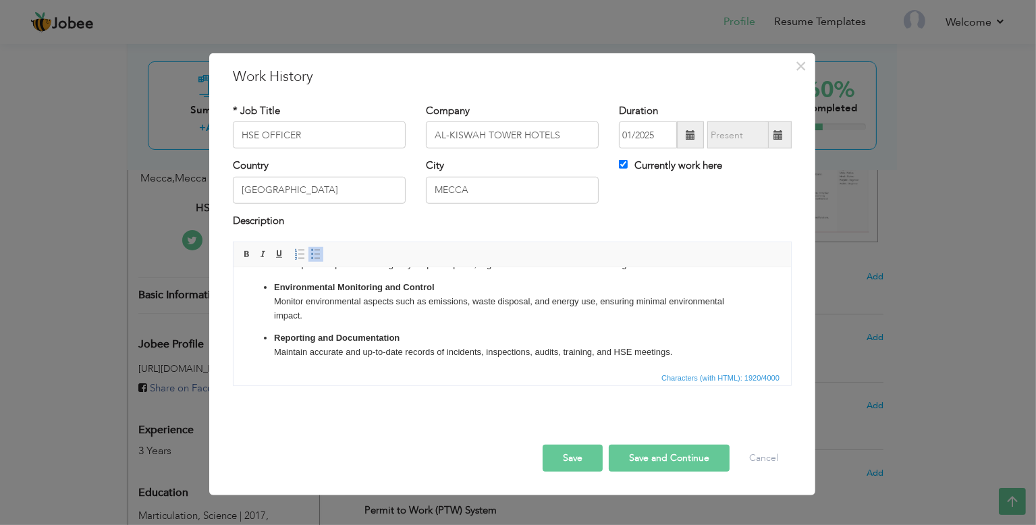
scroll to position [369, 0]
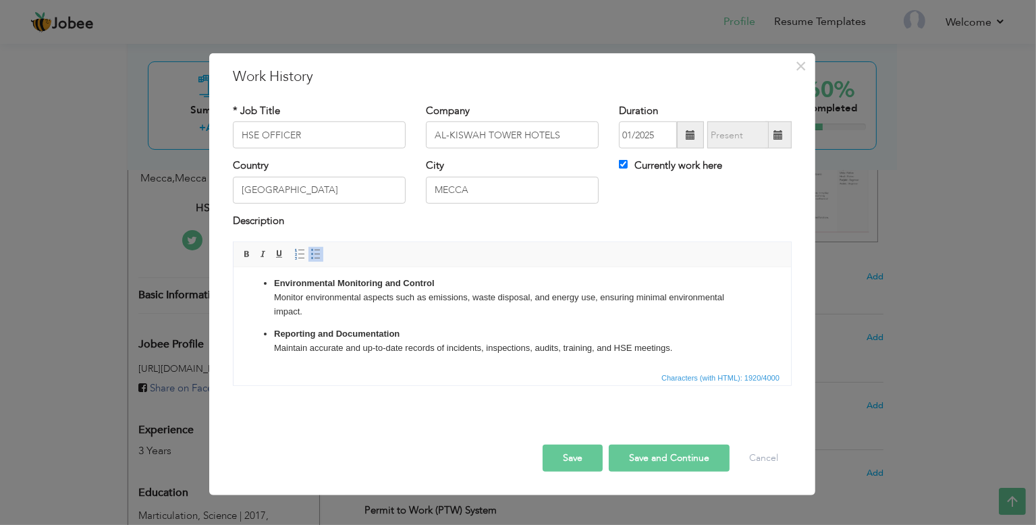
click at [583, 456] on button "Save" at bounding box center [573, 458] width 60 height 27
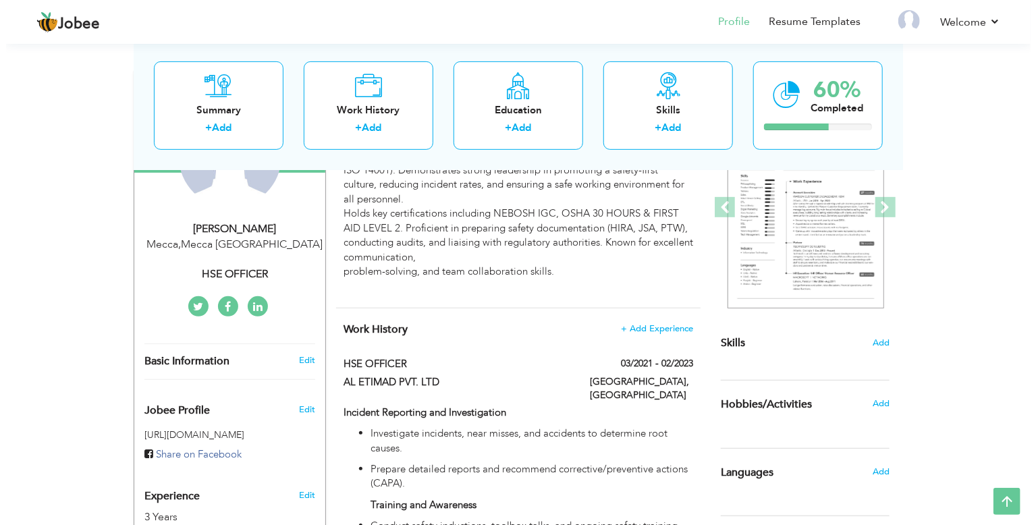
scroll to position [179, 0]
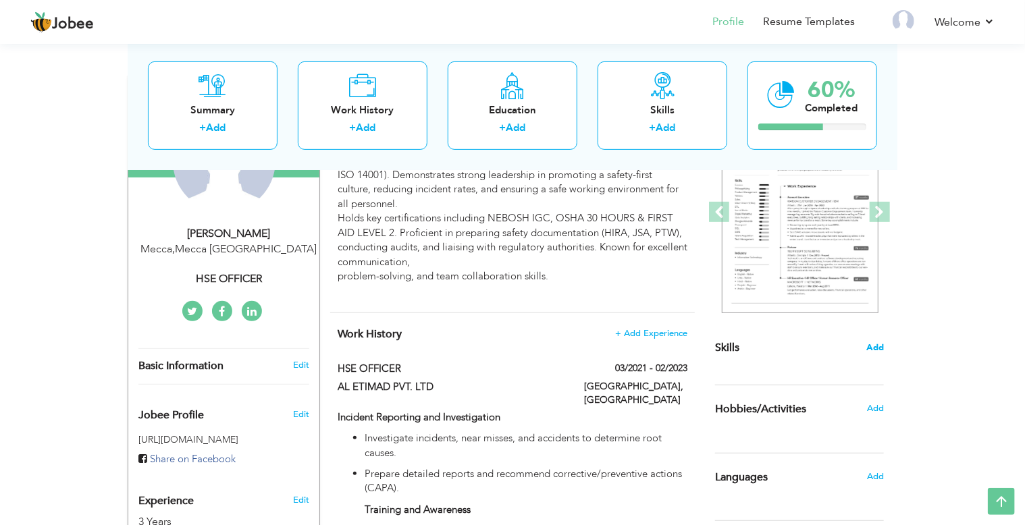
click at [880, 347] on span "Add" at bounding box center [875, 348] width 18 height 13
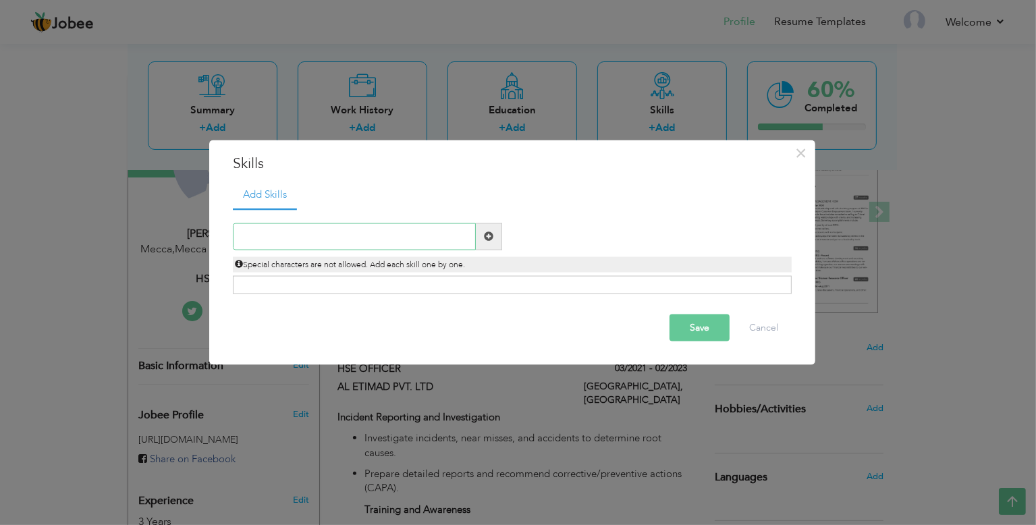
click at [400, 233] on input "text" at bounding box center [354, 236] width 243 height 27
click at [398, 225] on input "HSE" at bounding box center [354, 236] width 243 height 27
click at [398, 226] on input "HSE" at bounding box center [354, 236] width 243 height 27
paste input "Accident/Incident Investigation & Reporting"
type input "Accident/Incident Investigation & Reporting"
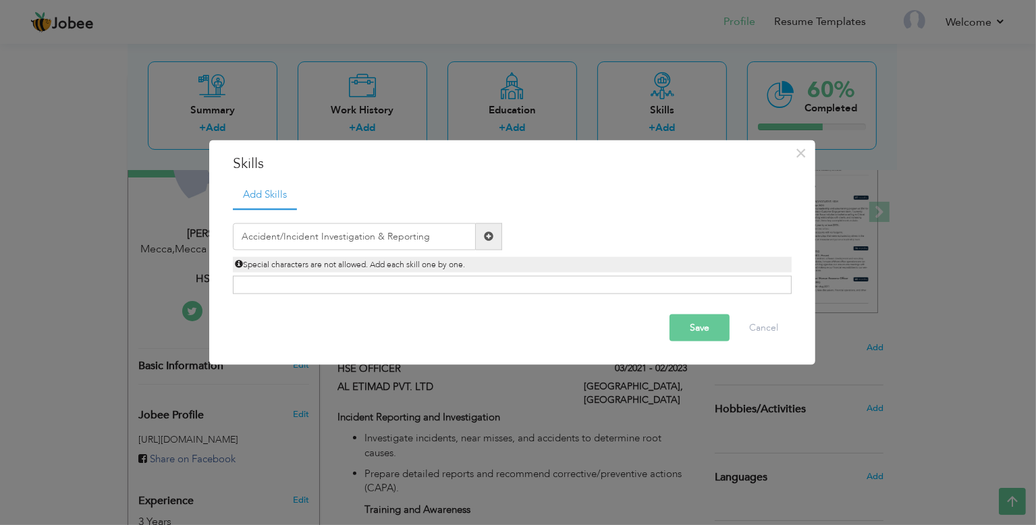
click at [492, 235] on span at bounding box center [488, 236] width 9 height 9
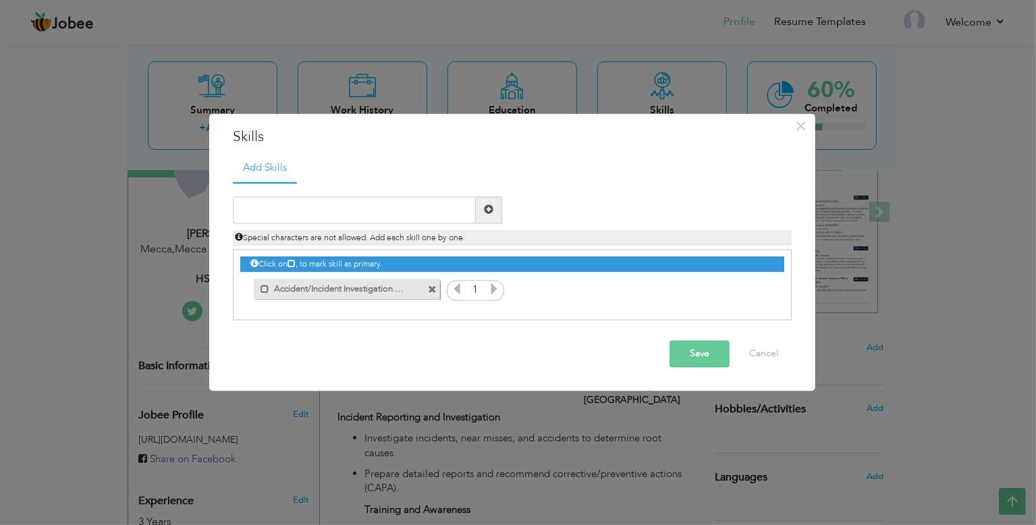
click at [494, 293] on icon at bounding box center [494, 289] width 12 height 12
click at [494, 292] on icon at bounding box center [494, 289] width 12 height 12
click at [496, 292] on icon at bounding box center [494, 289] width 12 height 12
click at [460, 290] on icon at bounding box center [457, 289] width 12 height 12
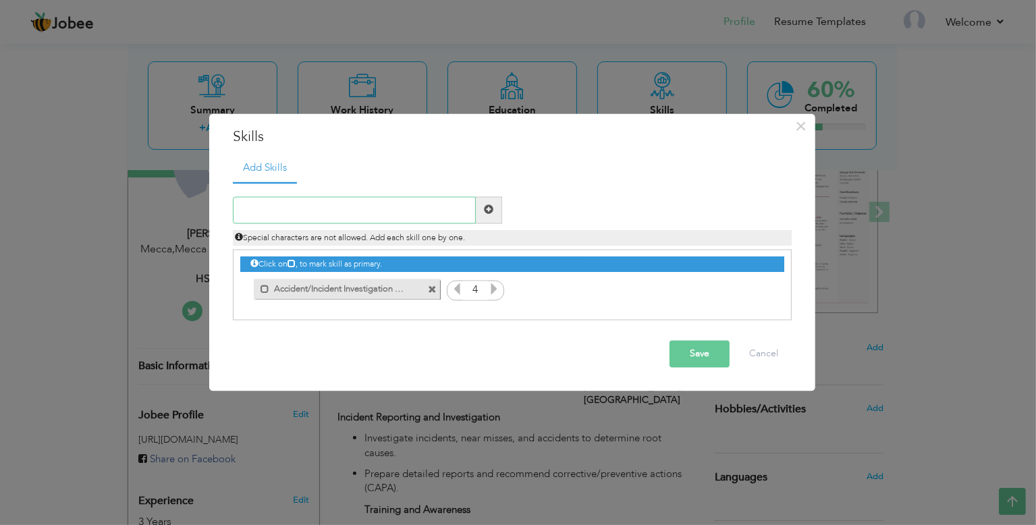
click at [443, 211] on input "text" at bounding box center [354, 209] width 243 height 27
paste input "Permit to Work (PTW) System Management"
type input "Permit to Work (PTW) System Management"
click at [487, 211] on span at bounding box center [488, 209] width 9 height 9
click at [441, 214] on input "text" at bounding box center [354, 209] width 243 height 27
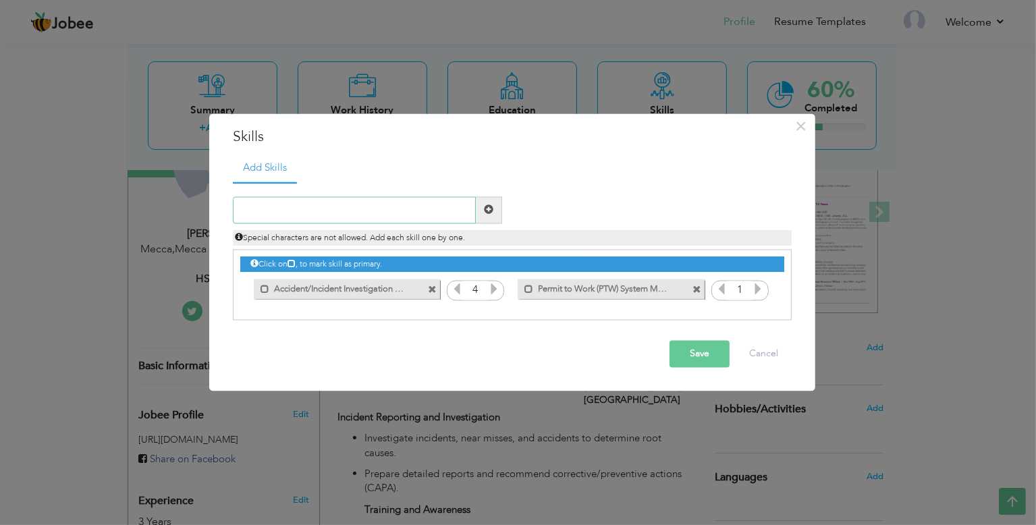
paste input "Fire Safety & First Aid Awareness"
type input "Fire Safety & First Aid Awareness"
click at [495, 209] on span at bounding box center [489, 209] width 26 height 27
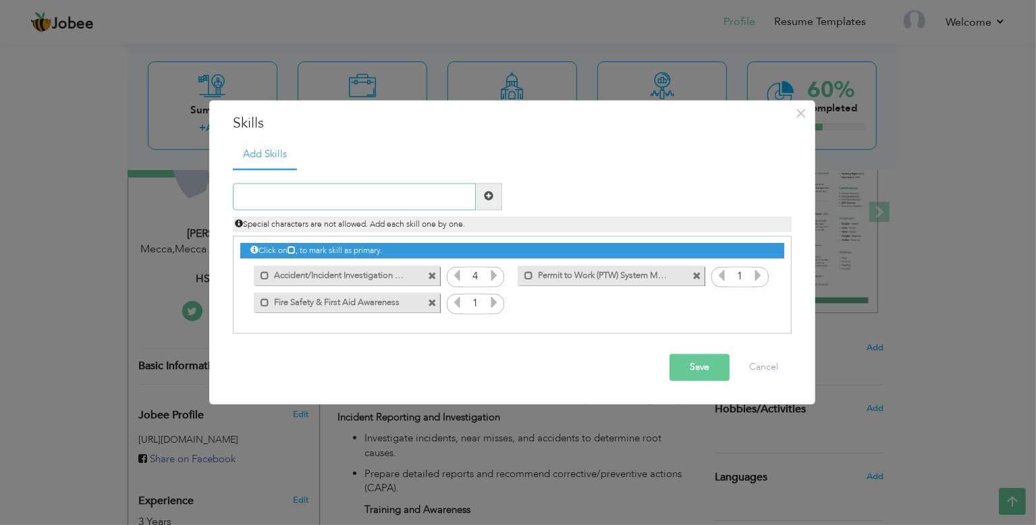
click at [378, 194] on input "text" at bounding box center [354, 196] width 243 height 27
paste input "Safety Inductions & Toolbox Talks"
type input "Safety Inductions & Toolbox Talks"
click at [496, 201] on span at bounding box center [489, 196] width 26 height 27
click at [381, 194] on input "text" at bounding box center [354, 196] width 243 height 27
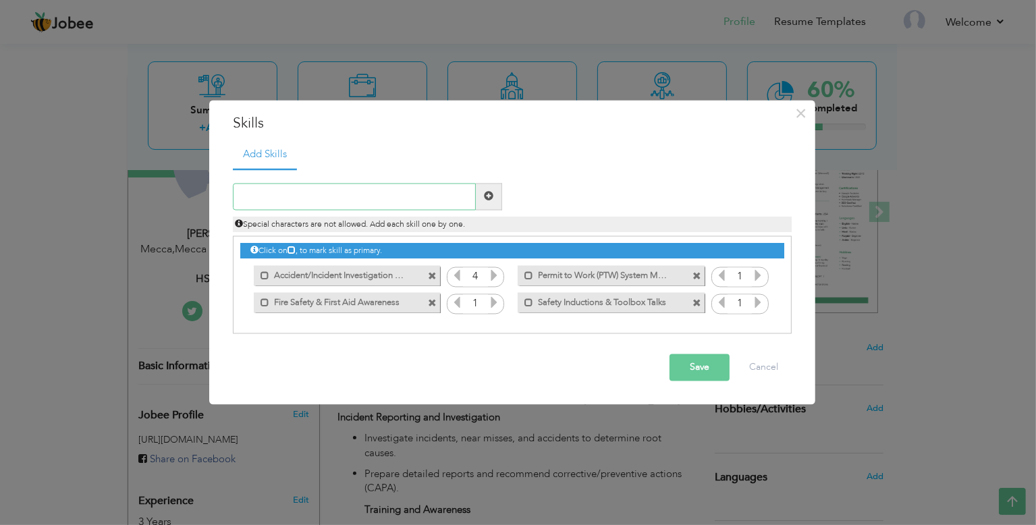
paste input "Team Coordination & Leadership"
type input "Team Coordination & Leadership"
click at [481, 196] on span at bounding box center [489, 196] width 26 height 27
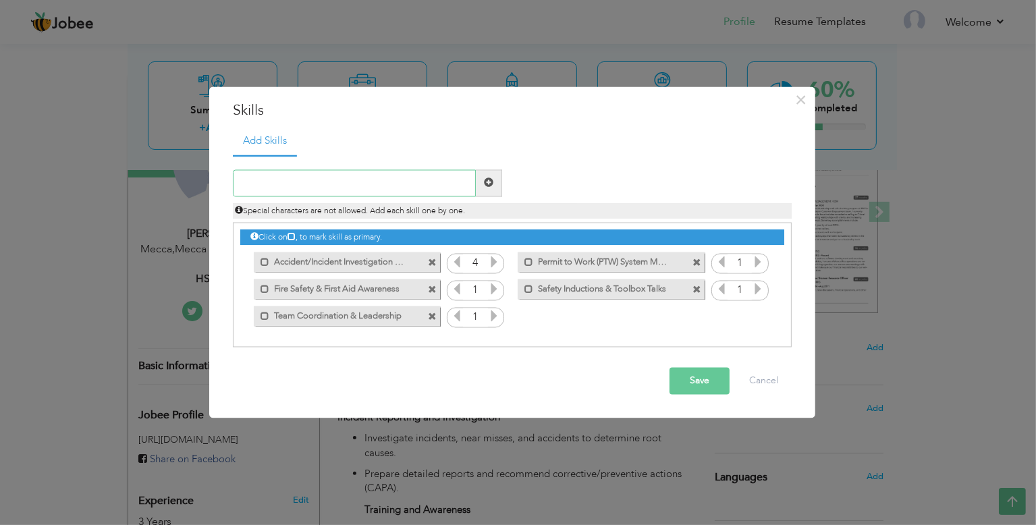
click at [417, 188] on input "text" at bounding box center [354, 182] width 243 height 27
paste input "Strong Verbal and Written Communication"
type input "Strong Verbal and Written Communication"
click at [484, 184] on span at bounding box center [488, 182] width 9 height 9
click at [392, 180] on input "text" at bounding box center [354, 182] width 243 height 27
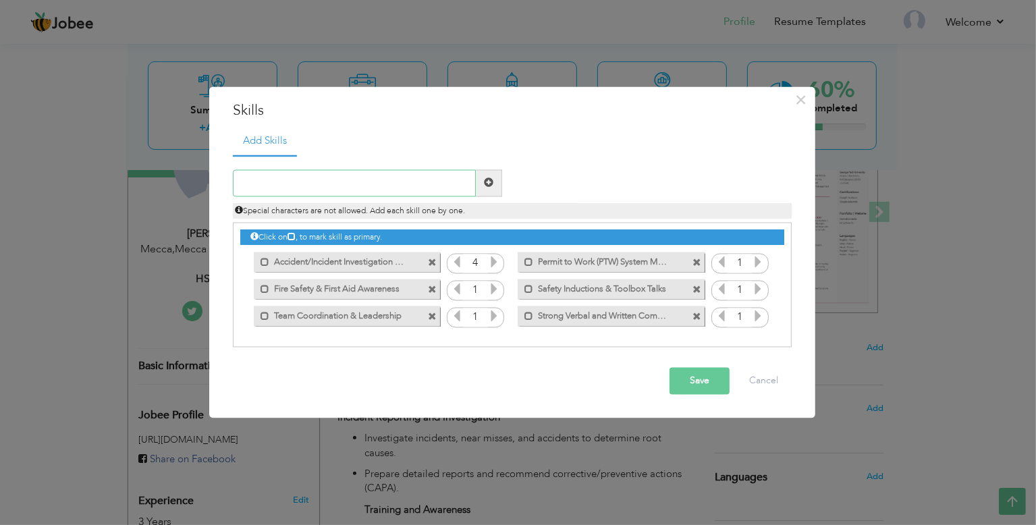
paste input "Knowledge of Workplace Health & Hygiene Standards"
type input "Knowledge of Workplace Health & Hygiene Standards"
click at [489, 184] on span at bounding box center [488, 182] width 9 height 9
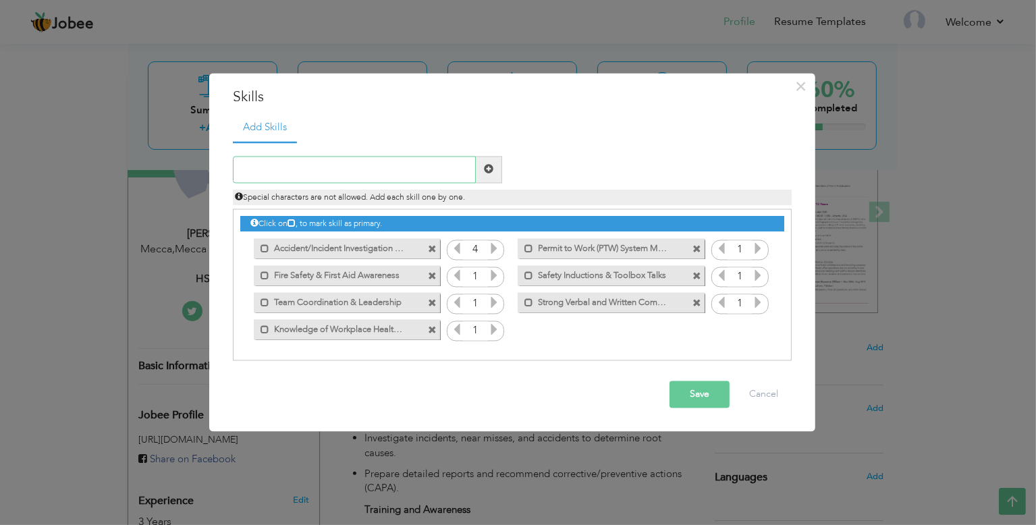
click at [429, 161] on input "text" at bounding box center [354, 169] width 243 height 27
paste input "Proficient in MS Office (Word, Excel, PowerPoint)"
type input "Proficient in MS Office (Word, Excel, PowerPoint)"
click at [496, 171] on span at bounding box center [489, 169] width 26 height 27
click at [421, 180] on input "text" at bounding box center [354, 169] width 243 height 27
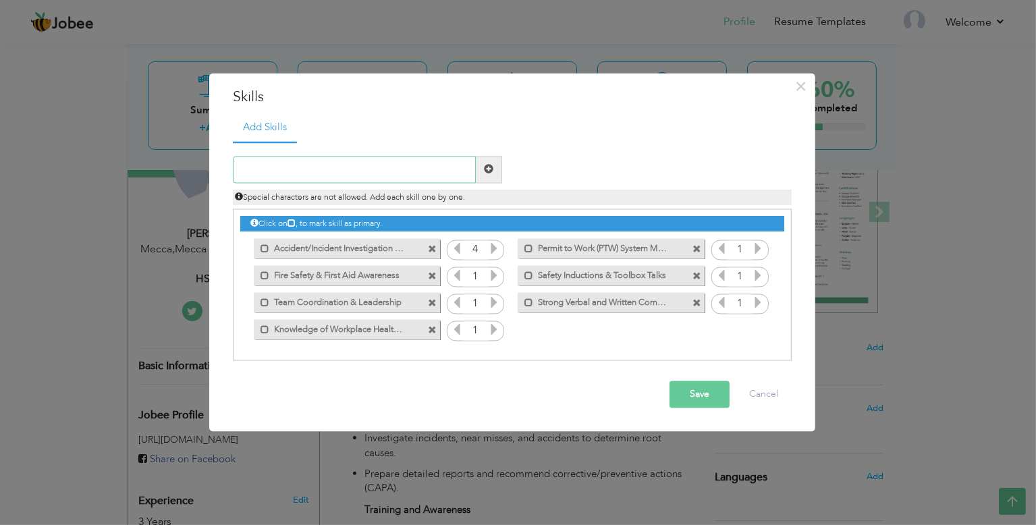
paste input "Proficient in MS Office (Word, Excel, PowerPoint)"
click at [394, 169] on input "Proficient in MS Office (Word, Excel, PowerPoint)" at bounding box center [354, 169] width 243 height 27
click at [340, 167] on input "Proficient in MS Office (Word, Excel, PowerPoint)" at bounding box center [354, 169] width 243 height 27
click at [338, 167] on input "Proficient in MS OfficeWord, Excel, PowerPoint)" at bounding box center [354, 169] width 243 height 27
click at [356, 165] on input "Proficient in MS OfficeWord, Excel, PowerPoint)" at bounding box center [354, 169] width 243 height 27
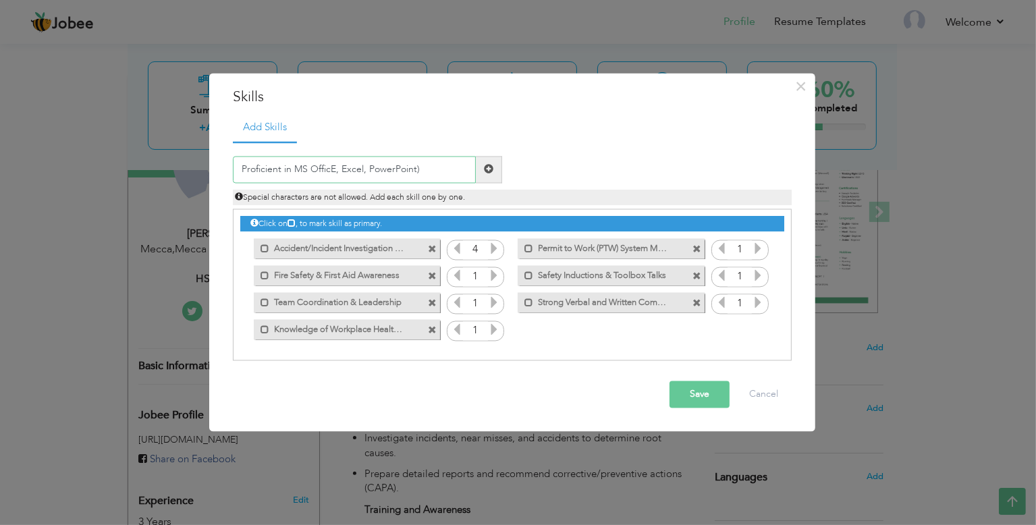
click at [438, 164] on input "Proficient in MS OfficE, Excel, PowerPoint)" at bounding box center [354, 169] width 243 height 27
click at [334, 171] on input "Proficient in MS OfficE, Excel, PowerPoint" at bounding box center [354, 169] width 243 height 27
type input "Proficient in MS Office, Excel, PowerPoint"
click at [483, 171] on span at bounding box center [489, 169] width 26 height 27
click at [453, 171] on input "text" at bounding box center [354, 169] width 243 height 27
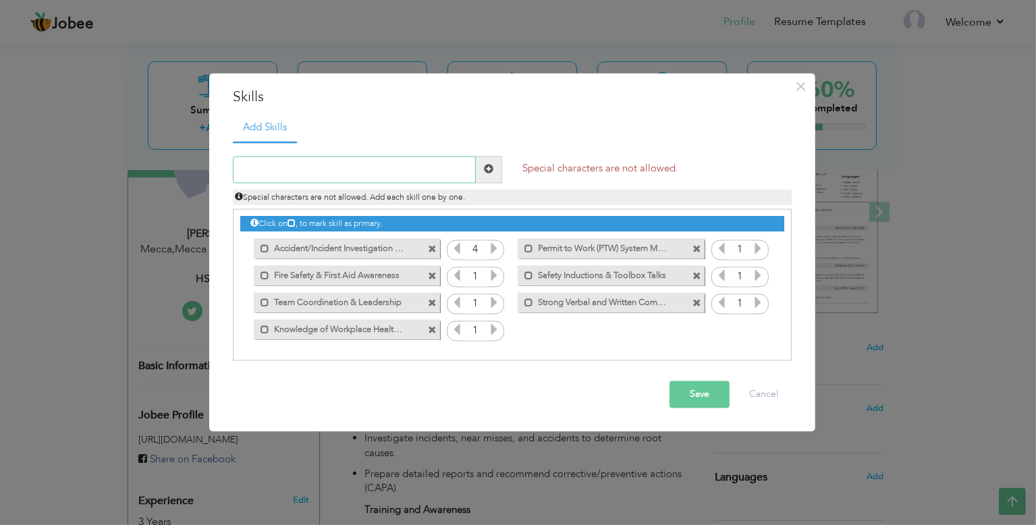
paste input "Proficient in MS Office (Word, Excel, PowerPoint)"
type input "Proficient in MS Office"
click at [492, 165] on span at bounding box center [488, 169] width 9 height 9
click at [425, 177] on input "text" at bounding box center [354, 169] width 243 height 27
paste input "Record Keeping"
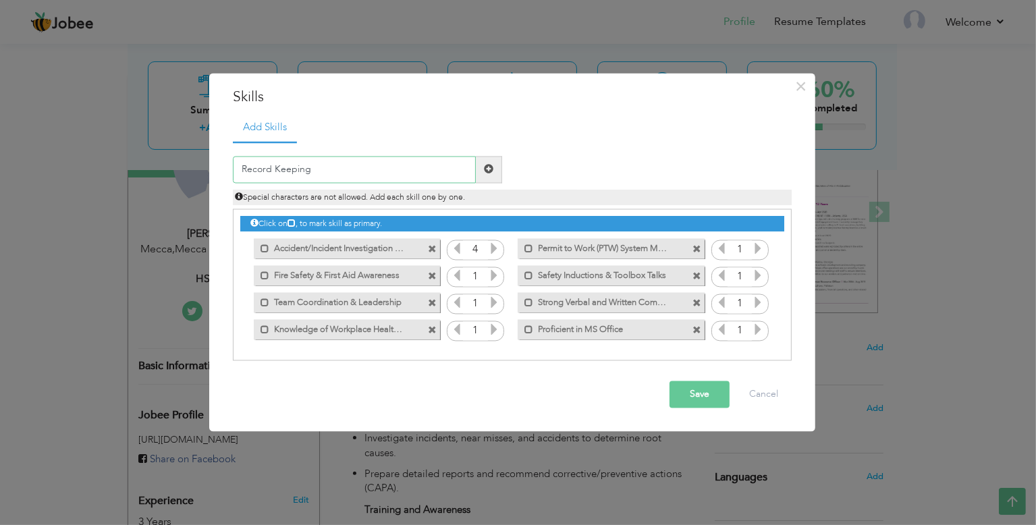
type input "Record Keeping"
click at [482, 167] on span at bounding box center [489, 169] width 26 height 27
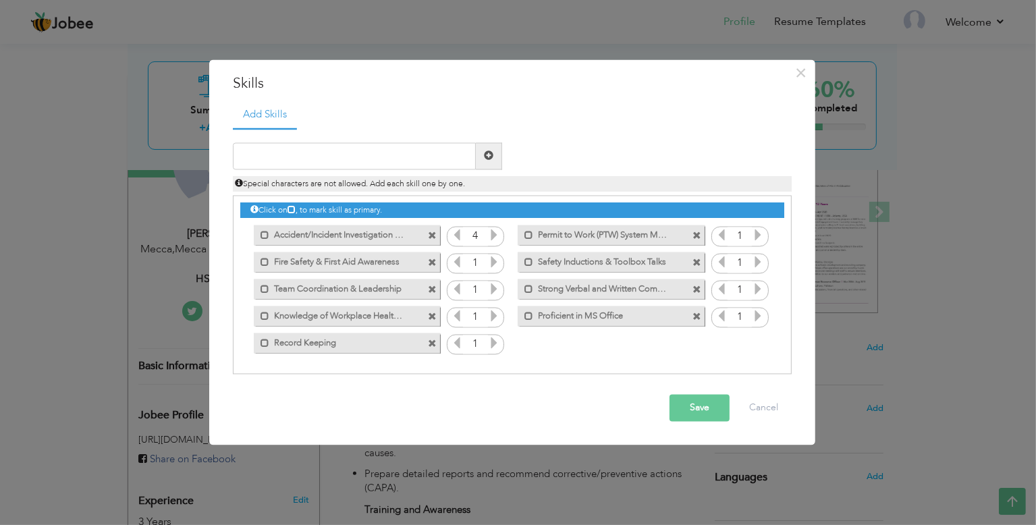
click at [496, 262] on icon at bounding box center [494, 262] width 12 height 12
click at [495, 263] on icon at bounding box center [494, 262] width 12 height 12
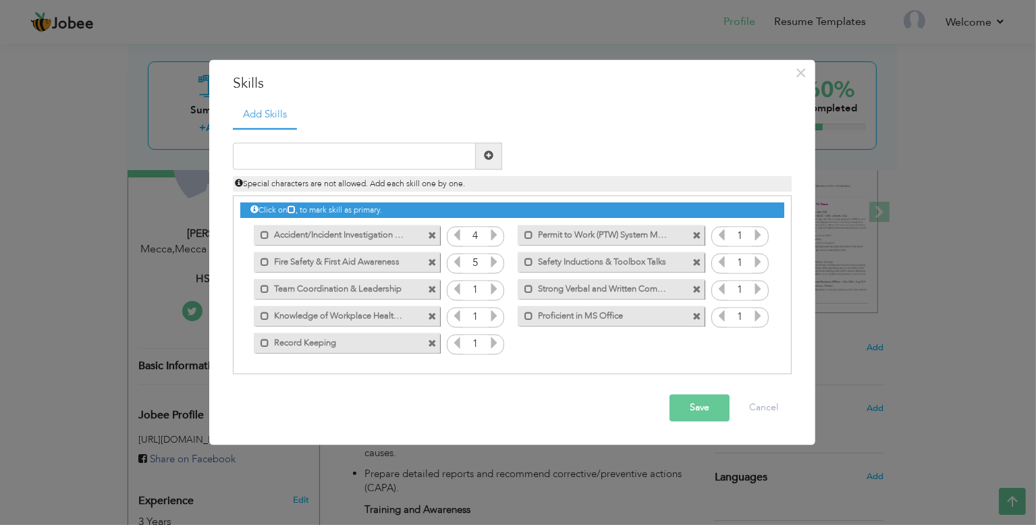
click at [495, 263] on icon at bounding box center [494, 262] width 12 height 12
click at [494, 286] on icon at bounding box center [494, 289] width 12 height 12
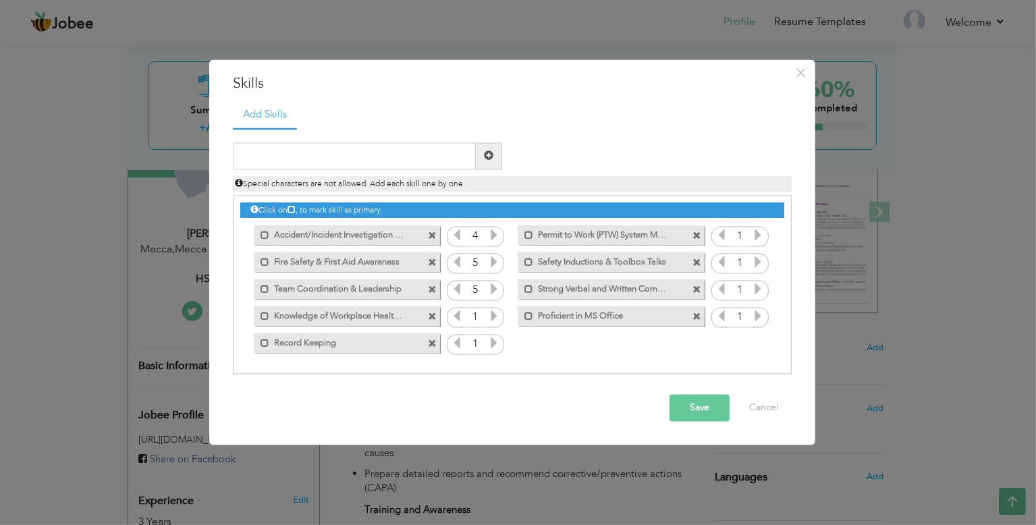
click at [494, 286] on icon at bounding box center [494, 289] width 12 height 12
click at [494, 317] on icon at bounding box center [494, 316] width 12 height 12
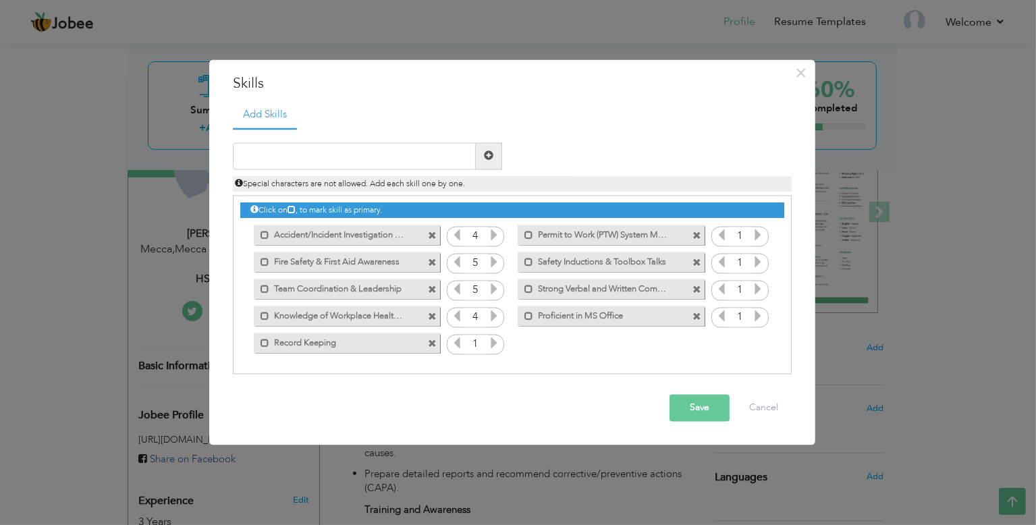
click at [494, 341] on icon at bounding box center [494, 343] width 12 height 12
click at [451, 342] on div "1" at bounding box center [475, 345] width 57 height 20
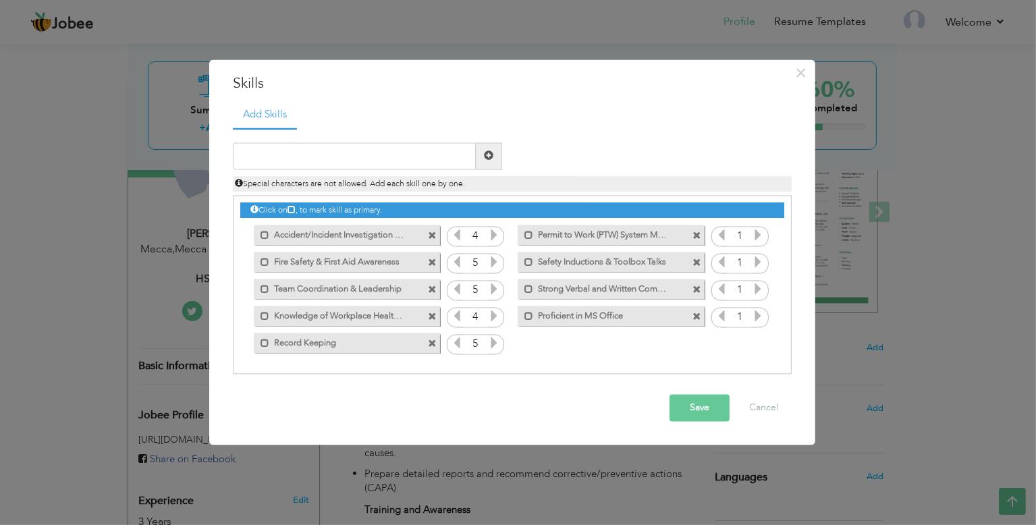
click at [452, 342] on icon at bounding box center [457, 343] width 12 height 12
click at [759, 232] on icon at bounding box center [758, 235] width 12 height 12
click at [760, 232] on icon at bounding box center [758, 235] width 12 height 12
click at [758, 263] on icon at bounding box center [758, 262] width 12 height 12
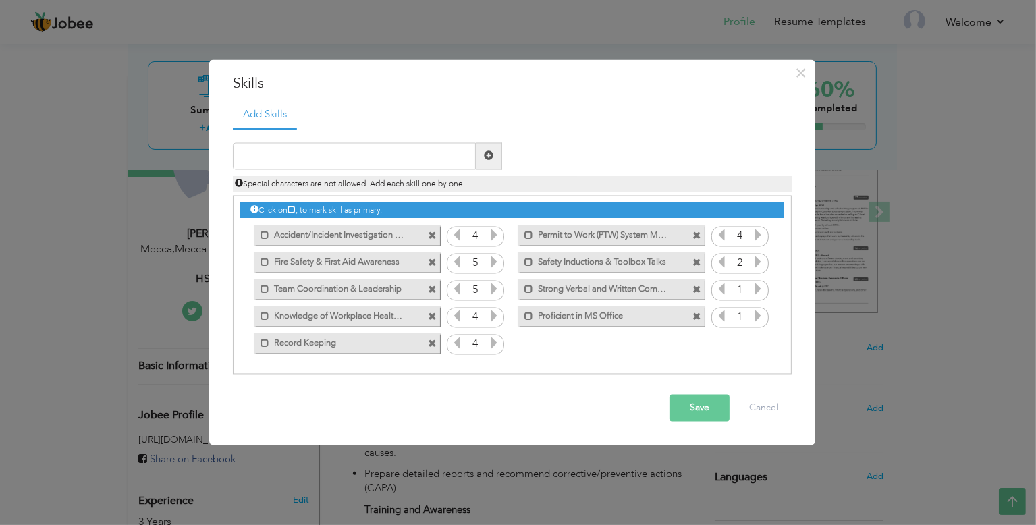
click at [758, 263] on icon at bounding box center [758, 262] width 12 height 12
click at [760, 263] on icon at bounding box center [758, 262] width 12 height 12
click at [758, 292] on icon at bounding box center [758, 289] width 12 height 12
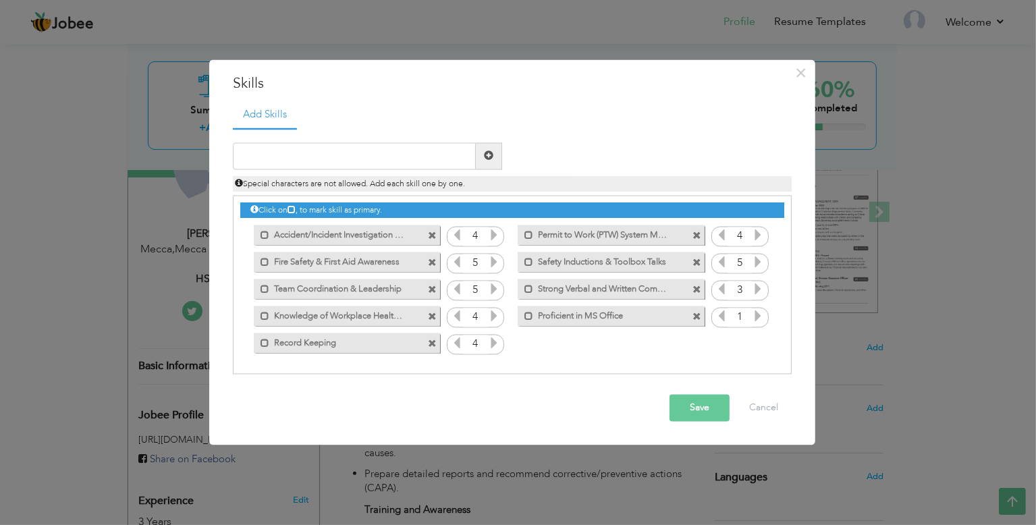
click at [758, 292] on icon at bounding box center [758, 289] width 12 height 12
click at [762, 315] on icon at bounding box center [758, 316] width 12 height 12
click at [756, 291] on icon at bounding box center [758, 289] width 12 height 12
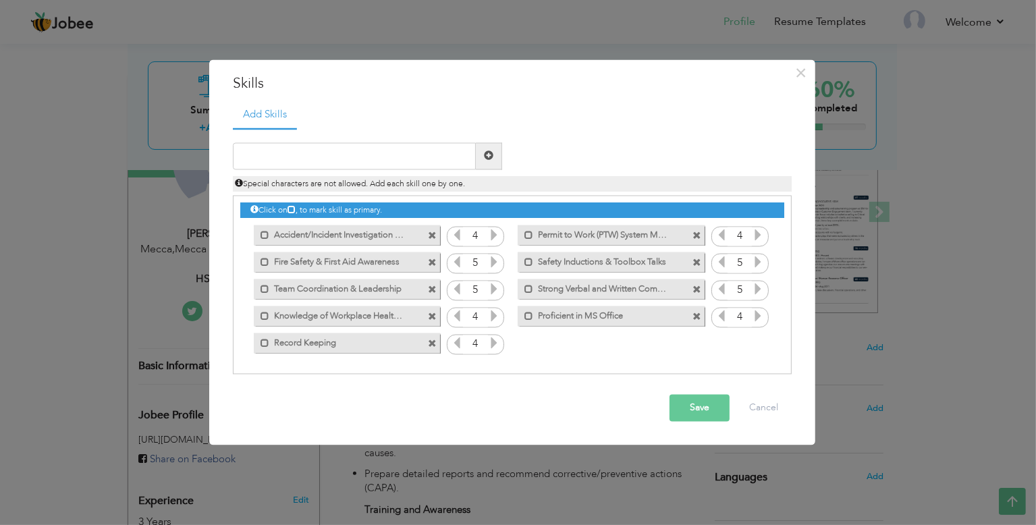
click at [454, 341] on icon at bounding box center [457, 343] width 12 height 12
click at [495, 344] on icon at bounding box center [494, 343] width 12 height 12
click at [703, 408] on button "Save" at bounding box center [700, 407] width 60 height 27
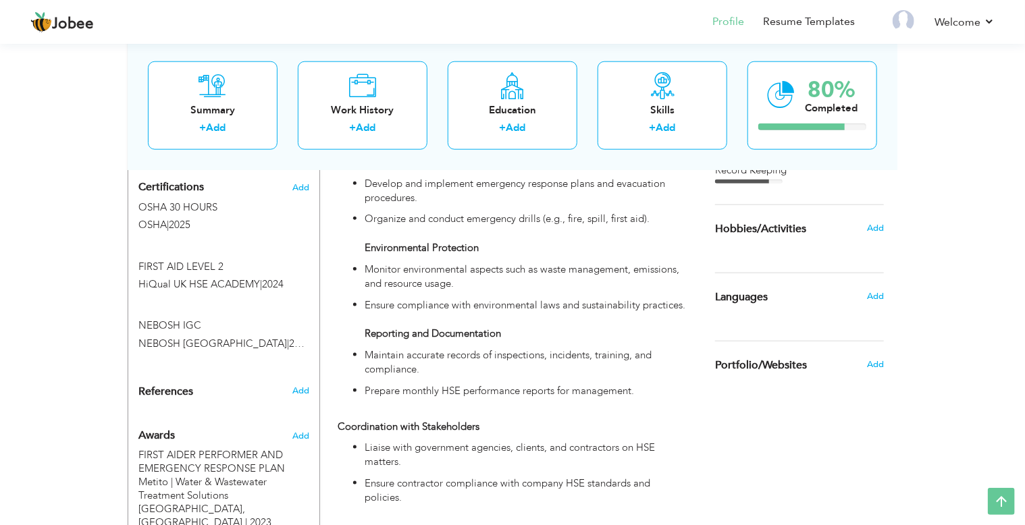
scroll to position [667, 0]
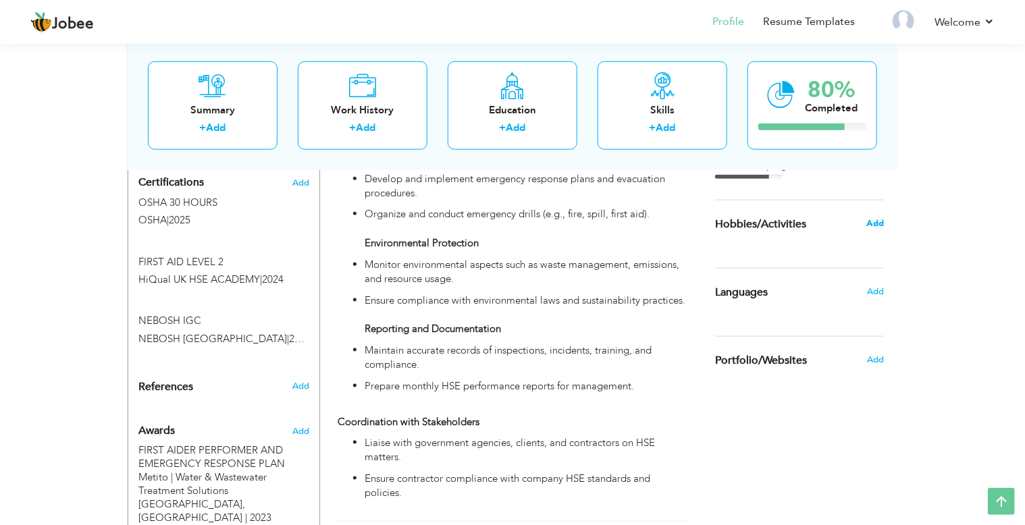
click at [878, 219] on span "Add" at bounding box center [875, 223] width 18 height 12
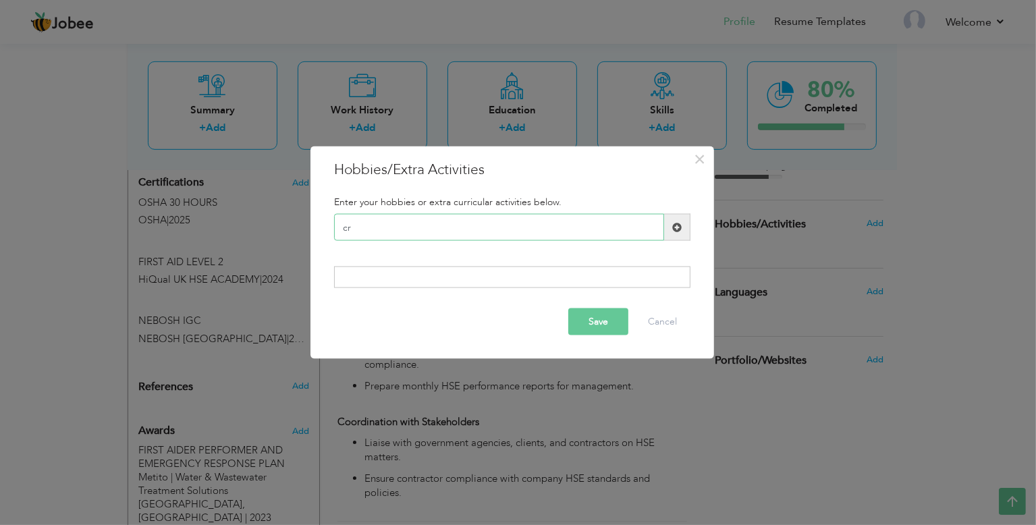
type input "c"
type input "CRICKET"
click at [673, 222] on span at bounding box center [676, 226] width 9 height 9
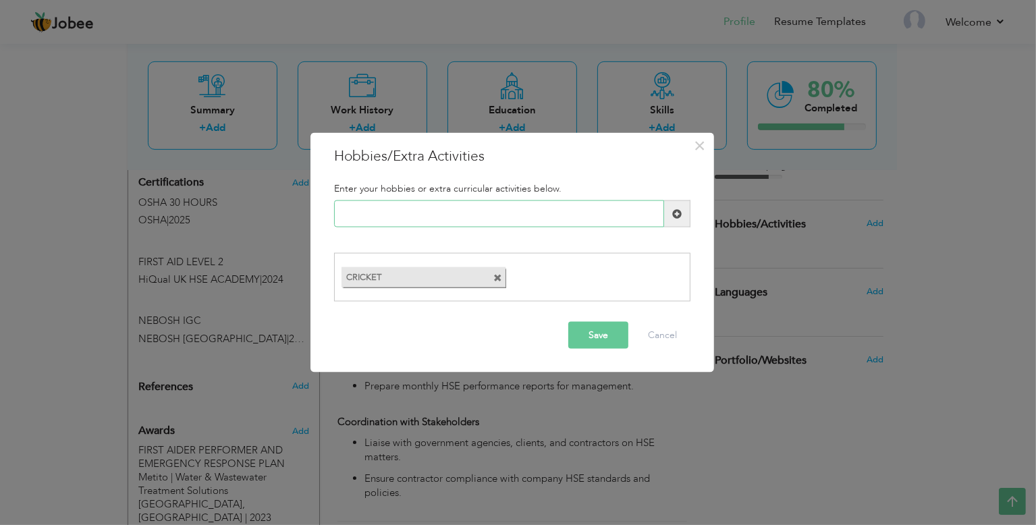
click at [521, 222] on input "text" at bounding box center [499, 214] width 330 height 27
type input "SNOOKER"
click at [598, 333] on button "Save" at bounding box center [598, 334] width 60 height 27
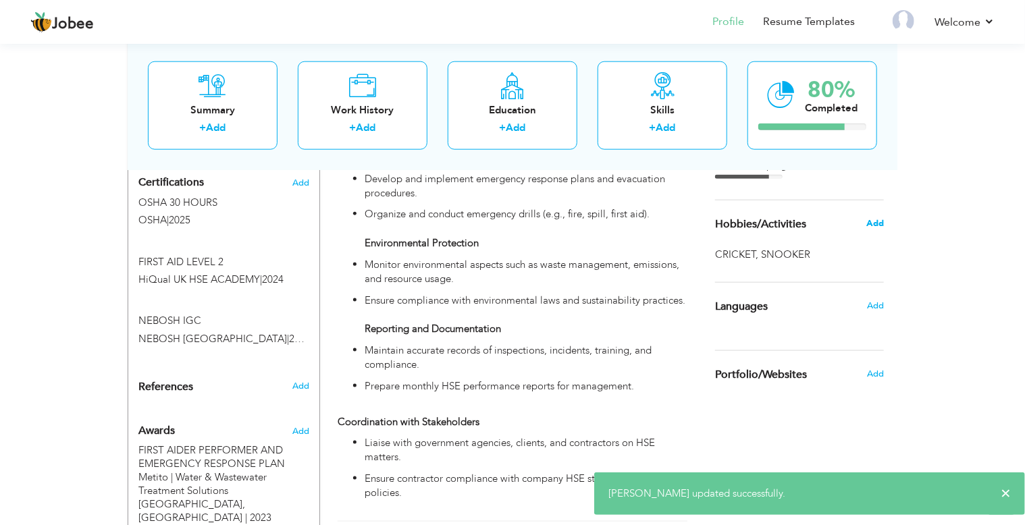
click at [875, 223] on span "Add" at bounding box center [875, 223] width 18 height 12
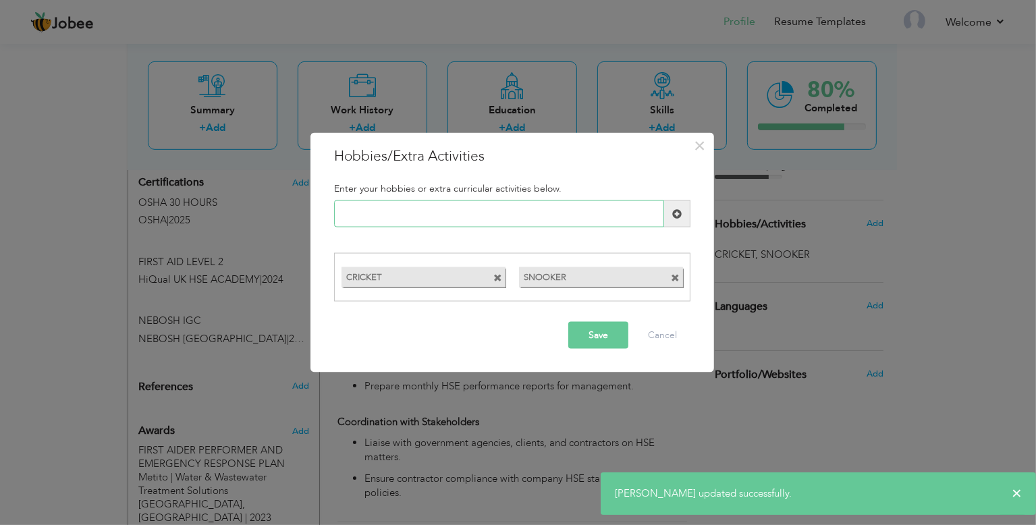
click at [492, 210] on input "text" at bounding box center [499, 214] width 330 height 27
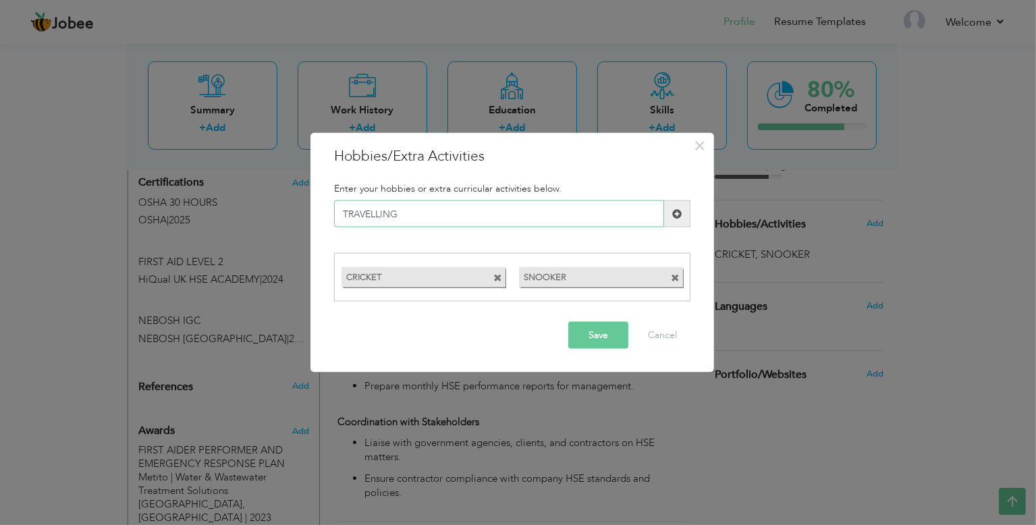
type input "TRAVELLING"
click at [589, 332] on button "Save" at bounding box center [598, 334] width 60 height 27
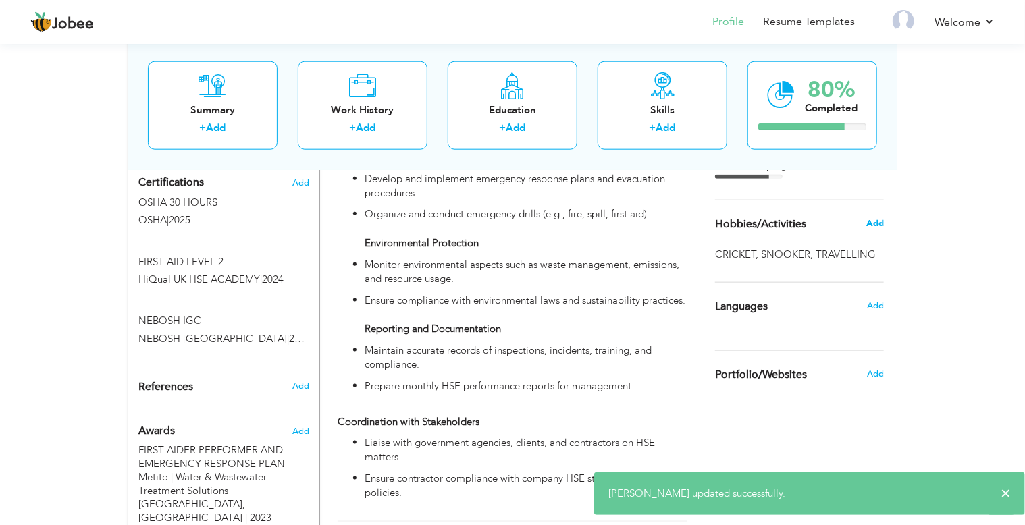
click at [874, 225] on span "Add" at bounding box center [875, 223] width 18 height 12
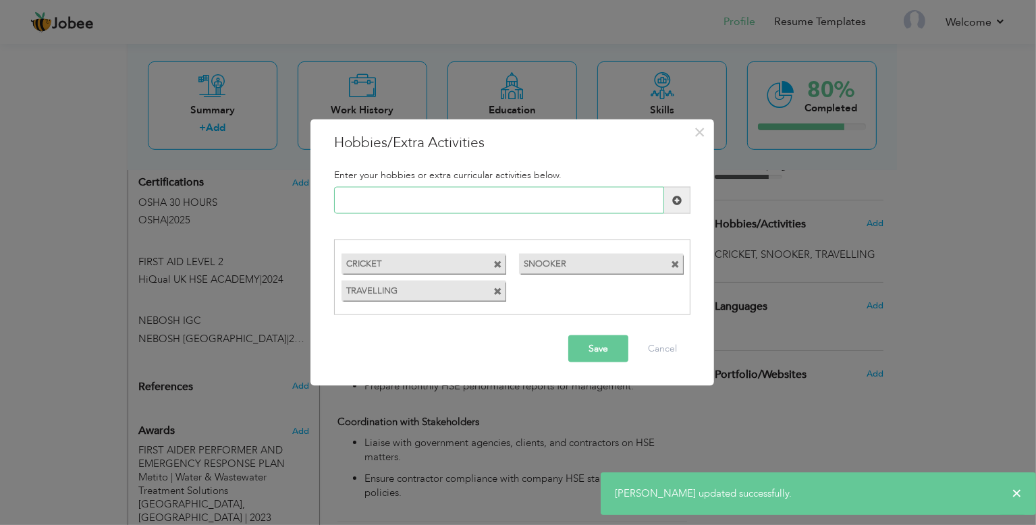
click at [535, 211] on input "text" at bounding box center [499, 200] width 330 height 27
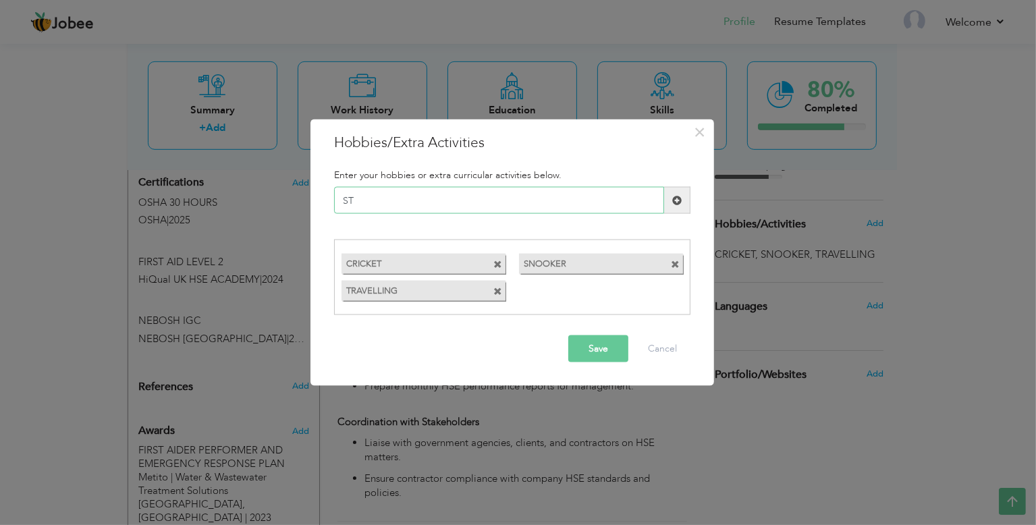
type input "S"
type input "READING BOOKS"
drag, startPoint x: 685, startPoint y: 201, endPoint x: 667, endPoint y: 197, distance: 18.7
click at [685, 201] on span at bounding box center [677, 200] width 26 height 27
click at [535, 204] on input "text" at bounding box center [499, 200] width 330 height 27
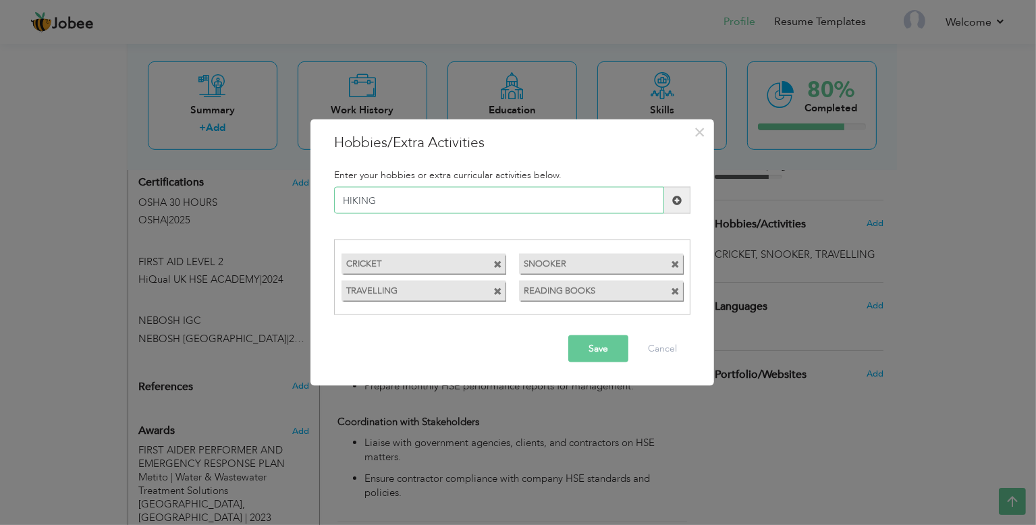
type input "HIKING"
click at [672, 205] on span at bounding box center [677, 200] width 26 height 27
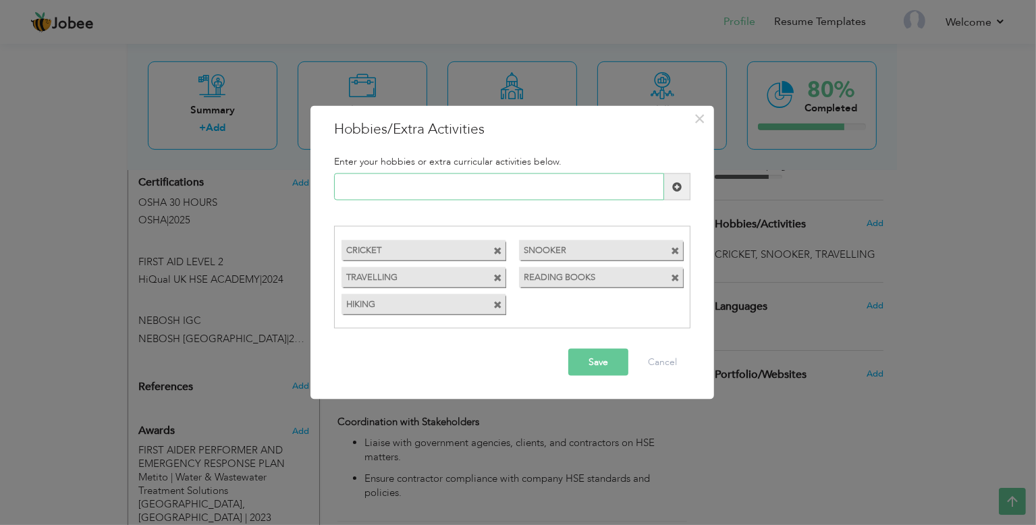
click at [550, 180] on input "text" at bounding box center [499, 187] width 330 height 27
type input "CYCLING"
click at [599, 356] on button "Save" at bounding box center [598, 361] width 60 height 27
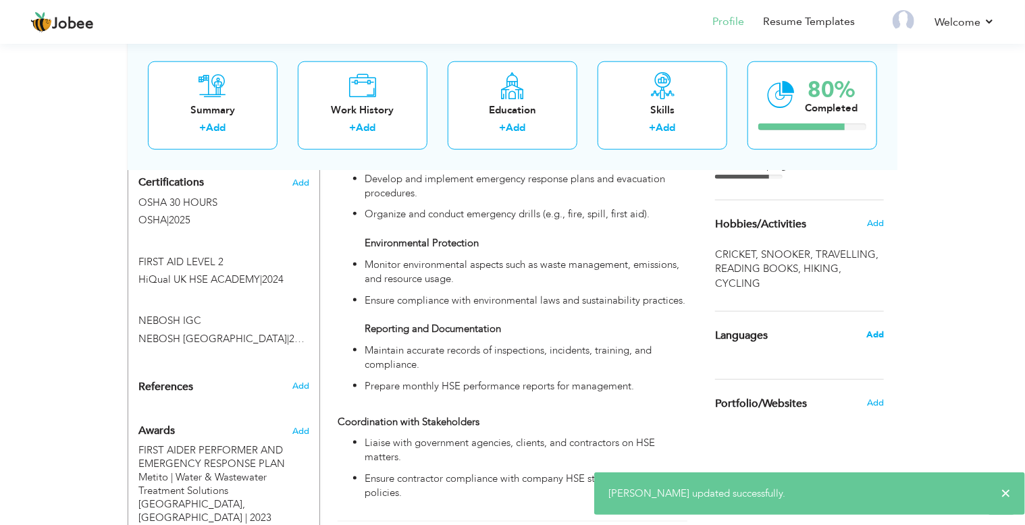
click at [878, 329] on span "Add" at bounding box center [875, 335] width 18 height 12
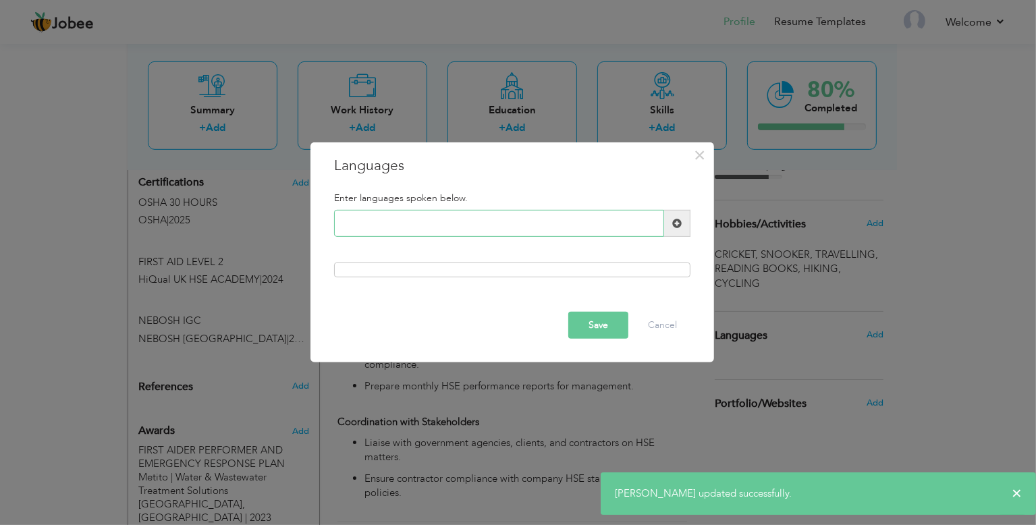
click at [477, 217] on input "text" at bounding box center [499, 223] width 330 height 27
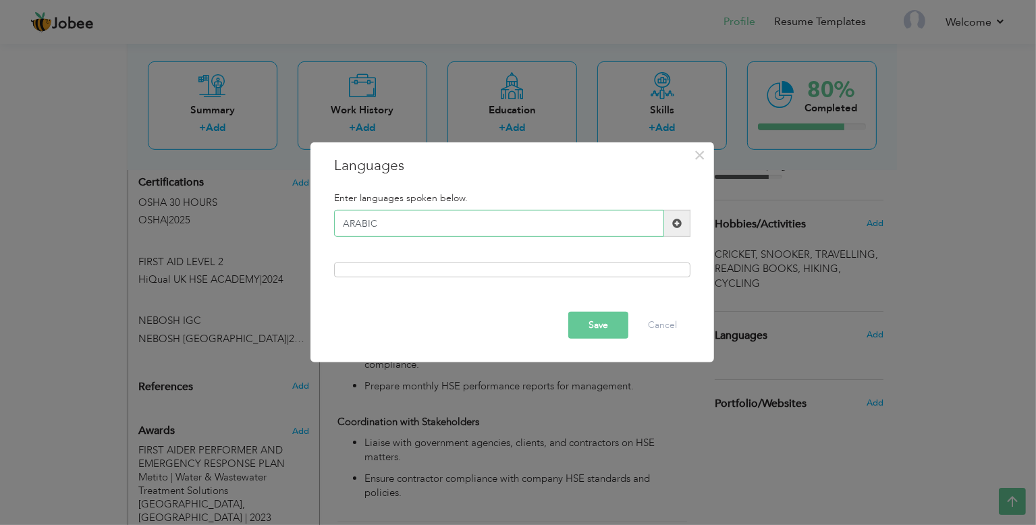
type input "ARABIC"
click at [684, 222] on span at bounding box center [677, 223] width 26 height 27
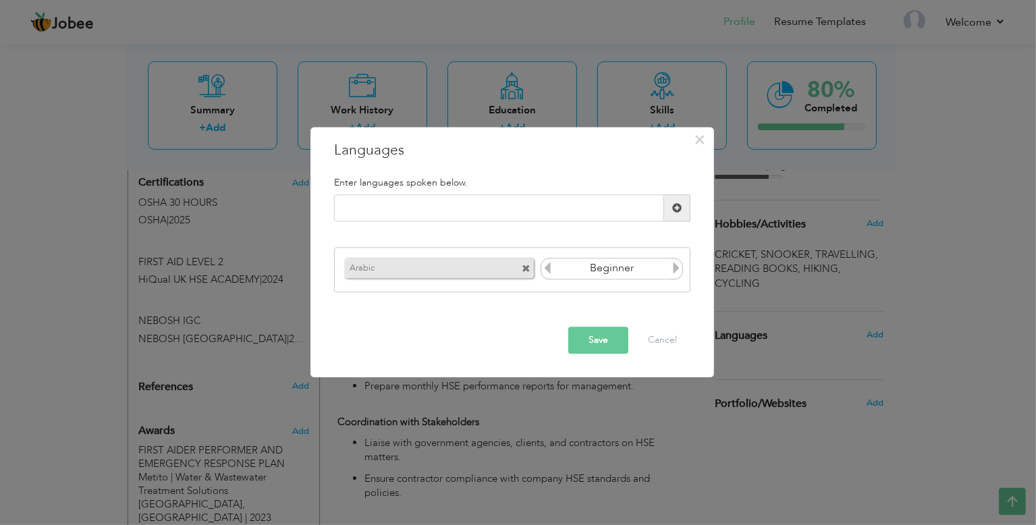
click at [671, 273] on icon at bounding box center [676, 268] width 12 height 12
click at [673, 272] on icon at bounding box center [676, 268] width 12 height 12
click at [545, 271] on icon at bounding box center [547, 268] width 12 height 12
click at [578, 213] on input "text" at bounding box center [499, 208] width 330 height 27
type input "ENGLISH"
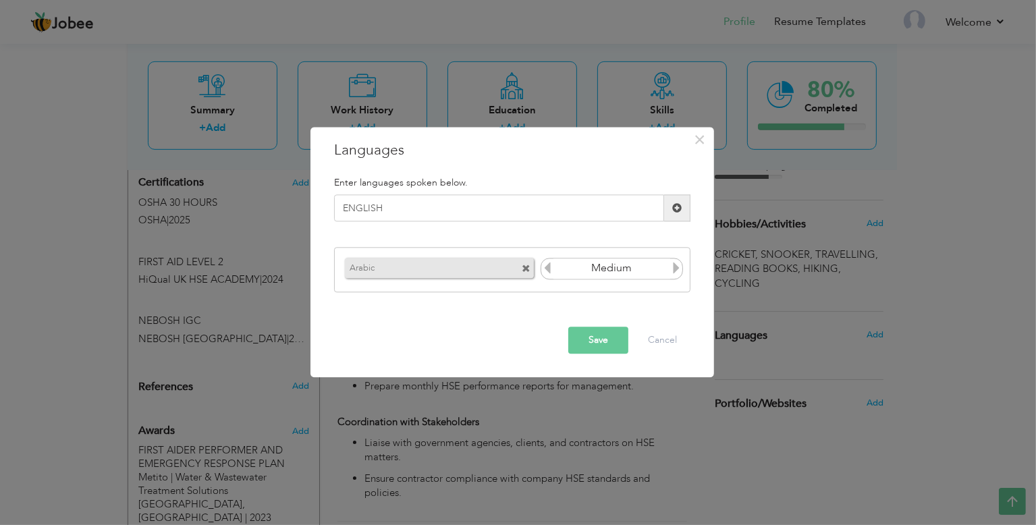
click at [675, 214] on span at bounding box center [677, 208] width 26 height 27
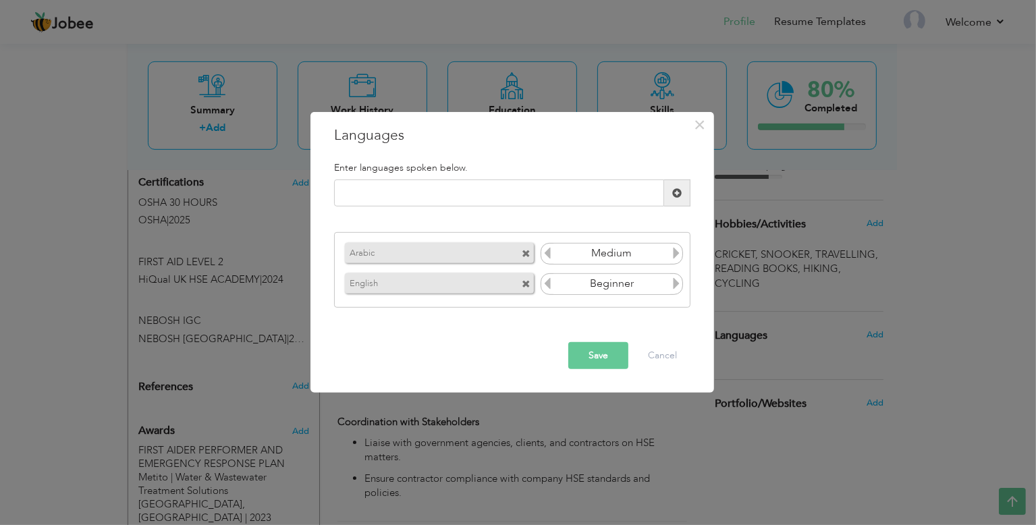
click at [669, 287] on input "Beginner" at bounding box center [612, 284] width 117 height 20
click at [675, 286] on icon at bounding box center [676, 283] width 12 height 12
click at [548, 285] on icon at bounding box center [547, 283] width 12 height 12
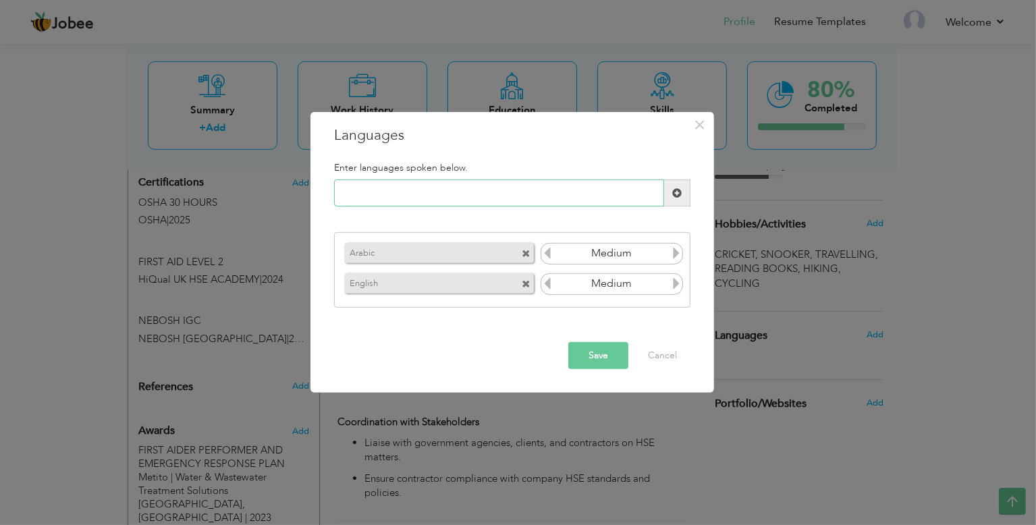
click at [583, 192] on input "text" at bounding box center [499, 193] width 330 height 27
type input "URDU"
click at [680, 190] on span at bounding box center [676, 192] width 9 height 9
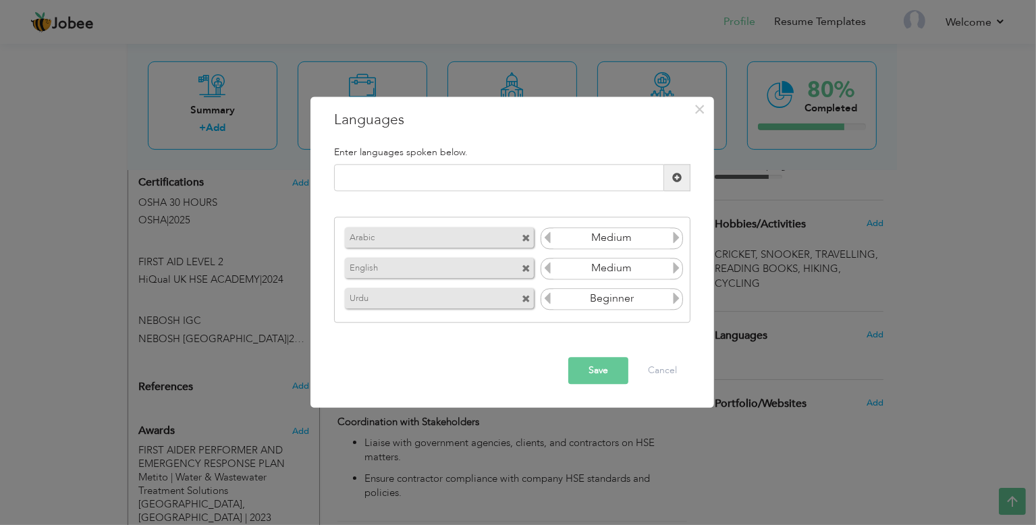
click at [669, 300] on input "Beginner" at bounding box center [612, 299] width 117 height 20
click at [675, 300] on icon at bounding box center [676, 298] width 12 height 12
click at [608, 371] on button "Save" at bounding box center [598, 371] width 60 height 27
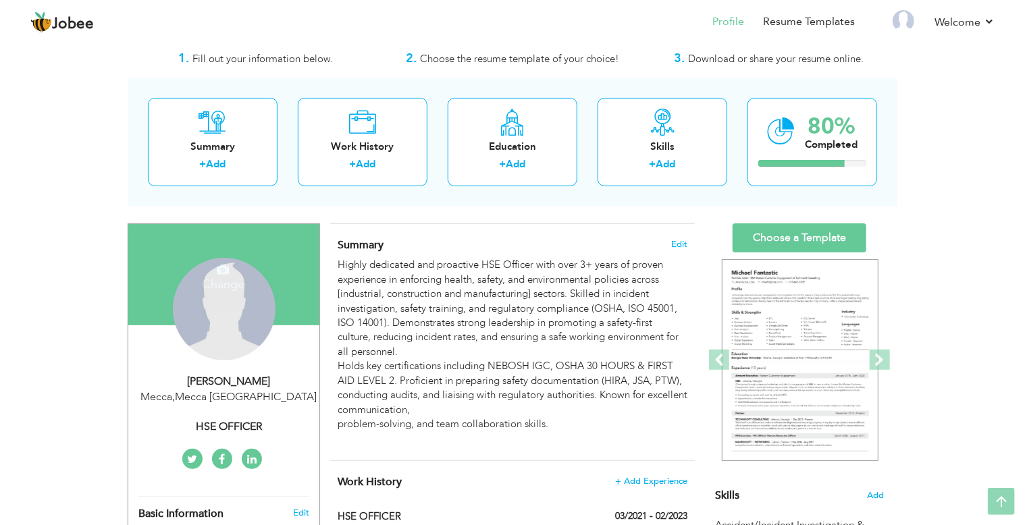
scroll to position [0, 0]
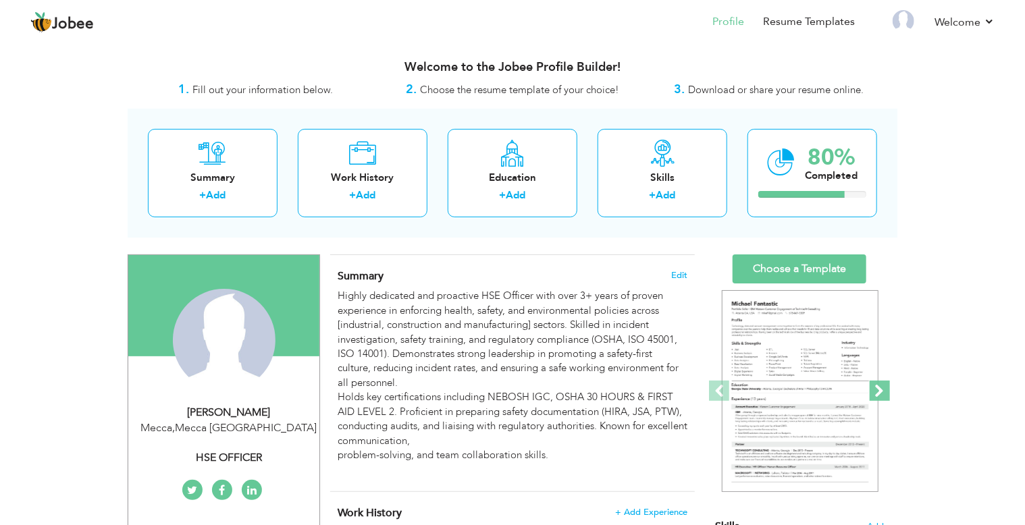
click at [874, 384] on span at bounding box center [880, 391] width 20 height 20
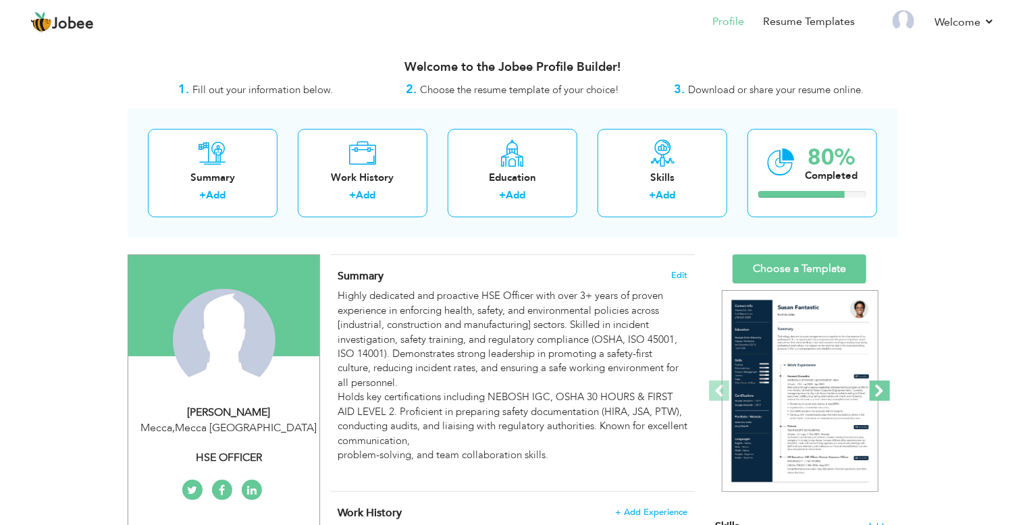
click at [874, 384] on span at bounding box center [880, 391] width 20 height 20
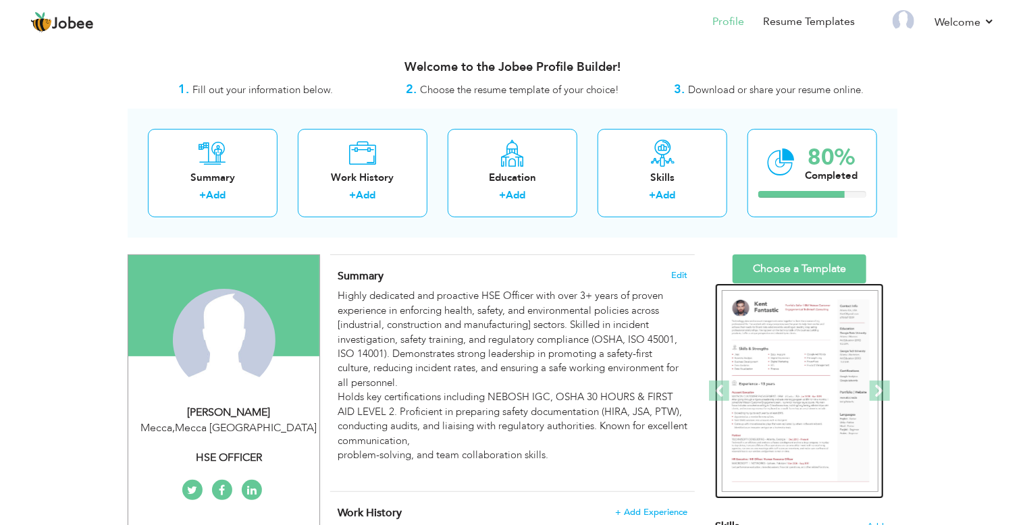
click at [735, 388] on img at bounding box center [800, 391] width 157 height 203
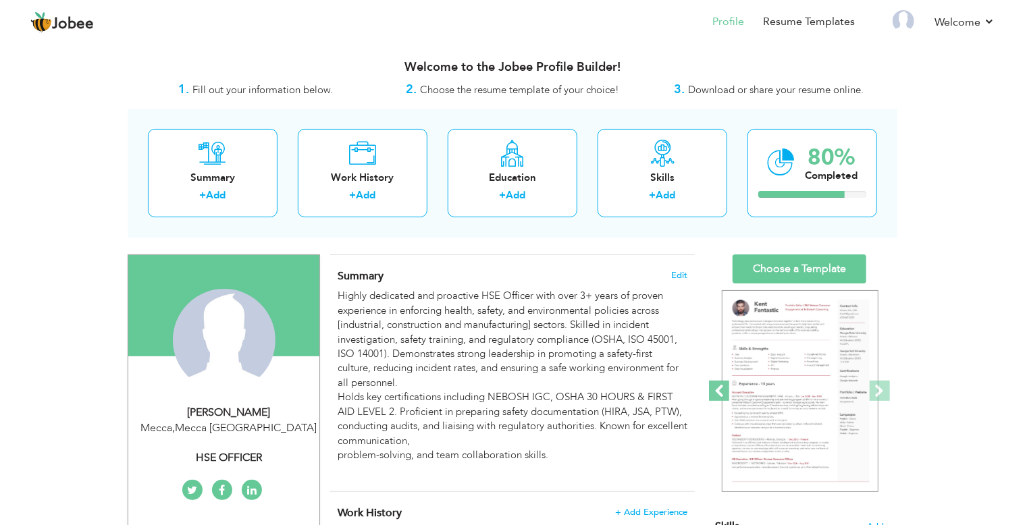
click at [710, 382] on span at bounding box center [719, 391] width 20 height 20
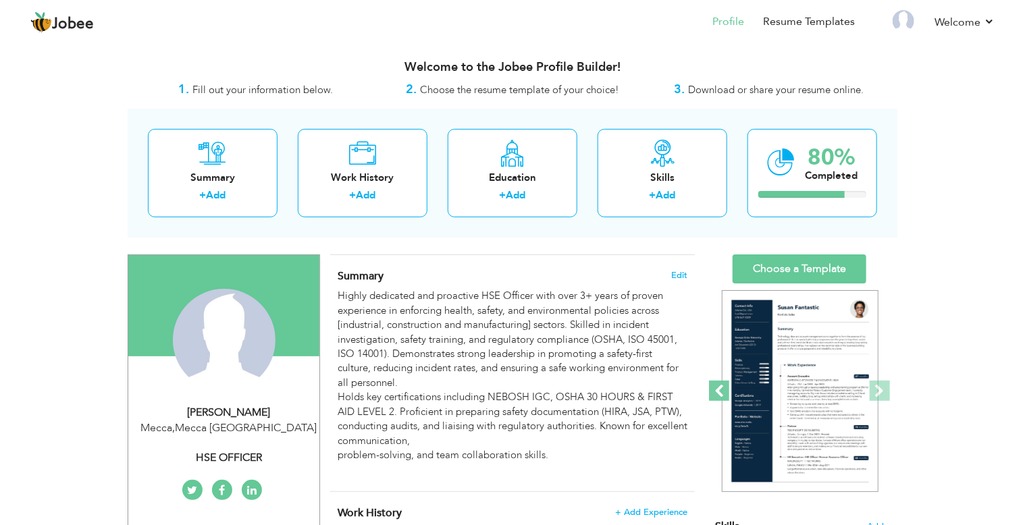
click at [712, 381] on span at bounding box center [719, 391] width 20 height 20
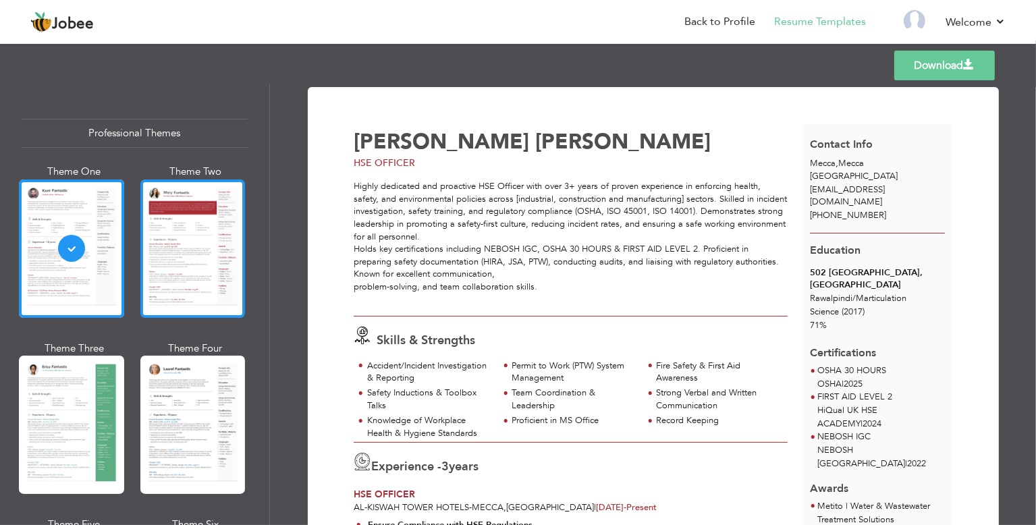
click at [181, 248] on div at bounding box center [192, 249] width 105 height 138
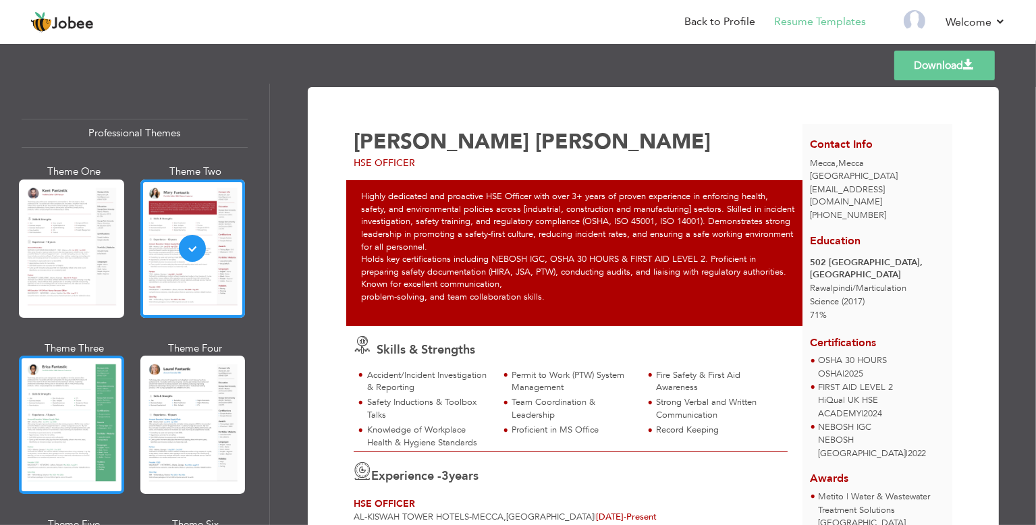
click at [45, 379] on div at bounding box center [71, 425] width 105 height 138
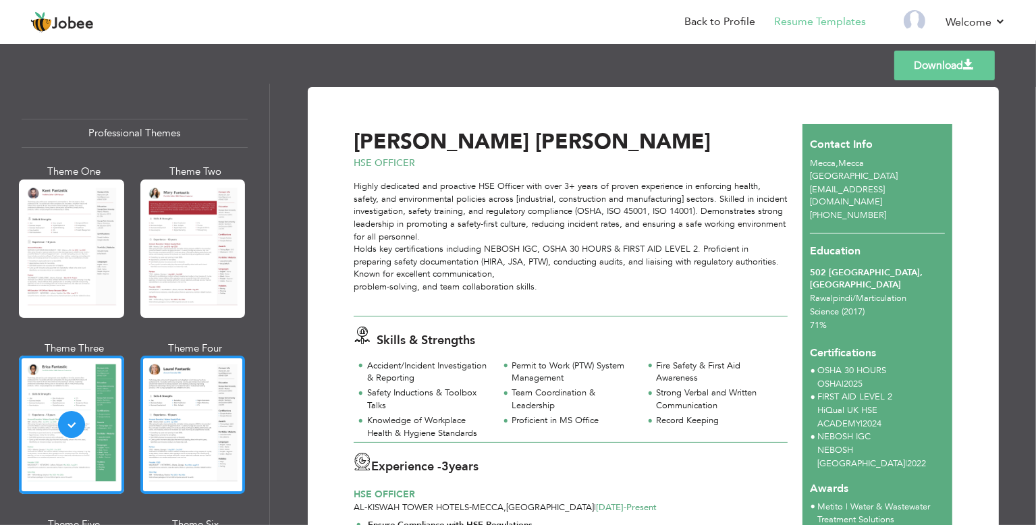
scroll to position [338, 0]
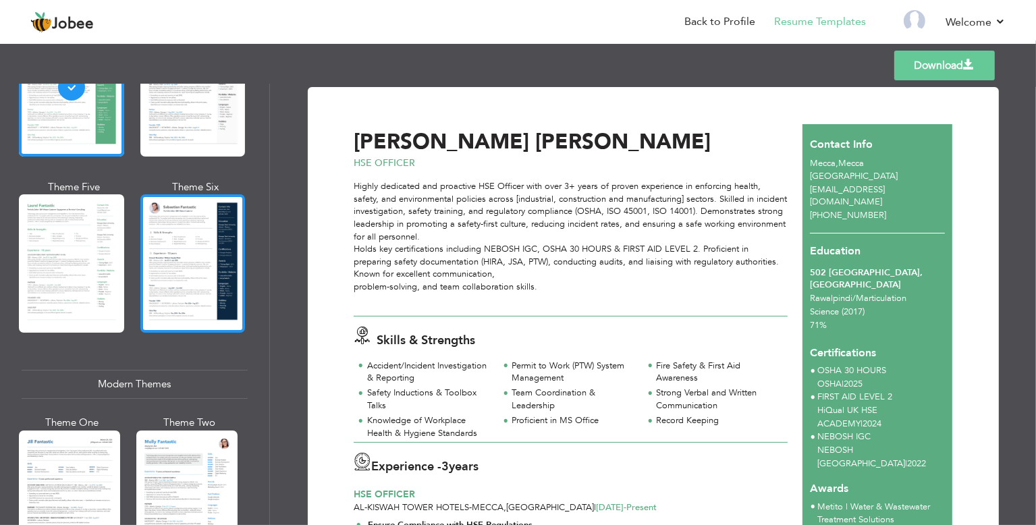
click at [190, 293] on div at bounding box center [192, 263] width 105 height 138
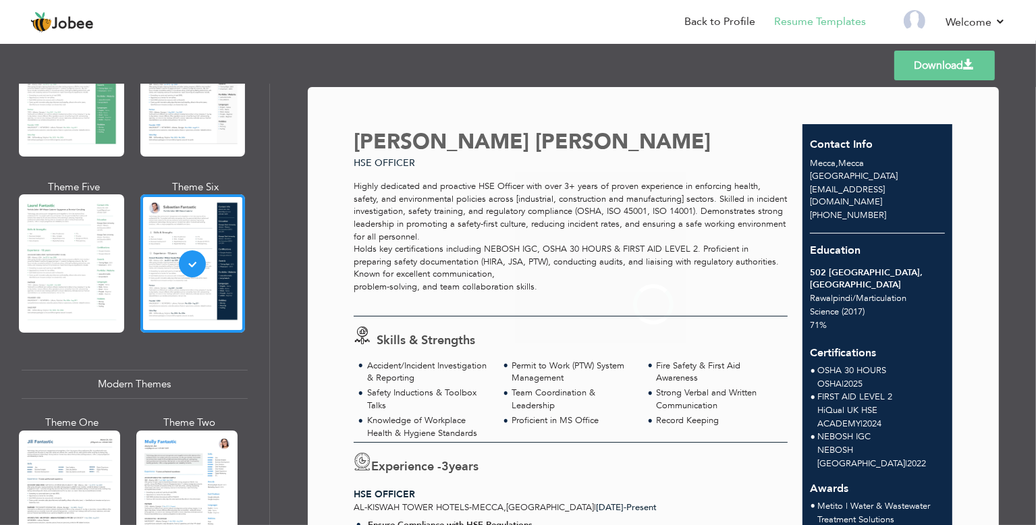
scroll to position [0, 0]
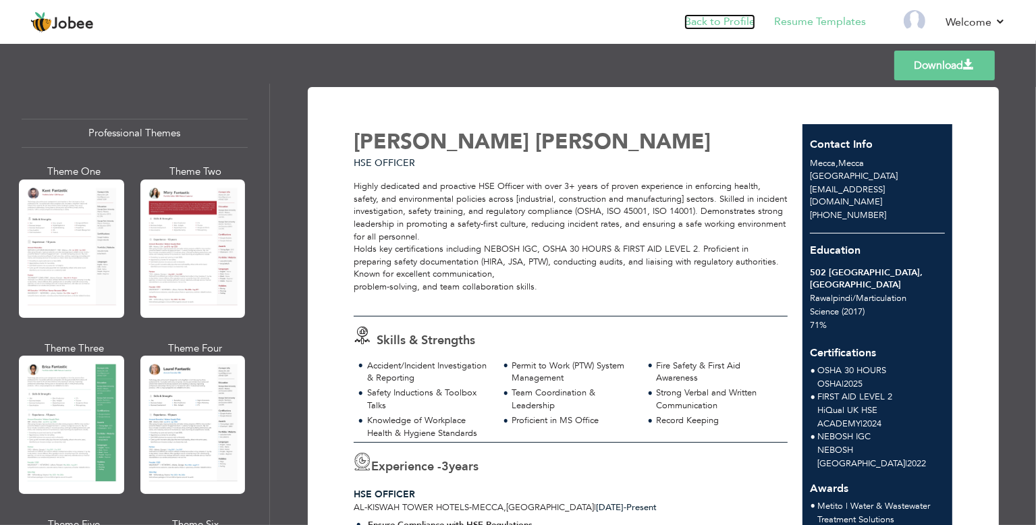
click at [708, 22] on link "Back to Profile" at bounding box center [720, 22] width 71 height 16
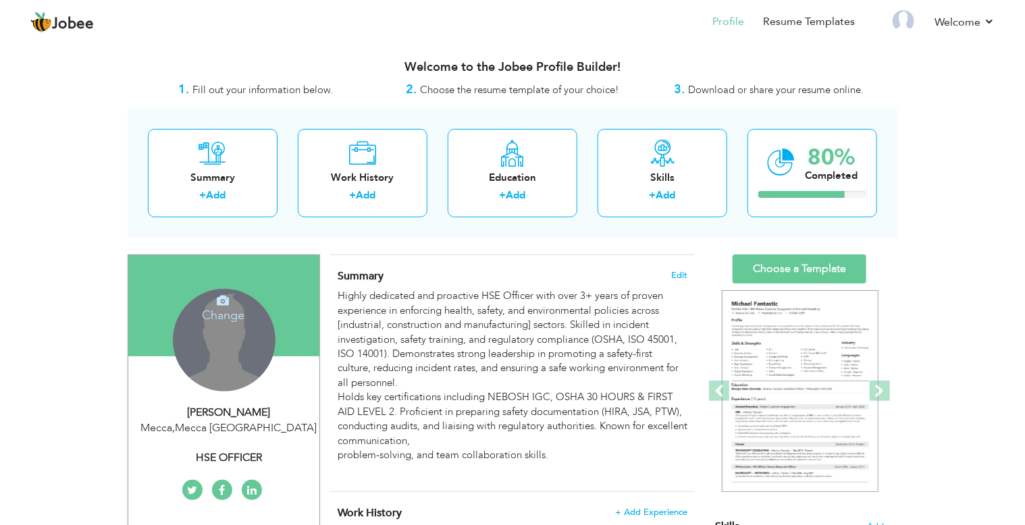
click at [222, 311] on h4 "Change" at bounding box center [223, 306] width 97 height 32
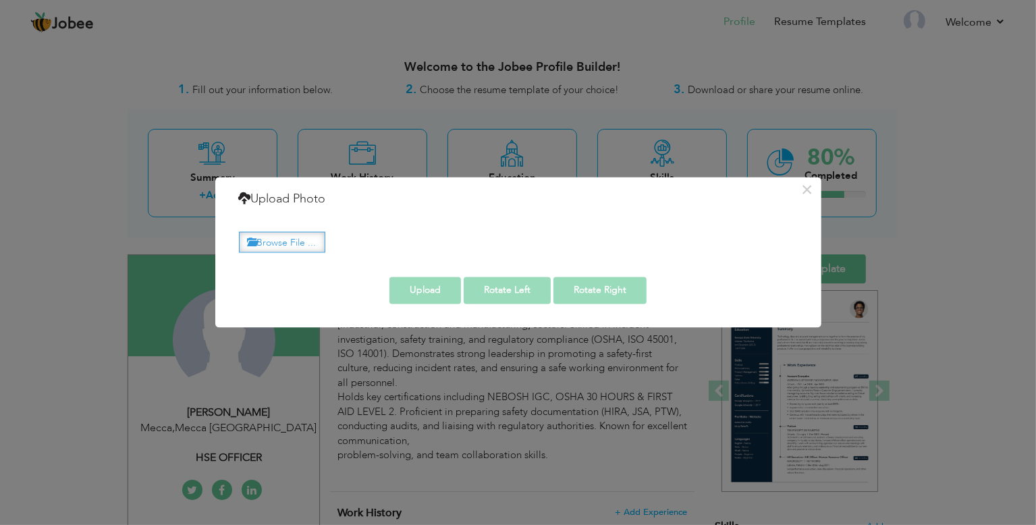
click at [298, 239] on label "Browse File ..." at bounding box center [282, 242] width 86 height 21
click at [0, 0] on input "Browse File ..." at bounding box center [0, 0] width 0 height 0
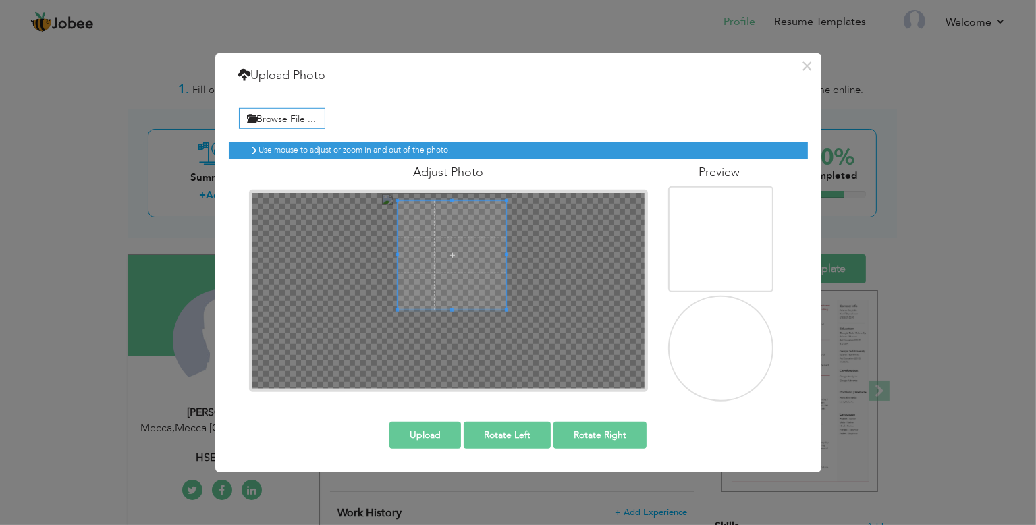
click at [462, 261] on span at bounding box center [452, 255] width 109 height 109
click at [367, 319] on div at bounding box center [449, 291] width 392 height 196
click at [471, 294] on span at bounding box center [455, 258] width 115 height 115
click at [707, 349] on img at bounding box center [716, 380] width 125 height 180
click at [425, 433] on button "Upload" at bounding box center [426, 434] width 72 height 27
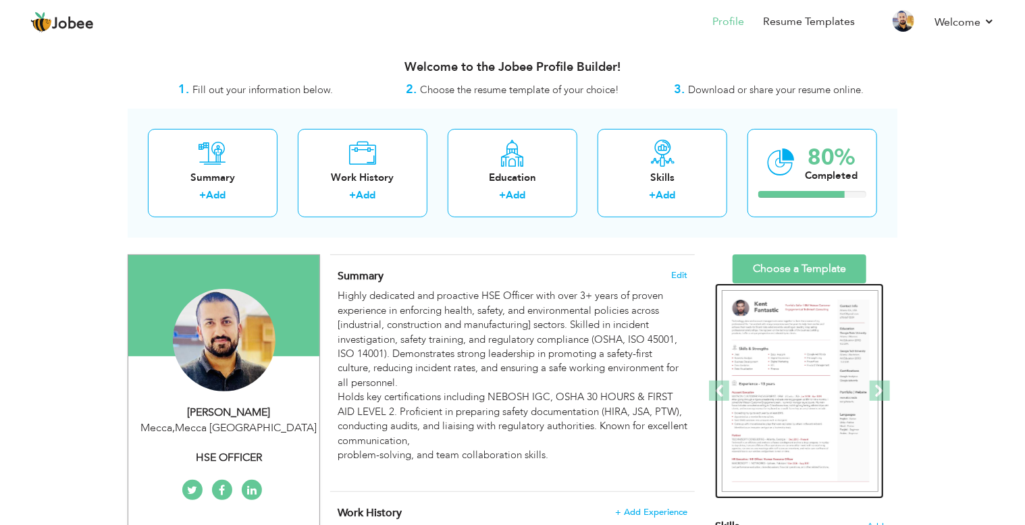
click at [839, 398] on img at bounding box center [800, 391] width 157 height 203
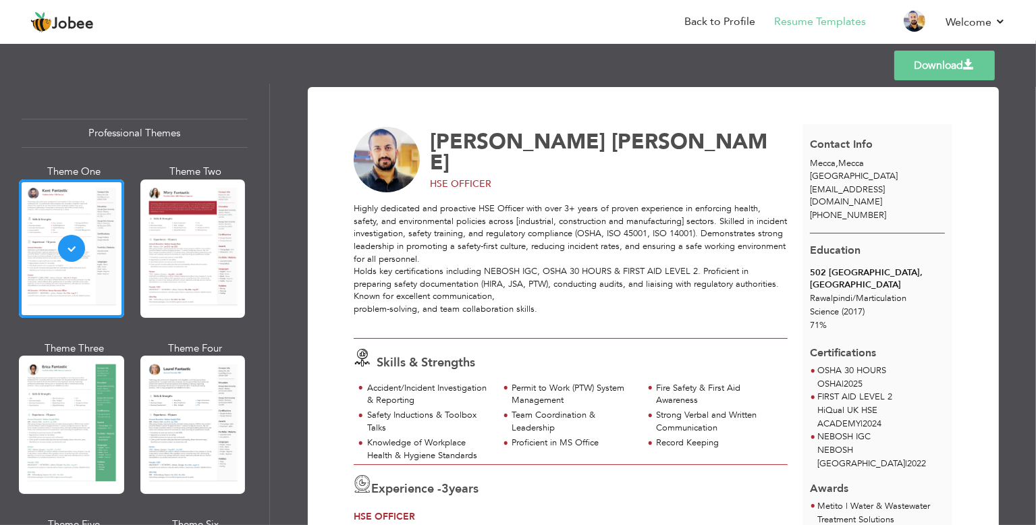
click at [207, 249] on div at bounding box center [192, 249] width 105 height 138
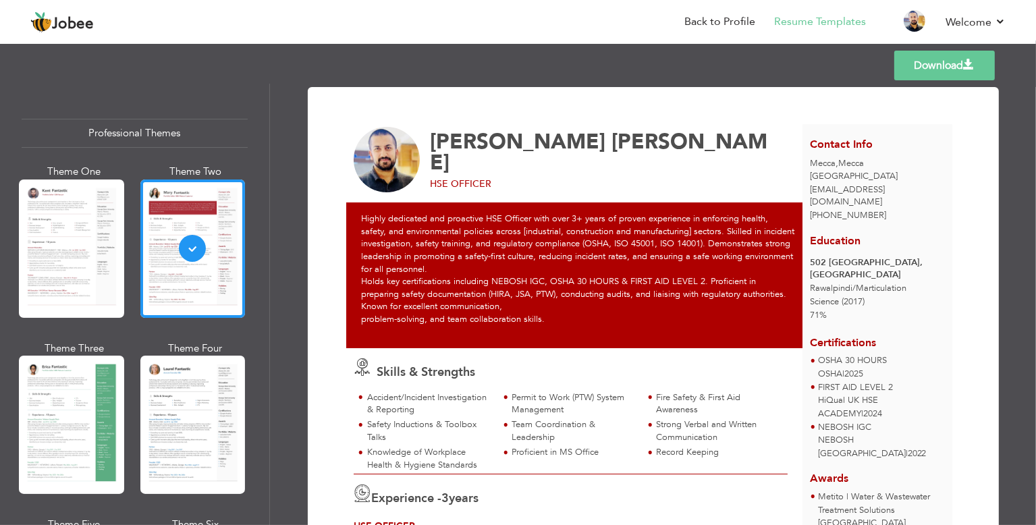
click at [54, 419] on div at bounding box center [71, 425] width 105 height 138
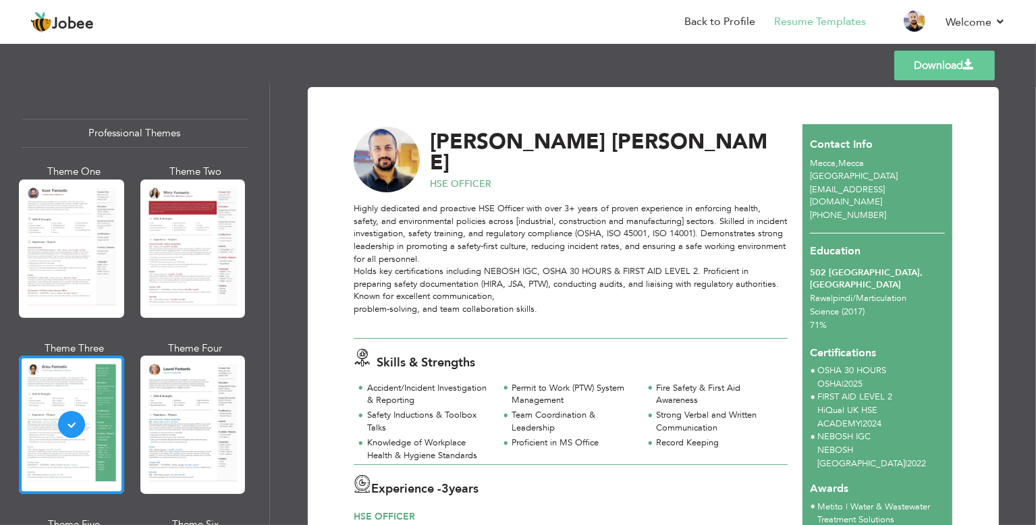
click at [179, 406] on div at bounding box center [192, 425] width 105 height 138
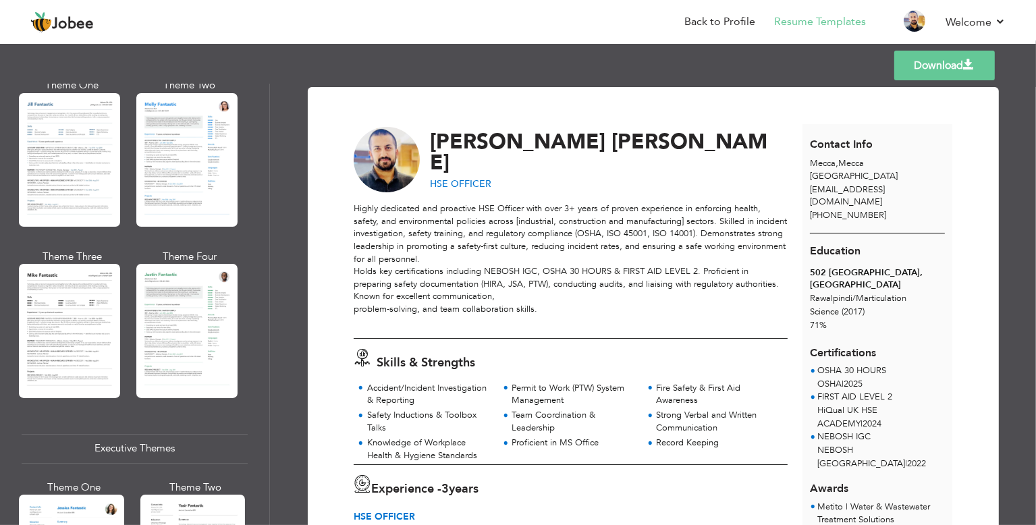
scroll to position [338, 0]
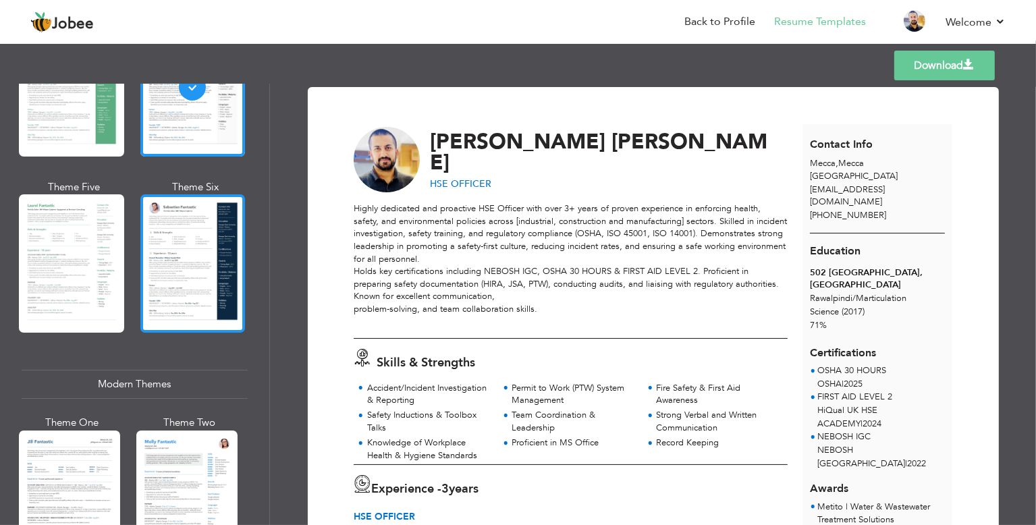
click at [185, 297] on div at bounding box center [192, 263] width 105 height 138
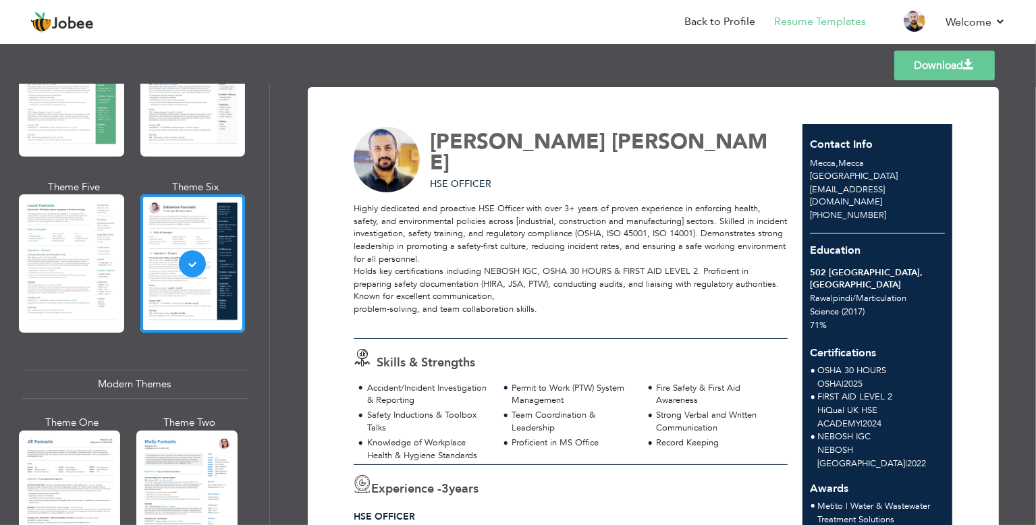
scroll to position [0, 0]
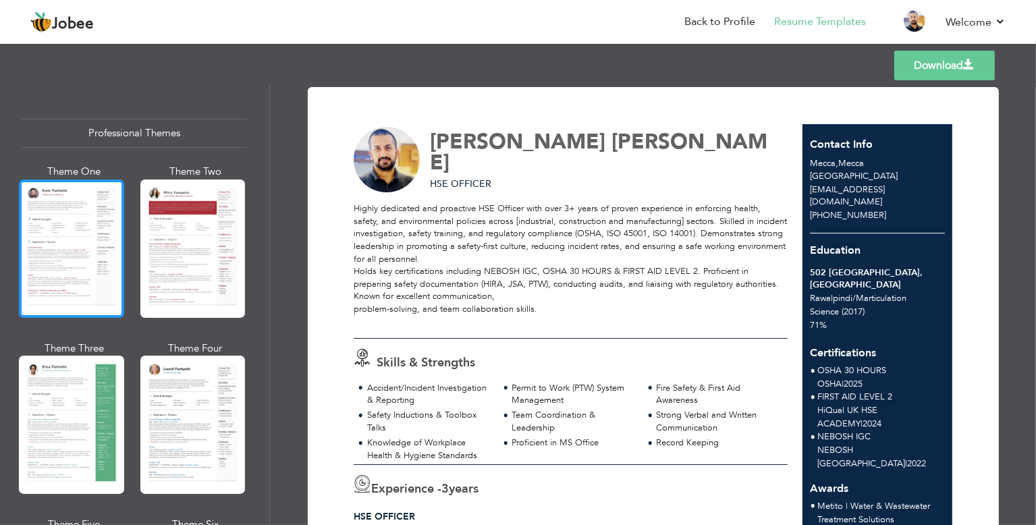
click at [80, 275] on div at bounding box center [71, 249] width 105 height 138
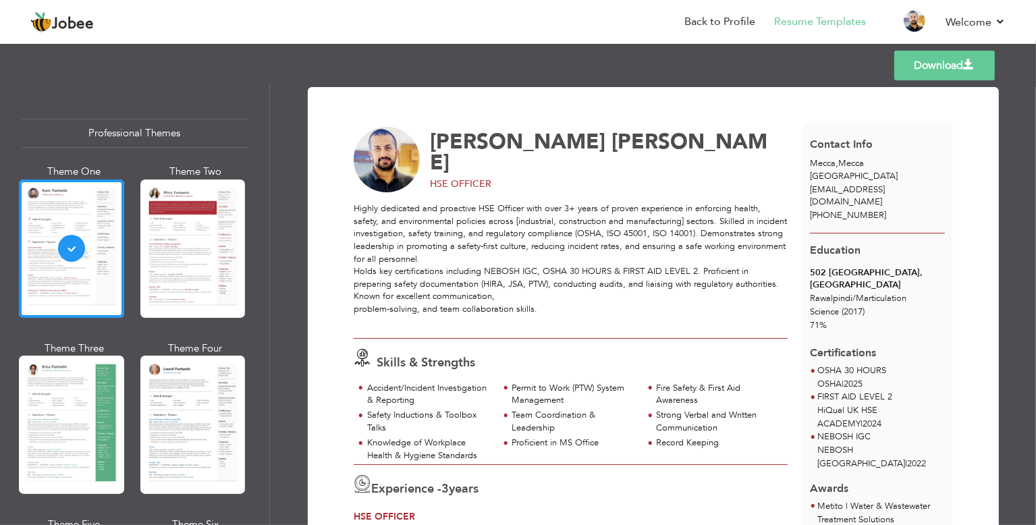
click at [218, 242] on div at bounding box center [192, 249] width 105 height 138
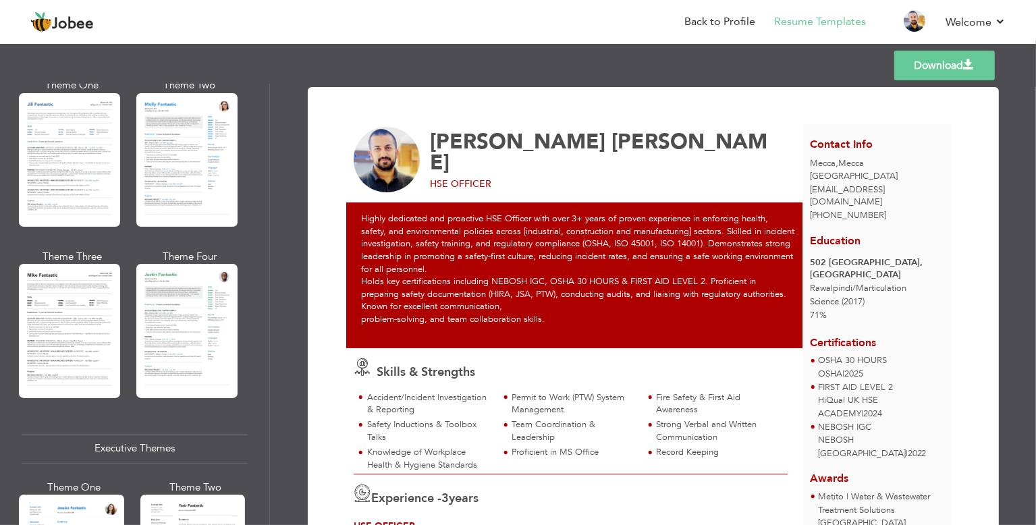
scroll to position [1013, 0]
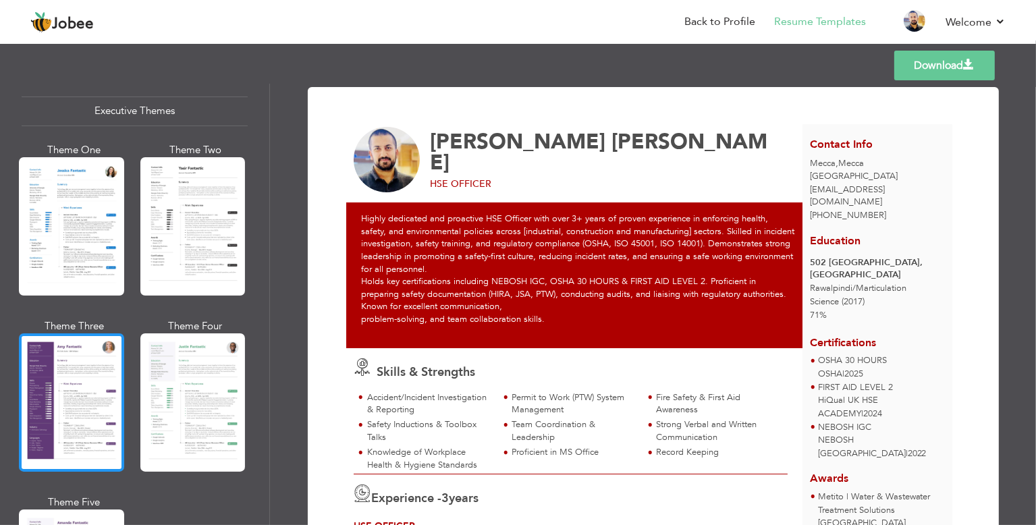
click at [78, 398] on div at bounding box center [71, 403] width 105 height 138
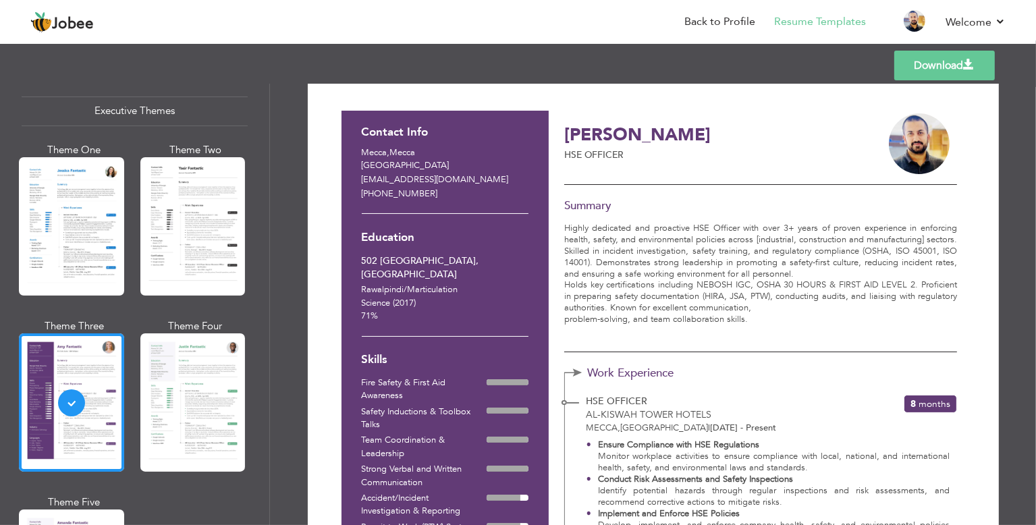
scroll to position [0, 0]
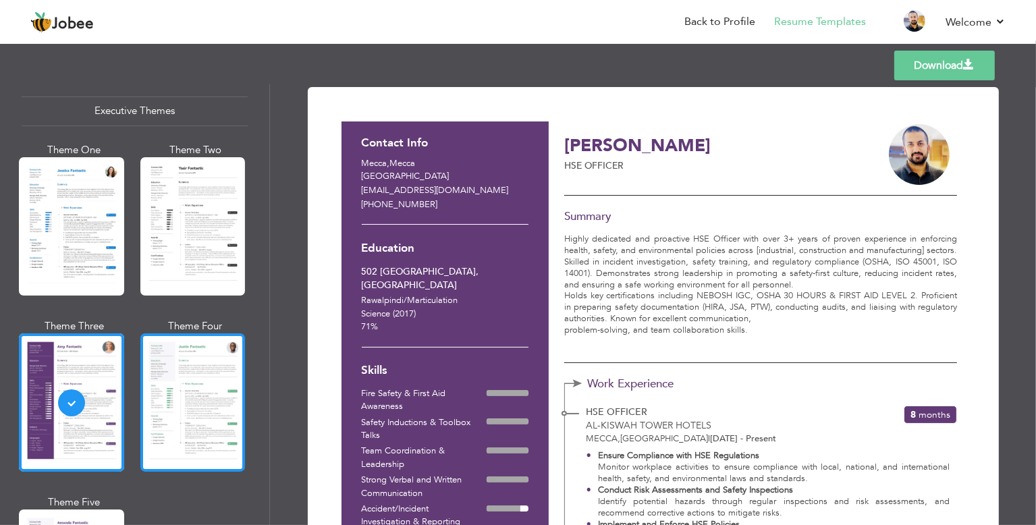
click at [176, 383] on div at bounding box center [192, 403] width 105 height 138
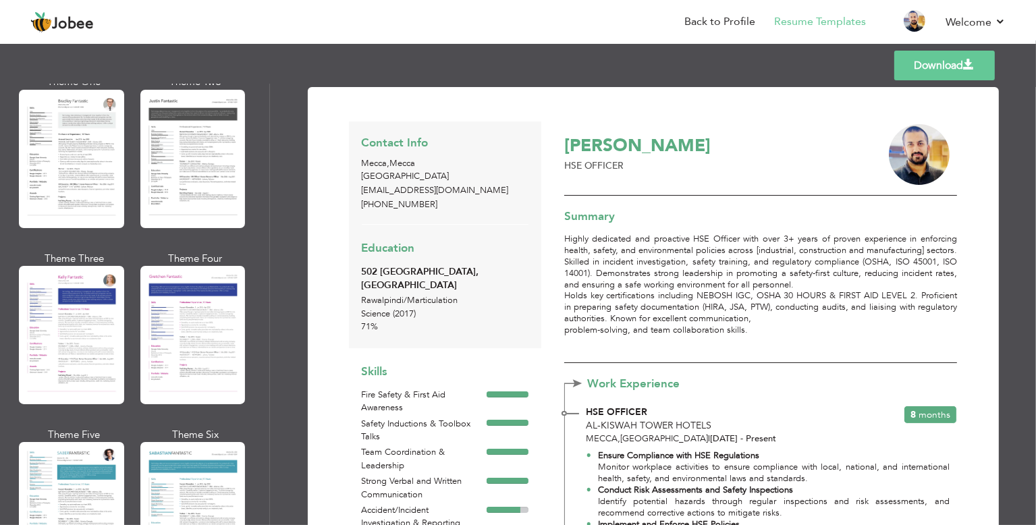
scroll to position [2314, 0]
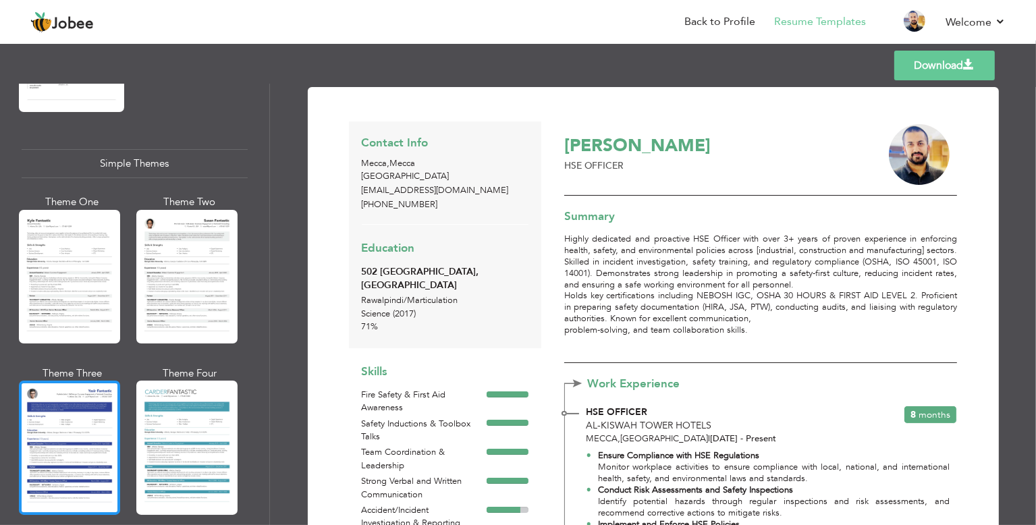
click at [80, 418] on div at bounding box center [69, 448] width 101 height 134
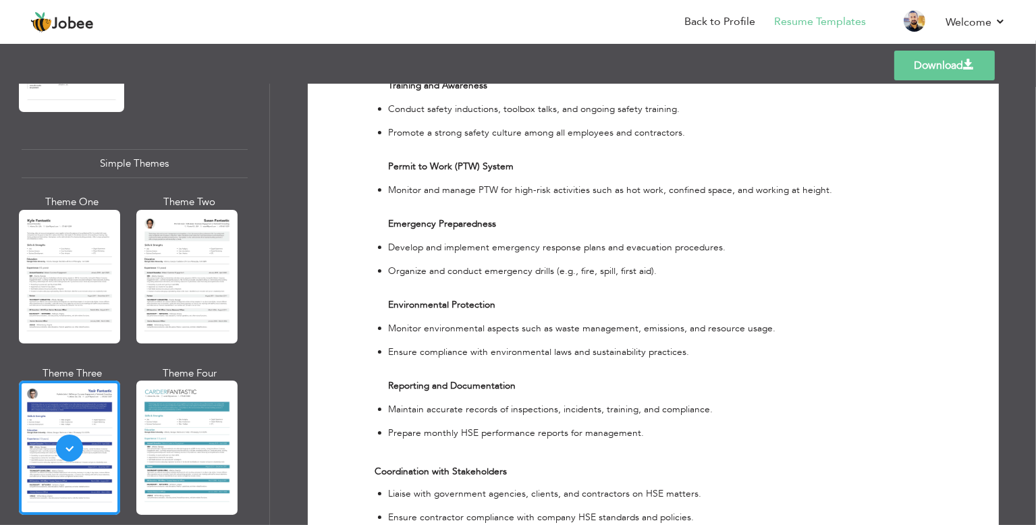
scroll to position [1932, 0]
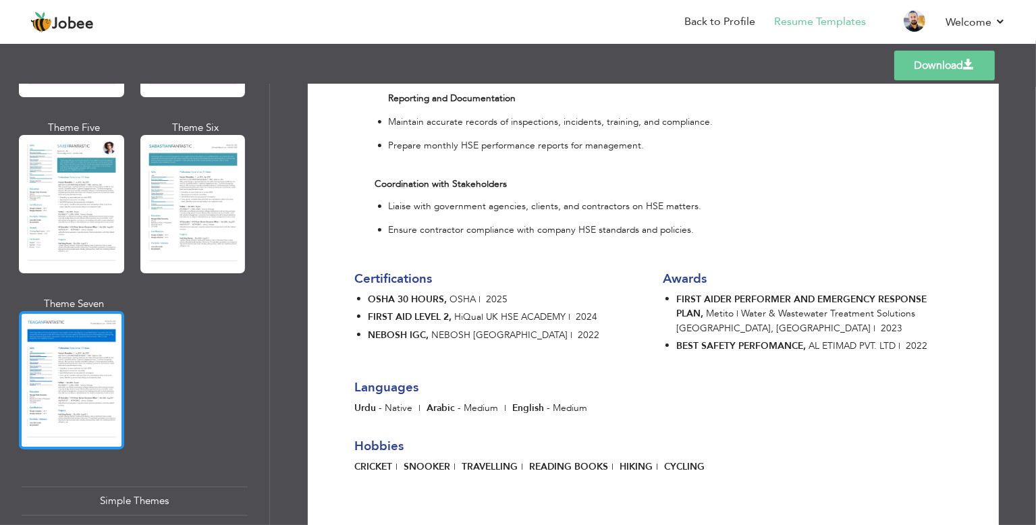
click at [103, 368] on div at bounding box center [71, 380] width 105 height 138
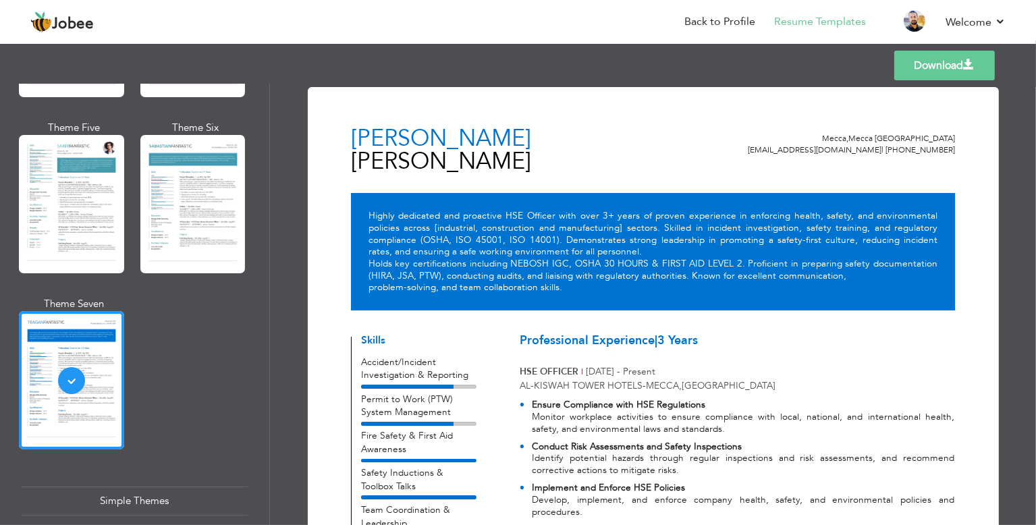
scroll to position [1639, 0]
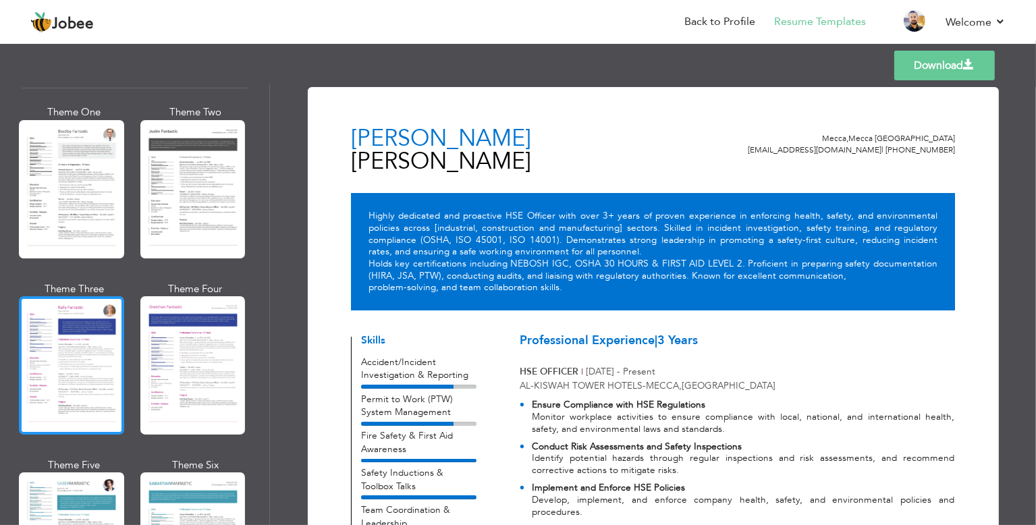
click at [97, 357] on div at bounding box center [71, 365] width 105 height 138
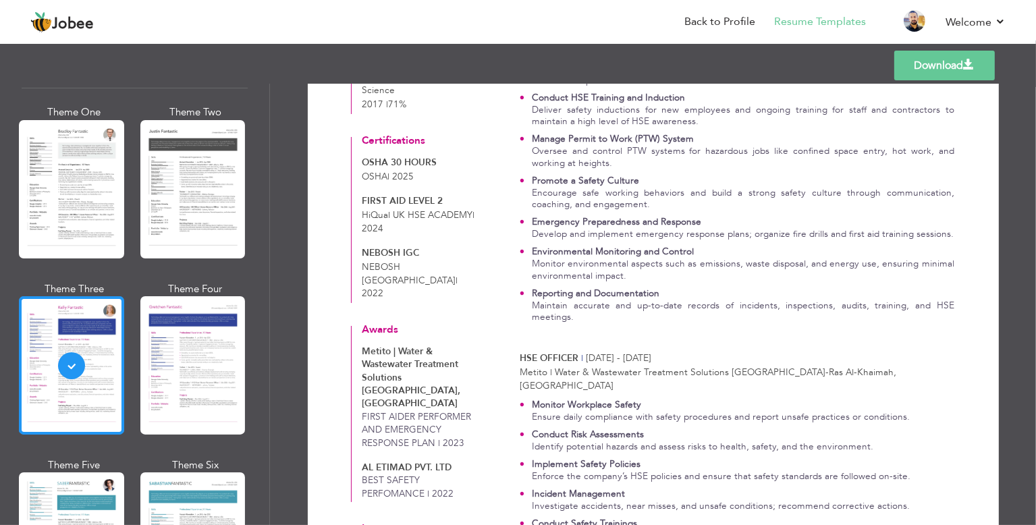
scroll to position [162, 0]
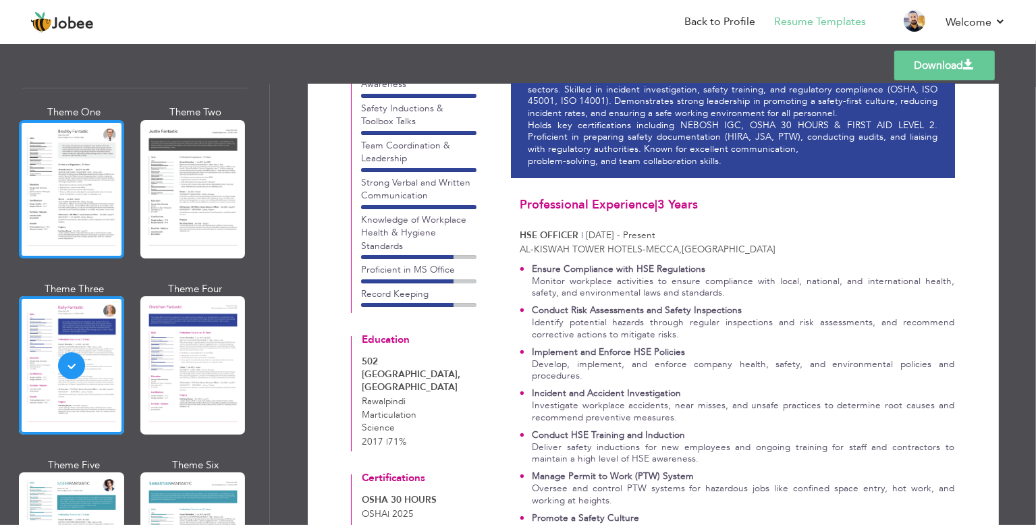
click at [72, 195] on div at bounding box center [71, 189] width 105 height 138
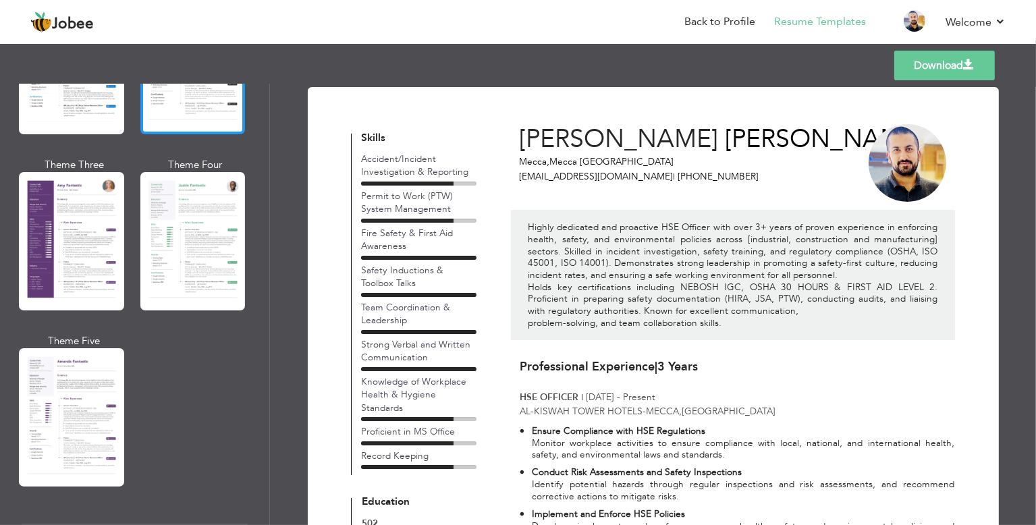
scroll to position [963, 0]
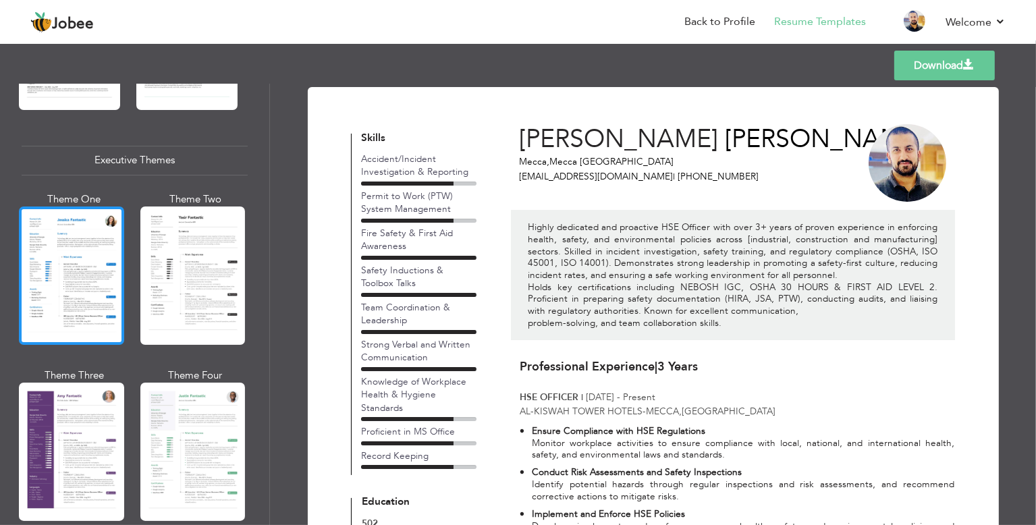
click at [86, 289] on div at bounding box center [71, 276] width 105 height 138
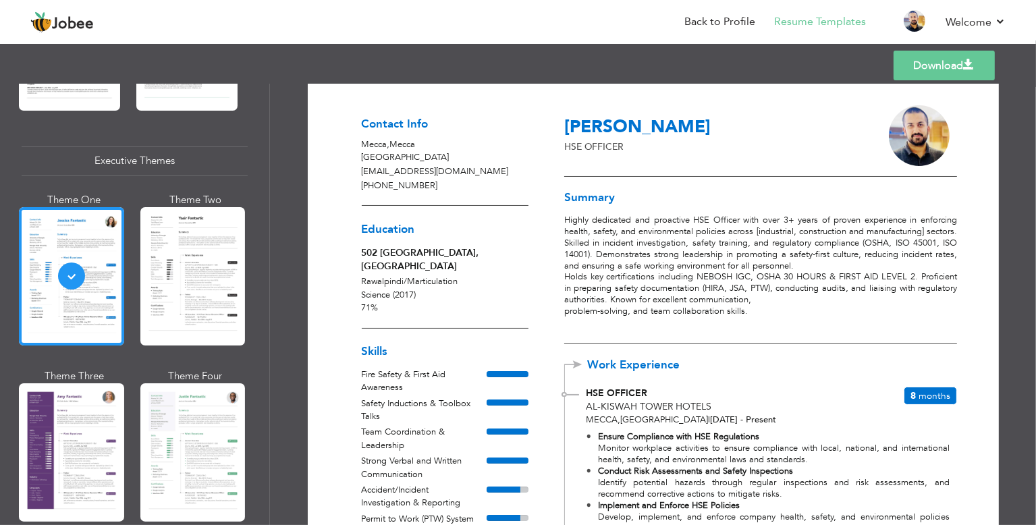
scroll to position [0, 0]
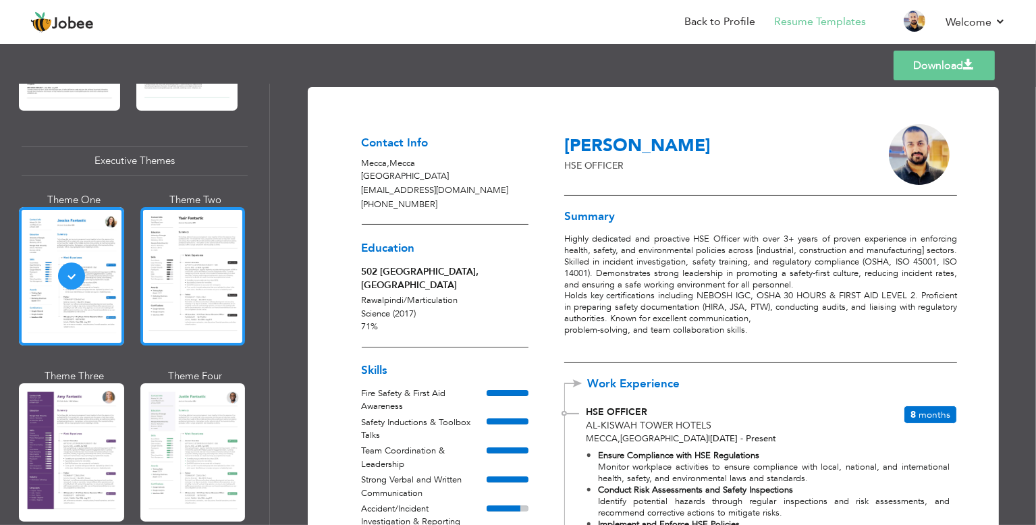
click at [188, 312] on div at bounding box center [192, 276] width 105 height 138
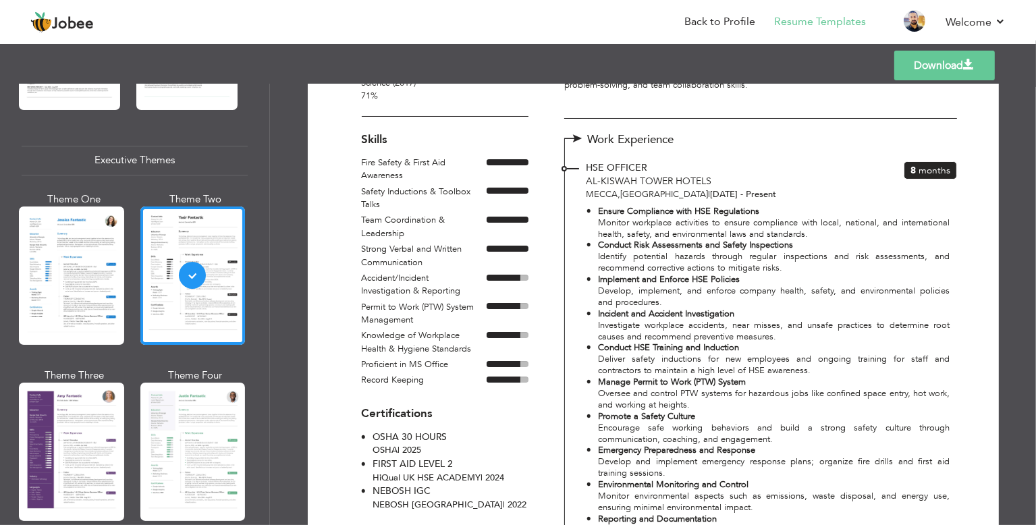
scroll to position [38, 0]
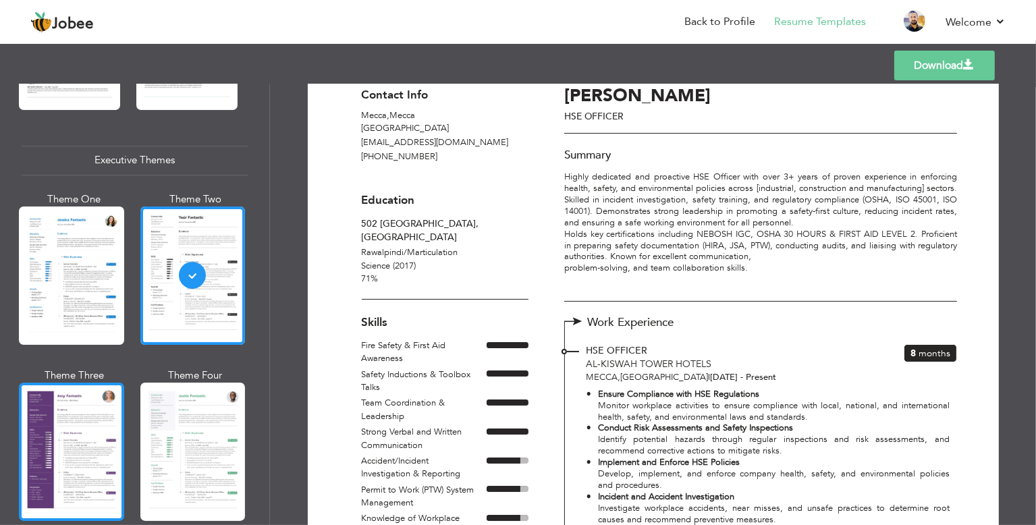
click at [85, 404] on div at bounding box center [71, 452] width 105 height 138
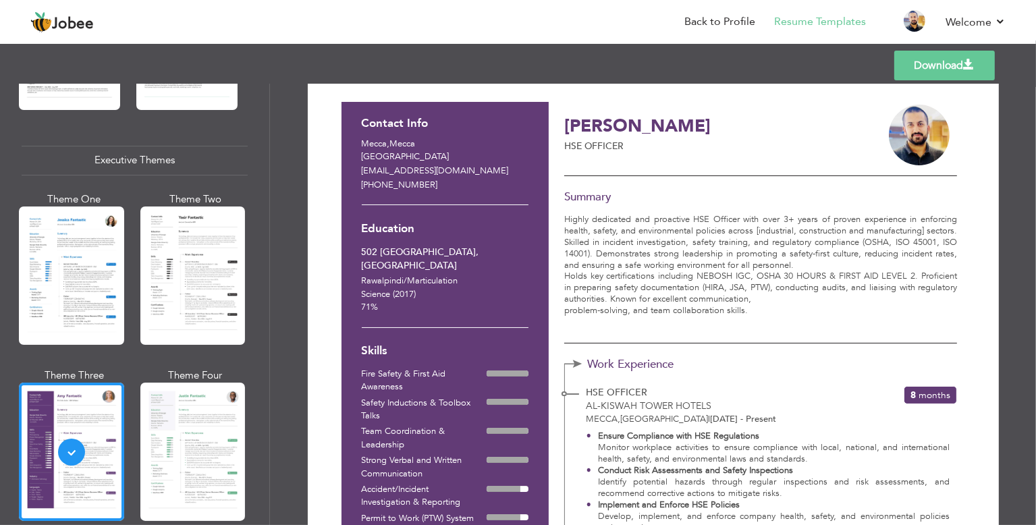
scroll to position [0, 0]
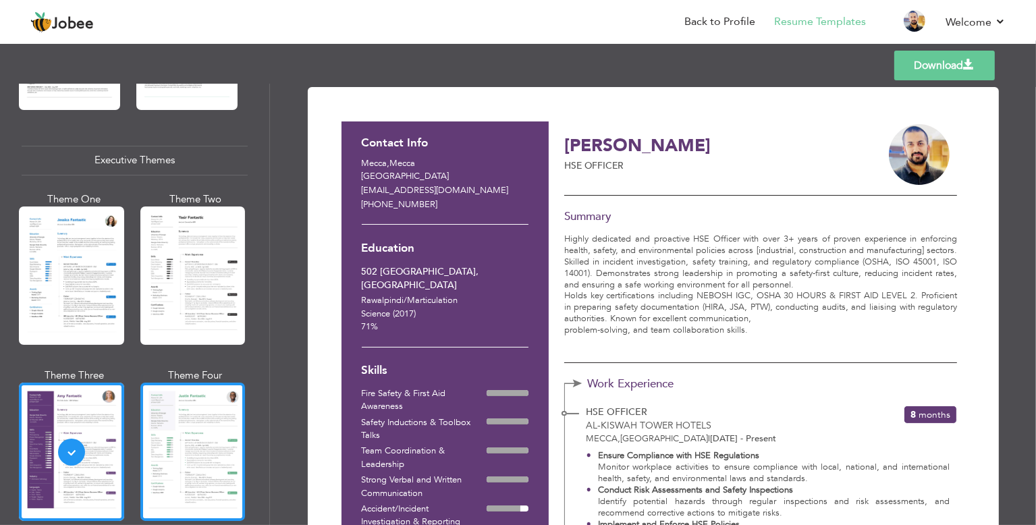
click at [174, 449] on div at bounding box center [192, 452] width 105 height 138
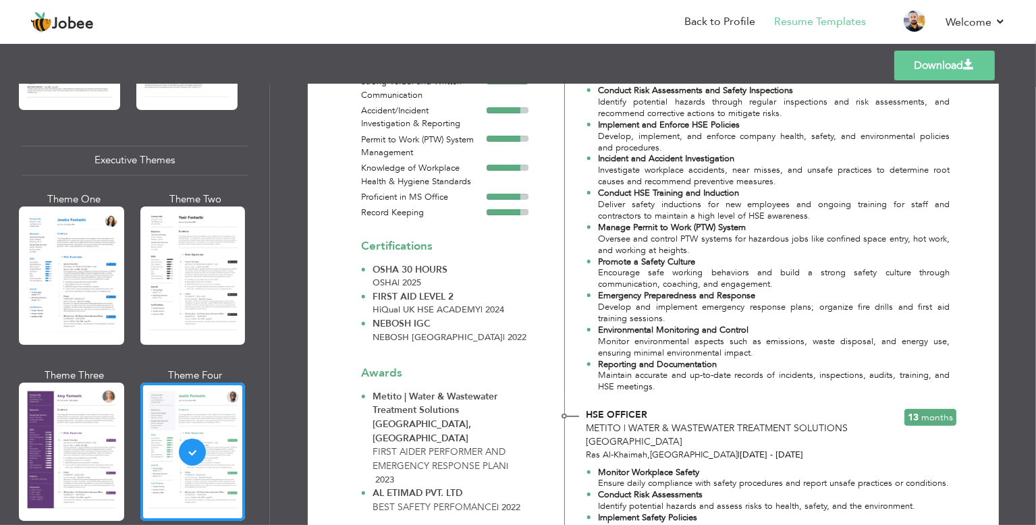
scroll to position [62, 0]
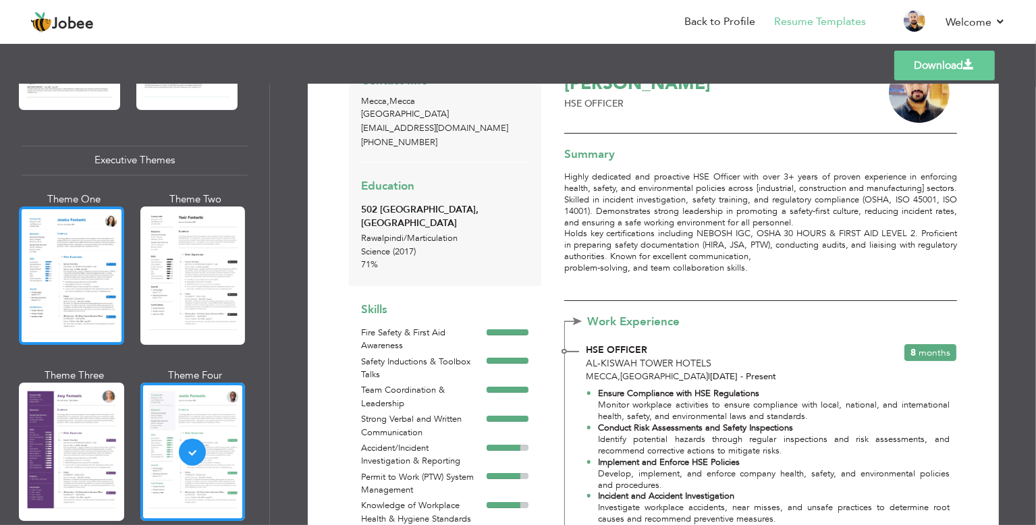
click at [84, 258] on div at bounding box center [71, 276] width 105 height 138
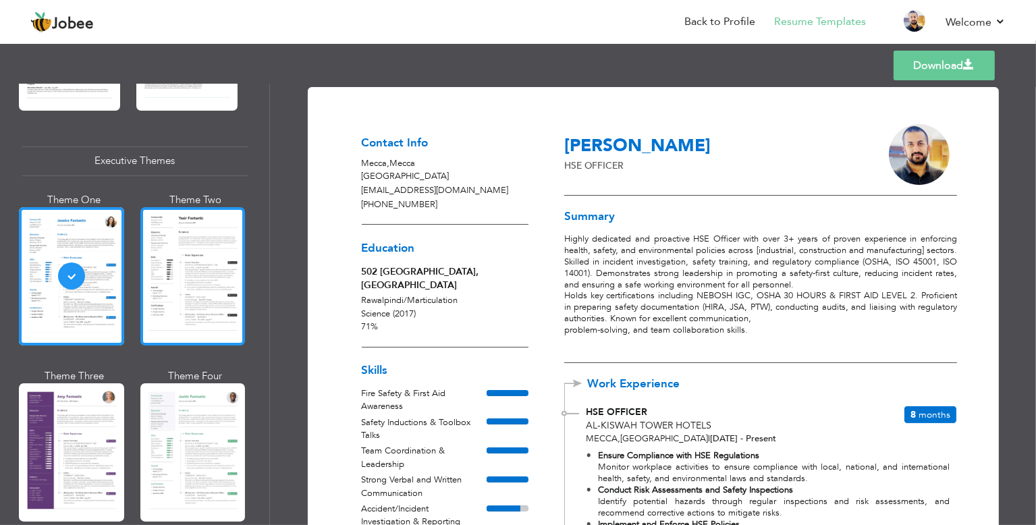
click at [191, 271] on div at bounding box center [192, 276] width 105 height 138
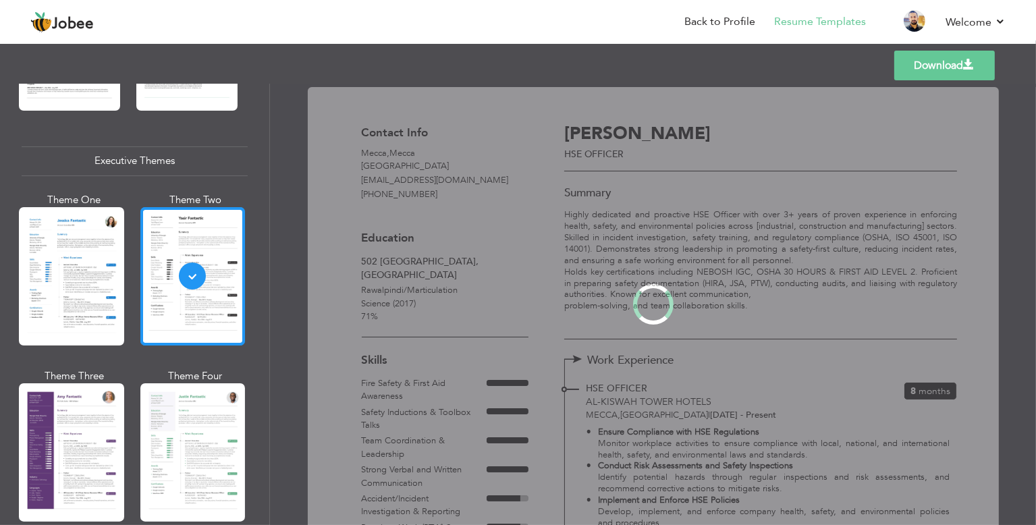
scroll to position [963, 0]
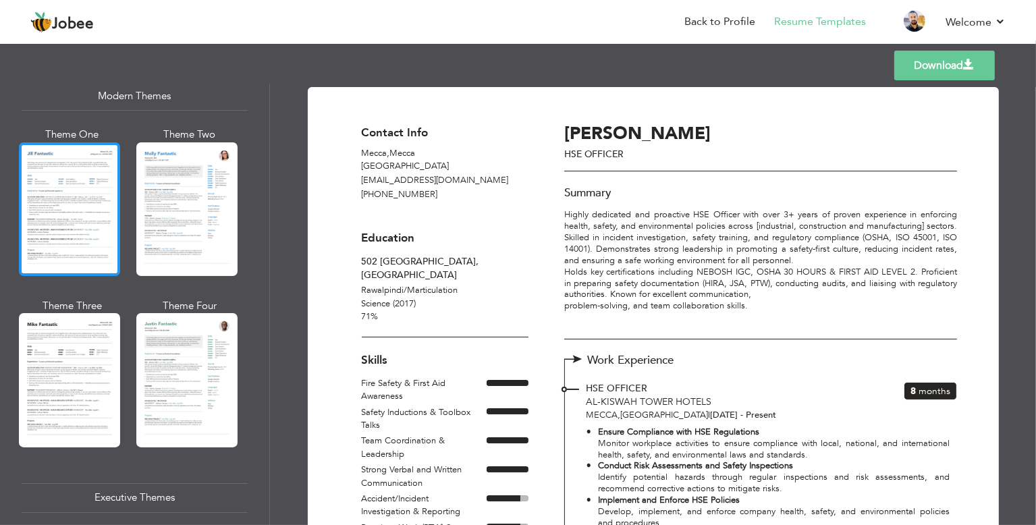
click at [64, 229] on div at bounding box center [69, 209] width 101 height 134
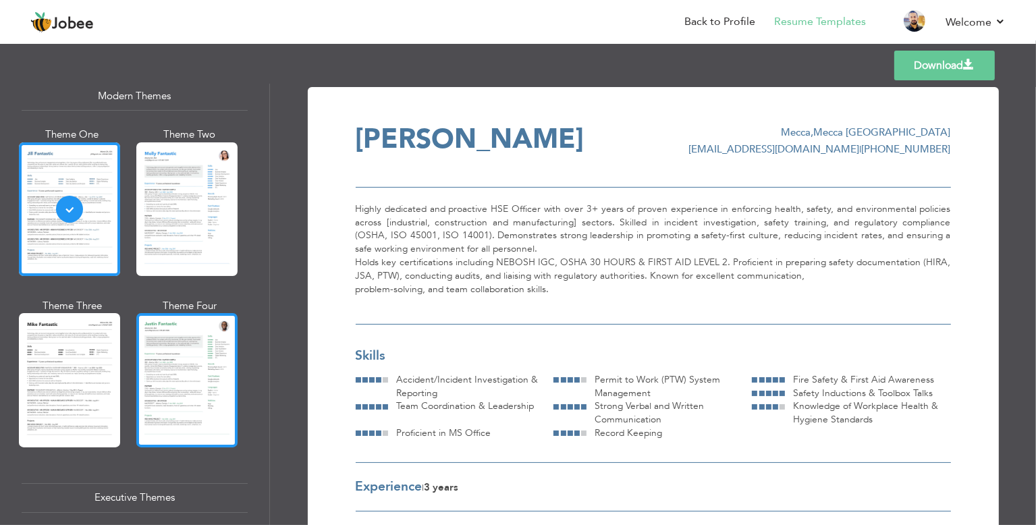
click at [203, 369] on div at bounding box center [186, 380] width 101 height 134
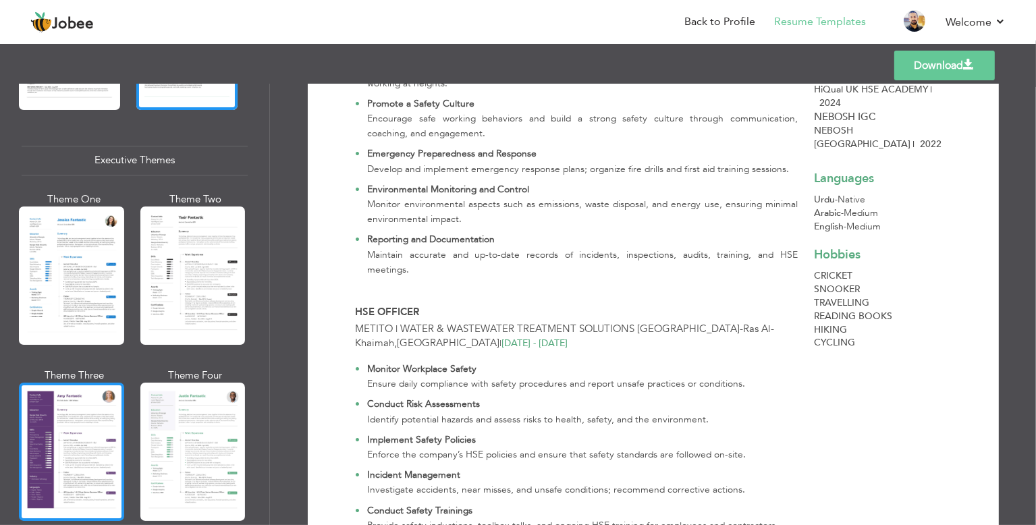
click at [67, 438] on div at bounding box center [71, 452] width 105 height 138
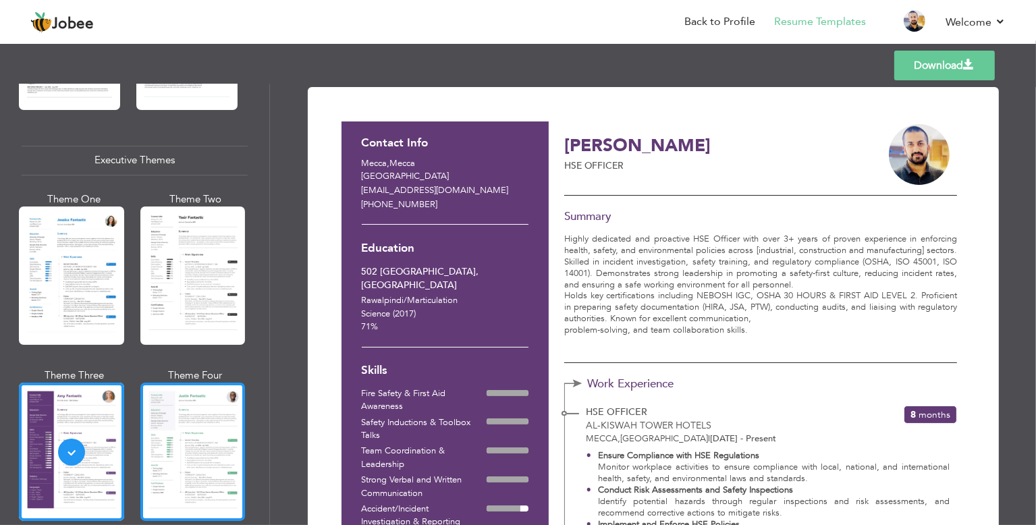
click at [179, 410] on div at bounding box center [192, 452] width 105 height 138
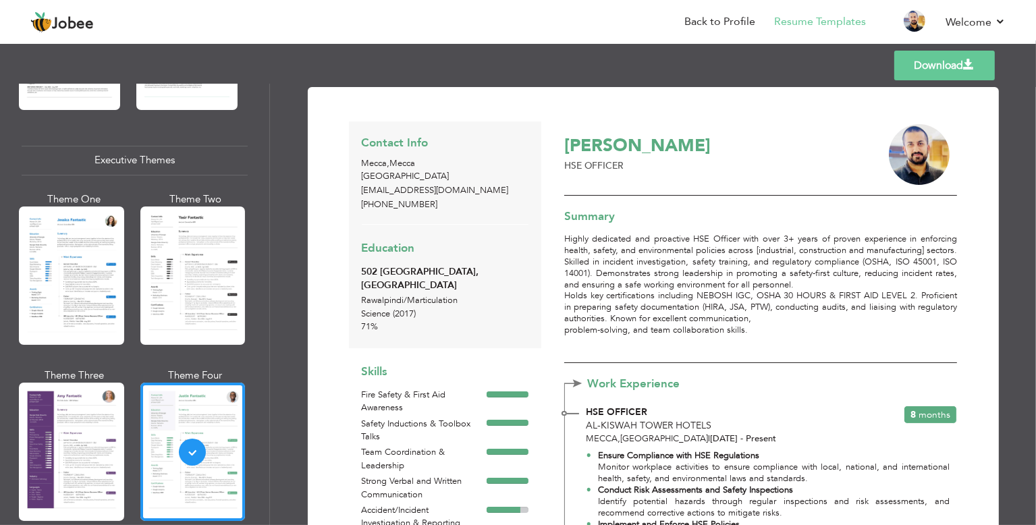
click at [205, 283] on div at bounding box center [192, 276] width 105 height 138
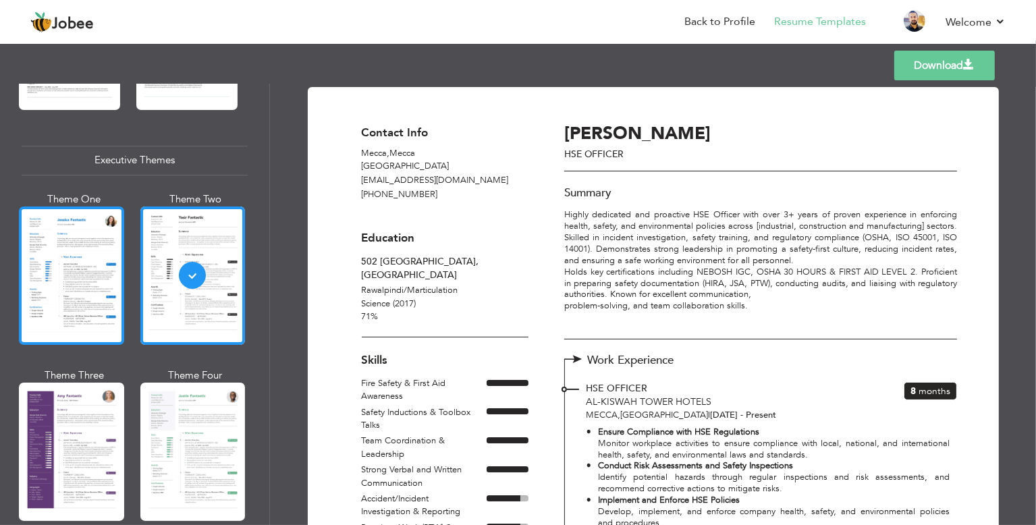
click at [60, 265] on div at bounding box center [71, 276] width 105 height 138
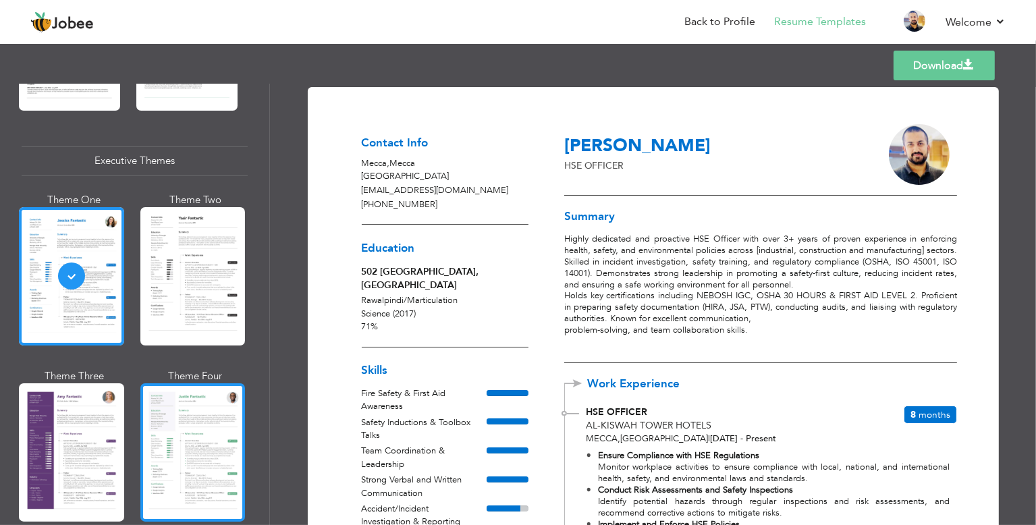
click at [197, 438] on div at bounding box center [192, 453] width 105 height 138
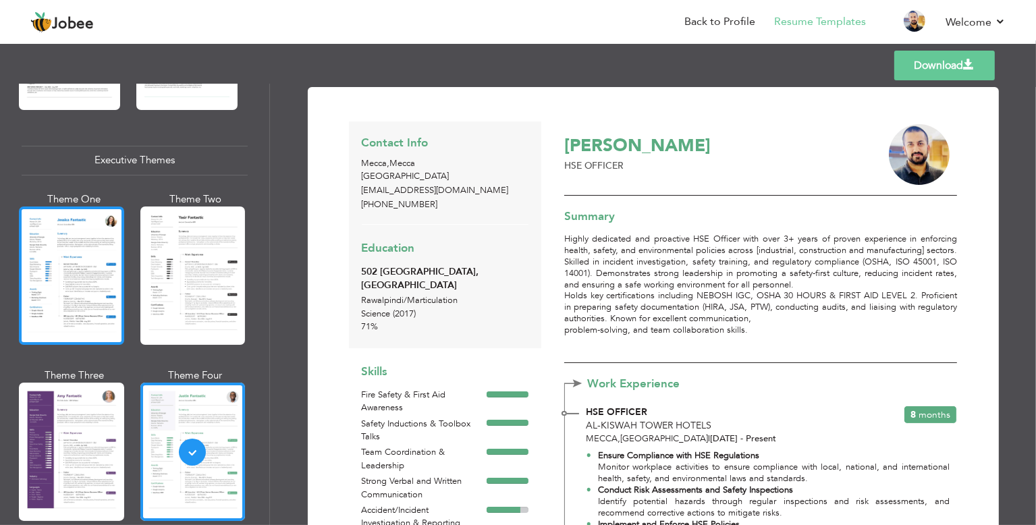
click at [86, 306] on div at bounding box center [71, 276] width 105 height 138
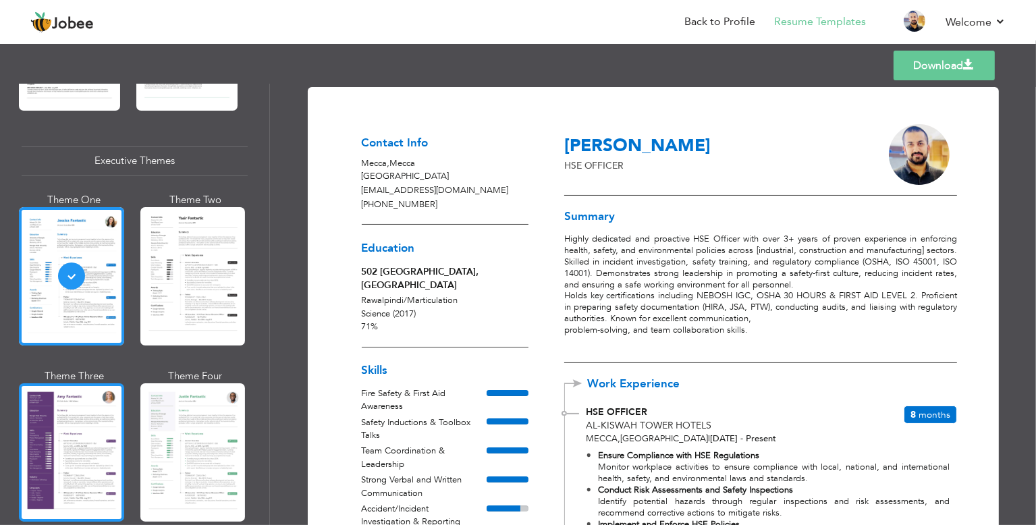
click at [68, 444] on div at bounding box center [71, 453] width 105 height 138
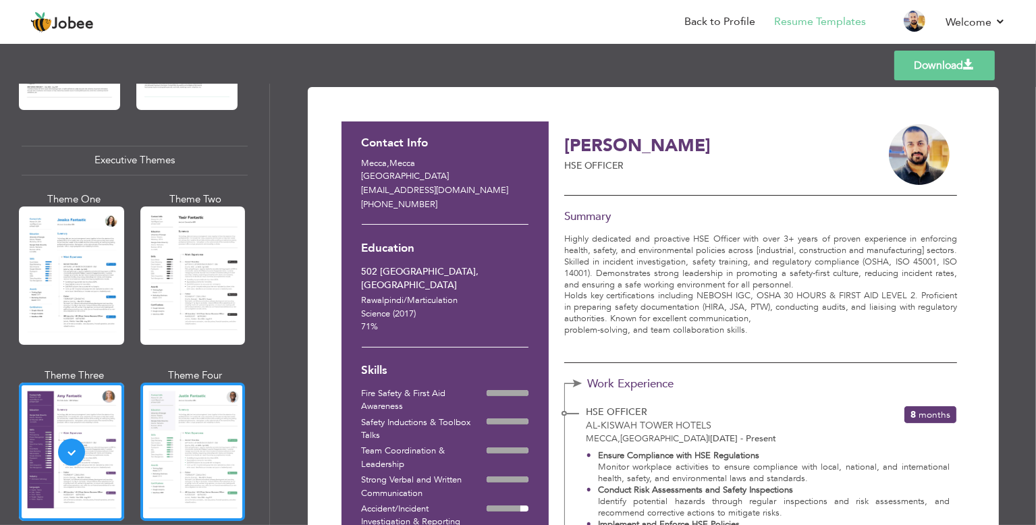
click at [201, 442] on div at bounding box center [192, 452] width 105 height 138
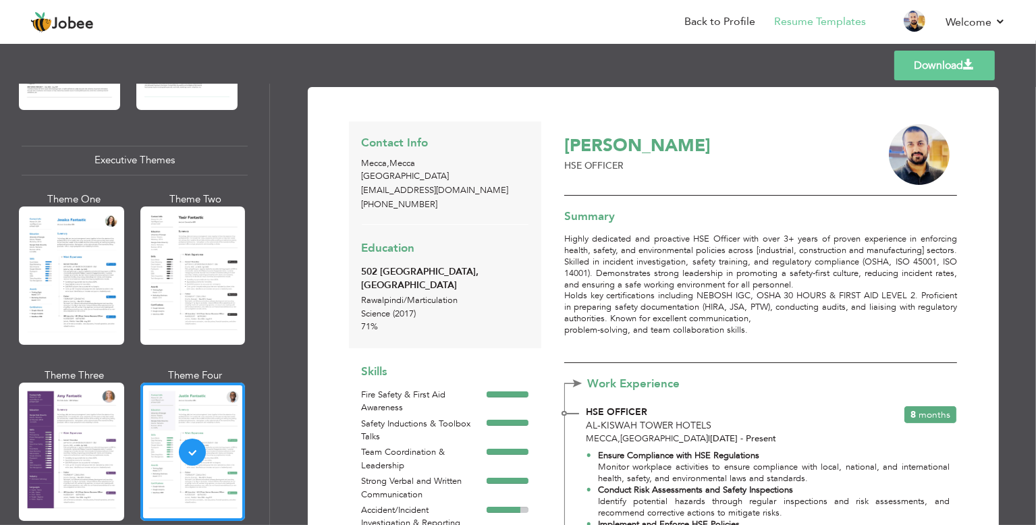
click at [924, 55] on link "Download" at bounding box center [945, 66] width 101 height 30
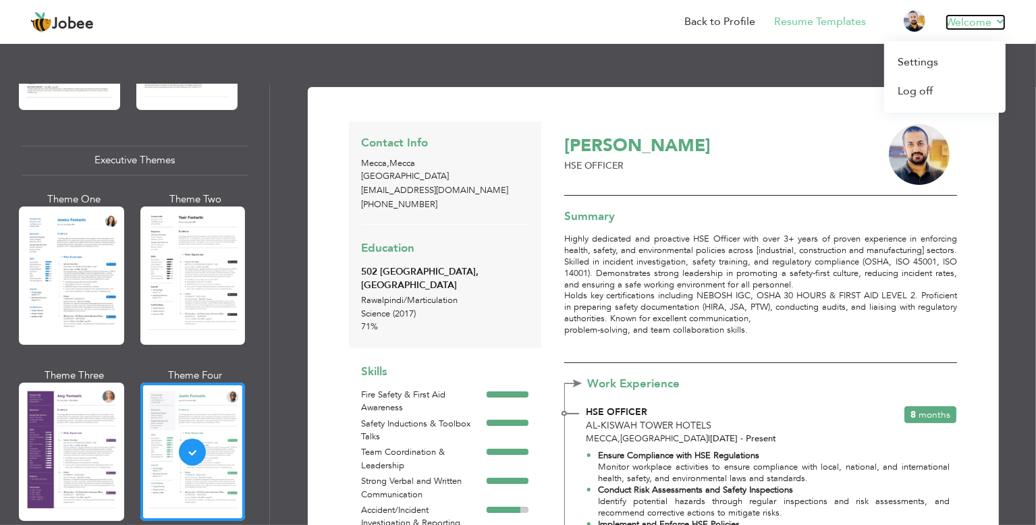
click at [999, 22] on link "Welcome" at bounding box center [976, 22] width 60 height 16
click at [955, 96] on link "Log off" at bounding box center [945, 91] width 122 height 29
